Goal: Task Accomplishment & Management: Complete application form

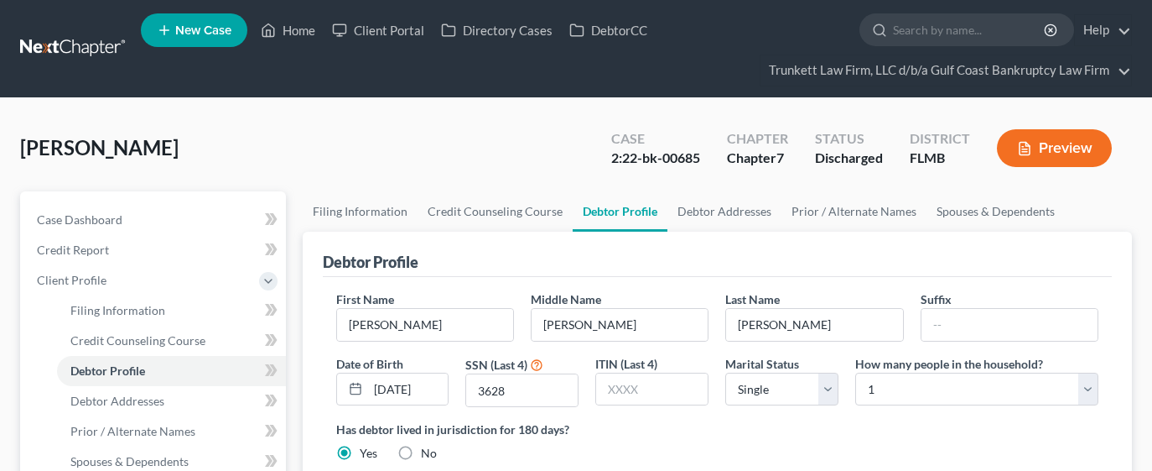
select select "0"
click at [304, 32] on link "Home" at bounding box center [287, 30] width 71 height 30
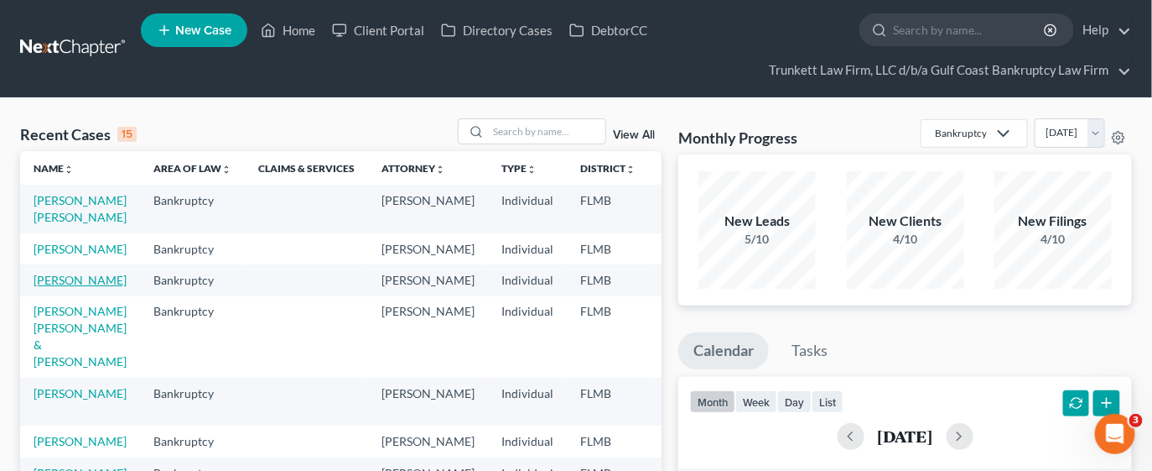
click at [87, 287] on link "[PERSON_NAME]" at bounding box center [80, 280] width 93 height 14
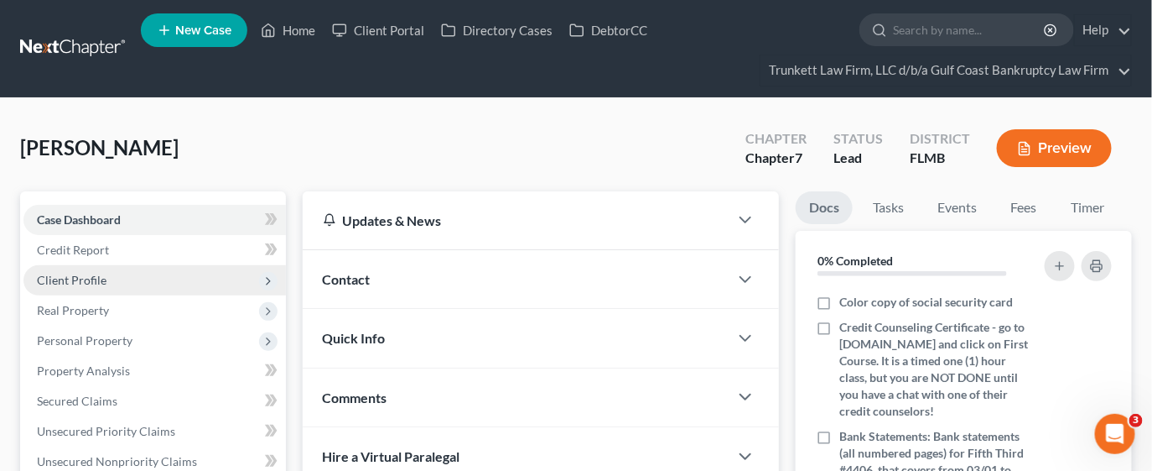
click at [134, 273] on span "Client Profile" at bounding box center [154, 280] width 263 height 30
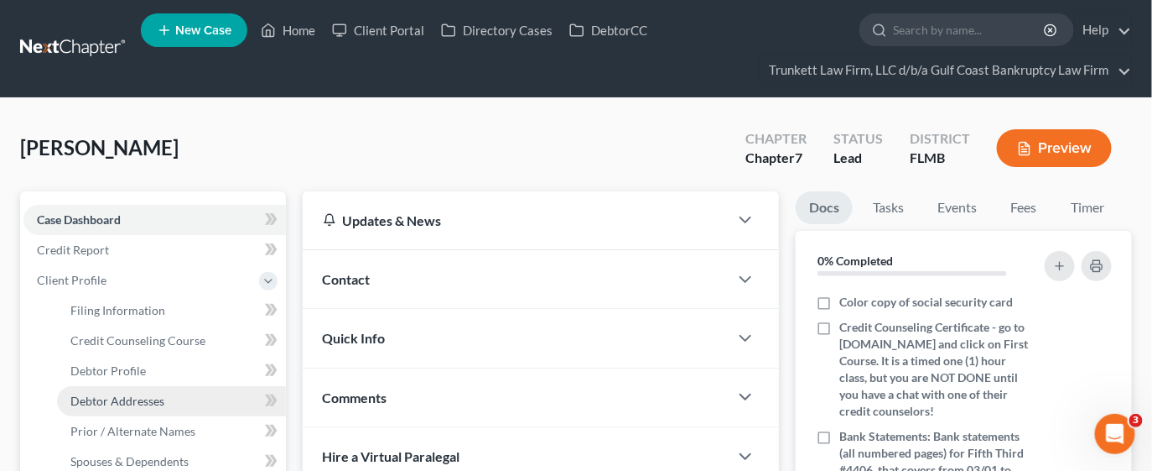
click at [159, 398] on span "Debtor Addresses" at bounding box center [117, 400] width 94 height 14
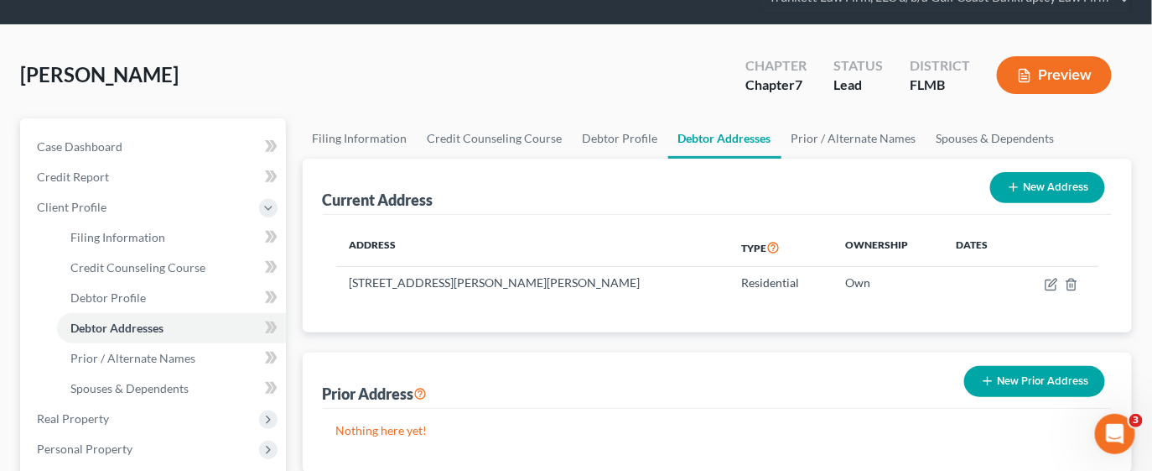
scroll to position [74, 0]
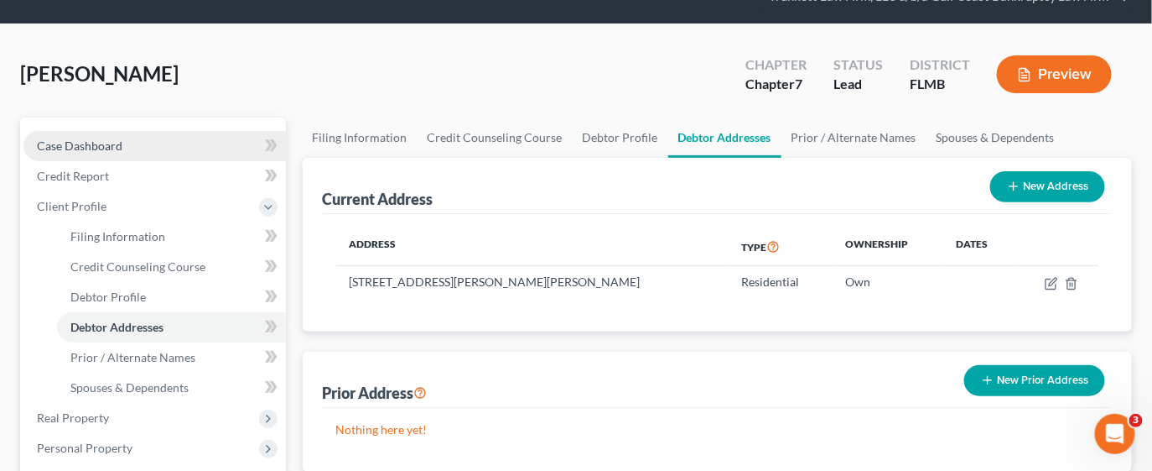
click at [133, 133] on link "Case Dashboard" at bounding box center [154, 146] width 263 height 30
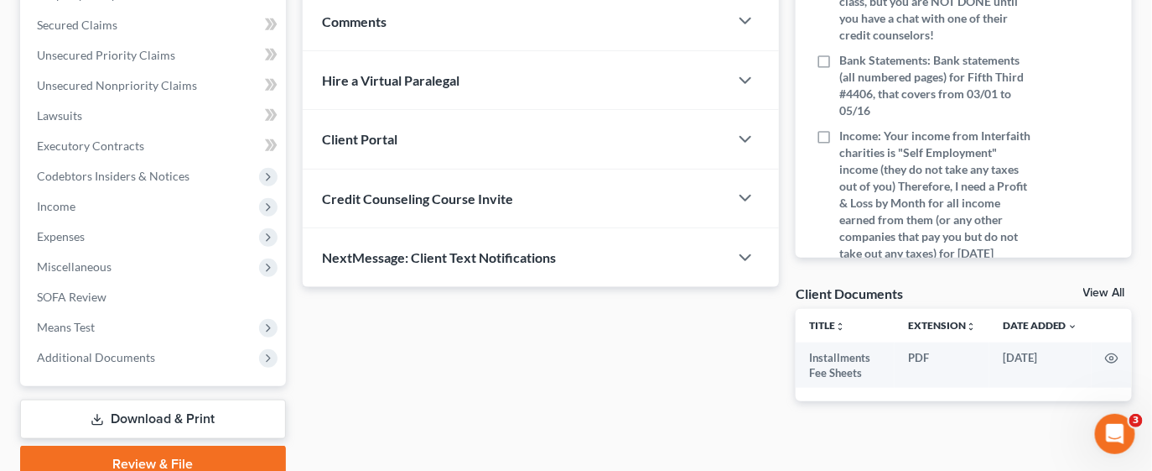
scroll to position [383, 0]
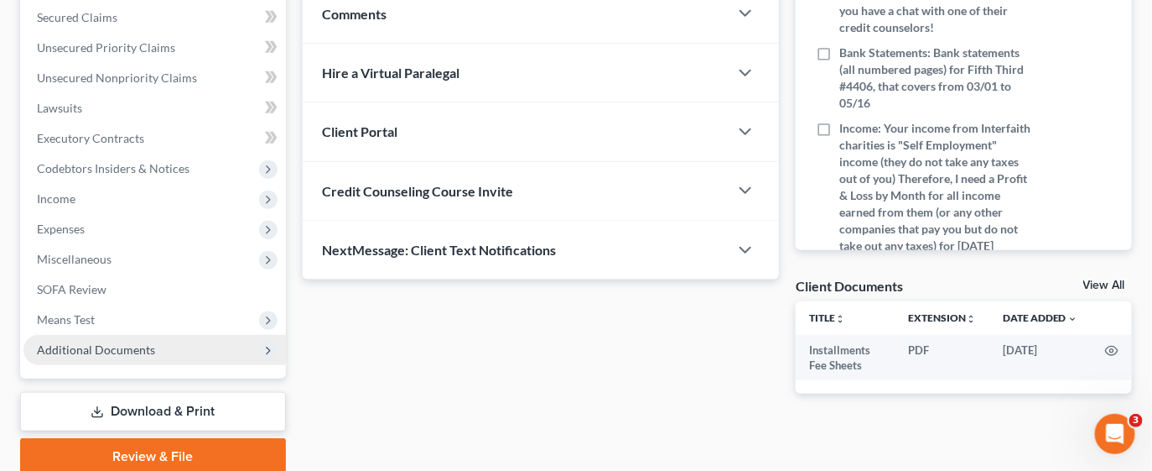
click at [161, 352] on span "Additional Documents" at bounding box center [154, 350] width 263 height 30
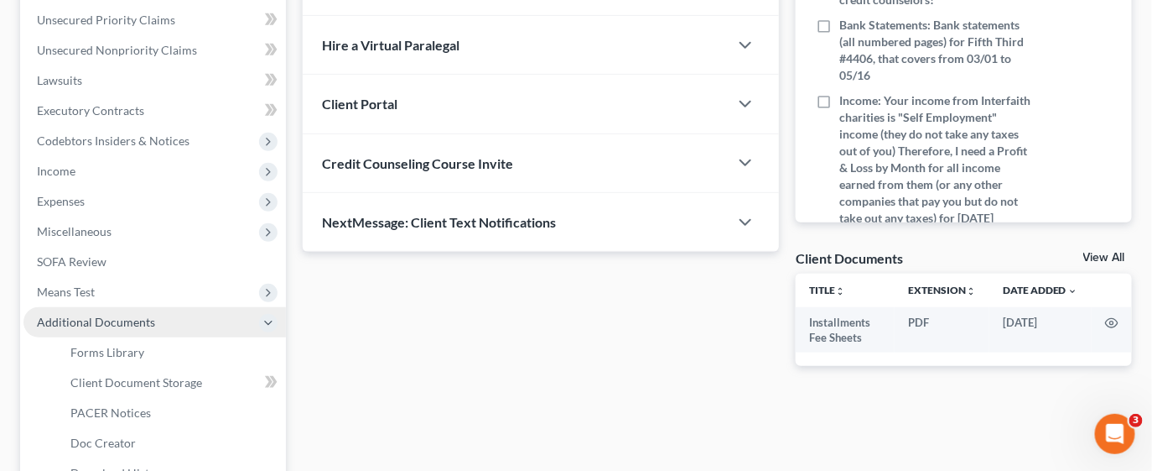
scroll to position [439, 0]
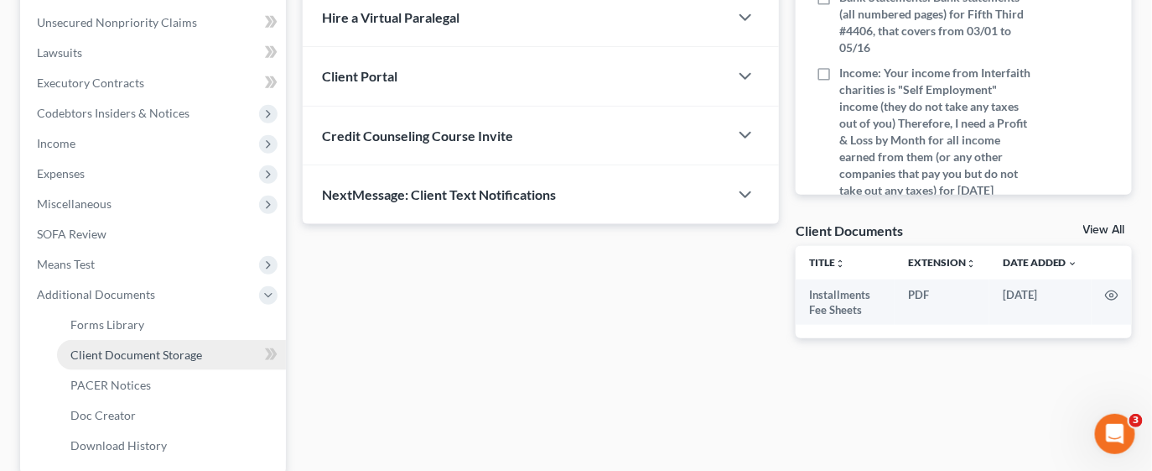
click at [161, 352] on span "Client Document Storage" at bounding box center [136, 354] width 132 height 14
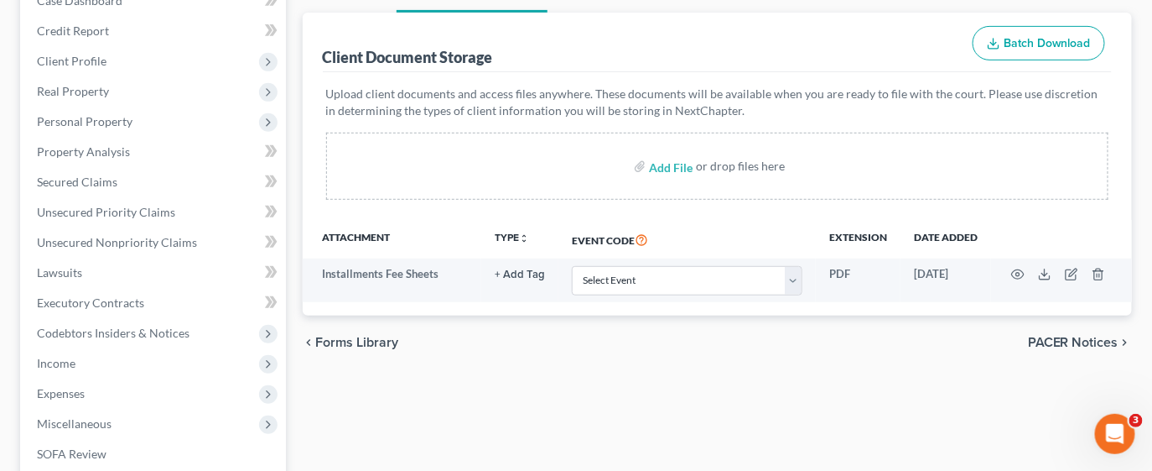
scroll to position [223, 0]
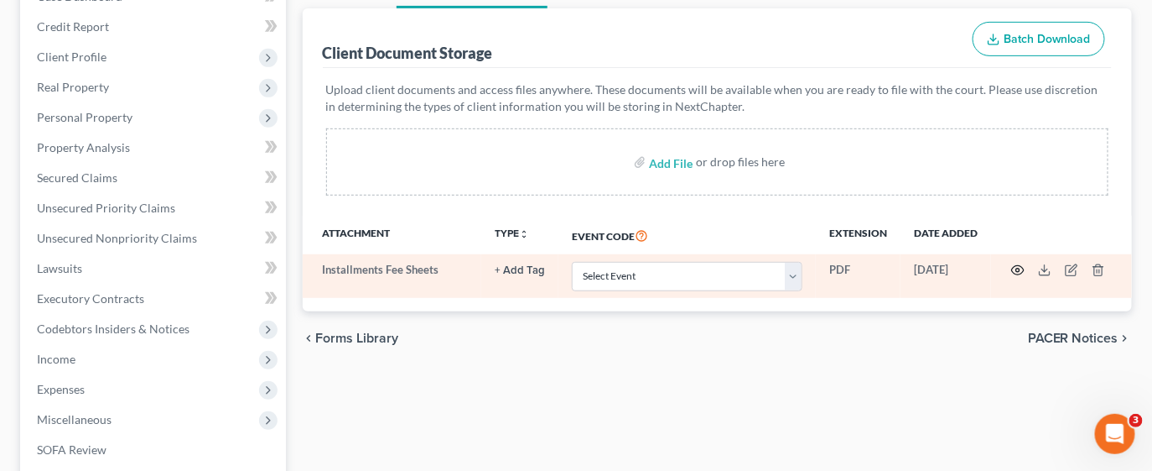
click at [1017, 269] on icon "button" at bounding box center [1018, 269] width 13 height 13
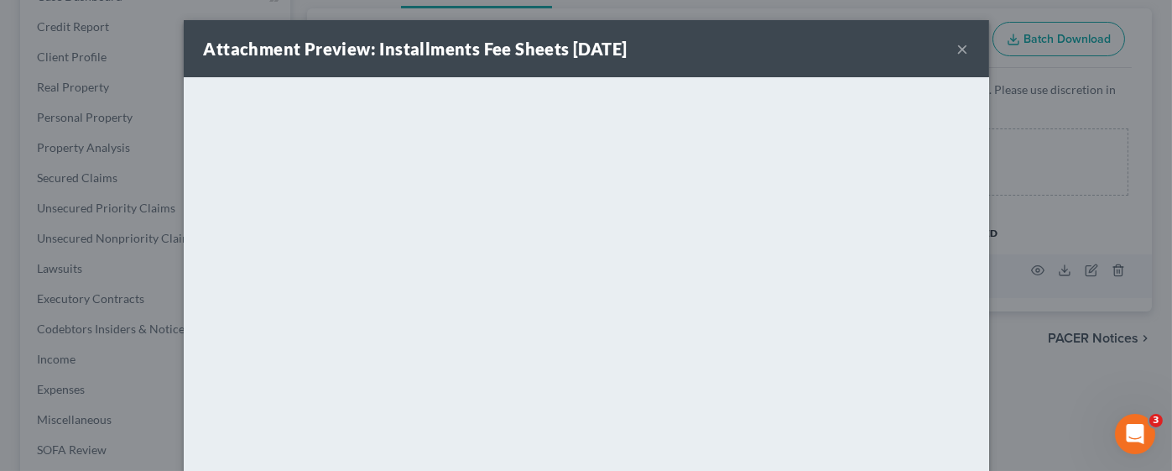
click at [957, 45] on button "×" at bounding box center [963, 49] width 12 height 20
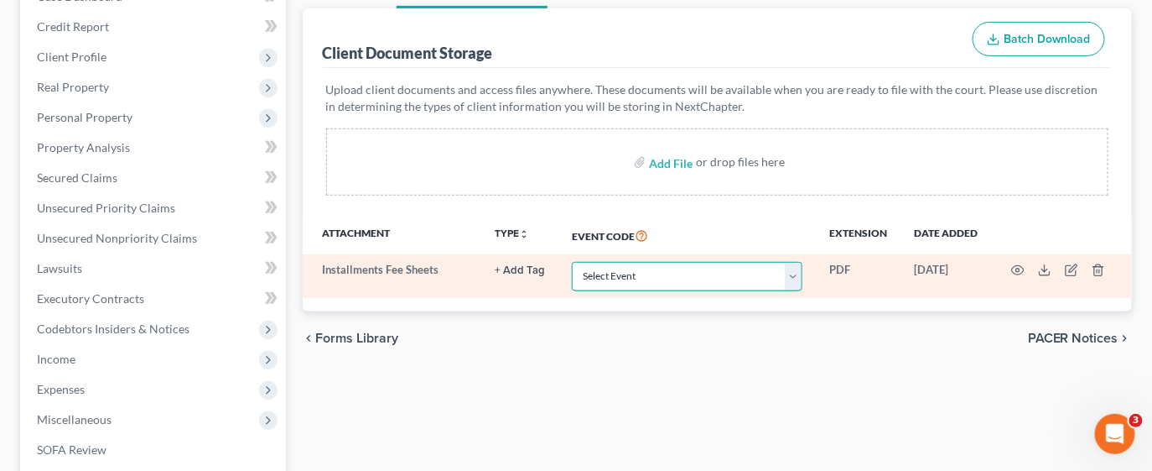
click at [790, 275] on select "Select Event 20 Largest Unsecured Creditors Amended Chapter 13 Plan Amended Cre…" at bounding box center [687, 276] width 231 height 29
select select "4"
click at [572, 262] on select "Select Event 20 Largest Unsecured Creditors Amended Chapter 13 Plan Amended Cre…" at bounding box center [687, 276] width 231 height 29
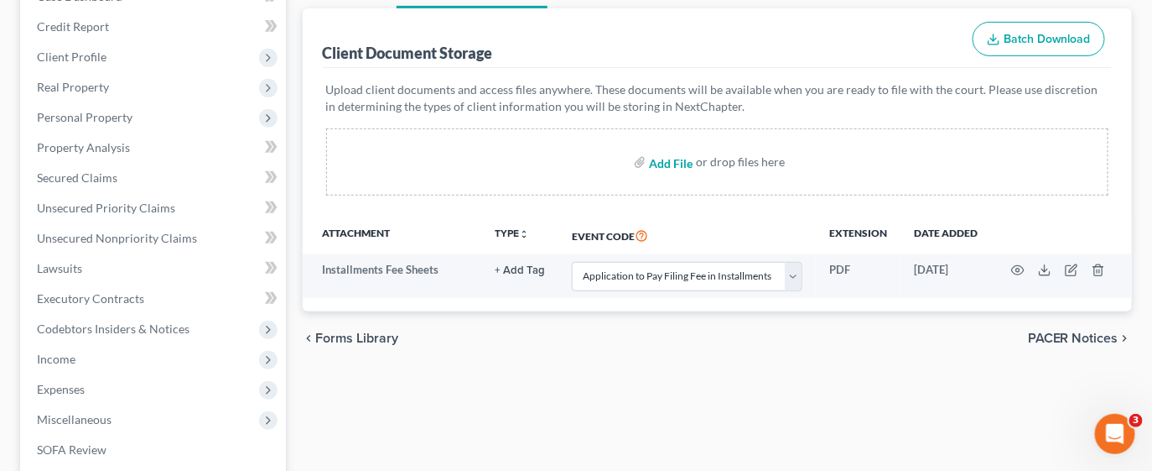
click at [672, 164] on input "file" at bounding box center [669, 162] width 40 height 30
type input "C:\fakepath\CCC.pdf"
select select "4"
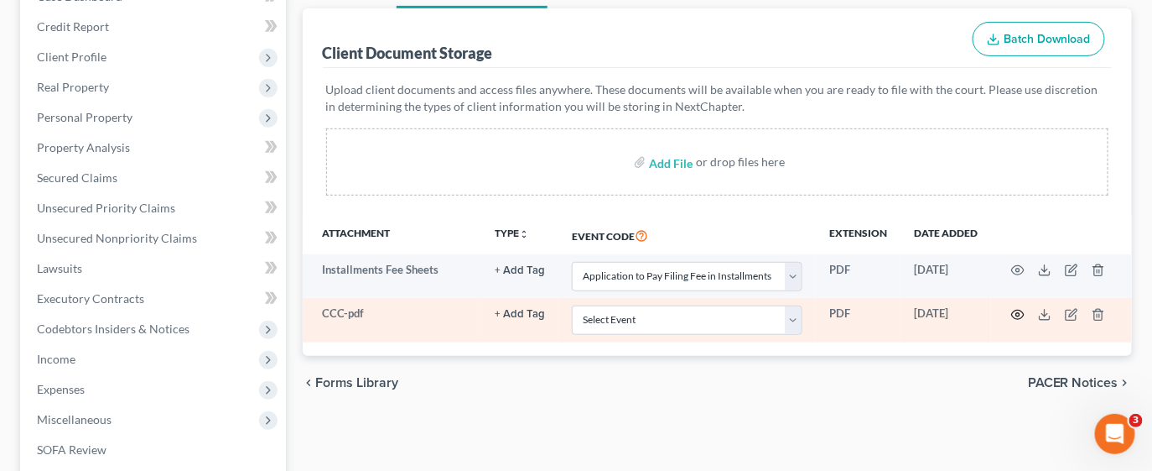
click at [1019, 314] on icon "button" at bounding box center [1018, 314] width 13 height 13
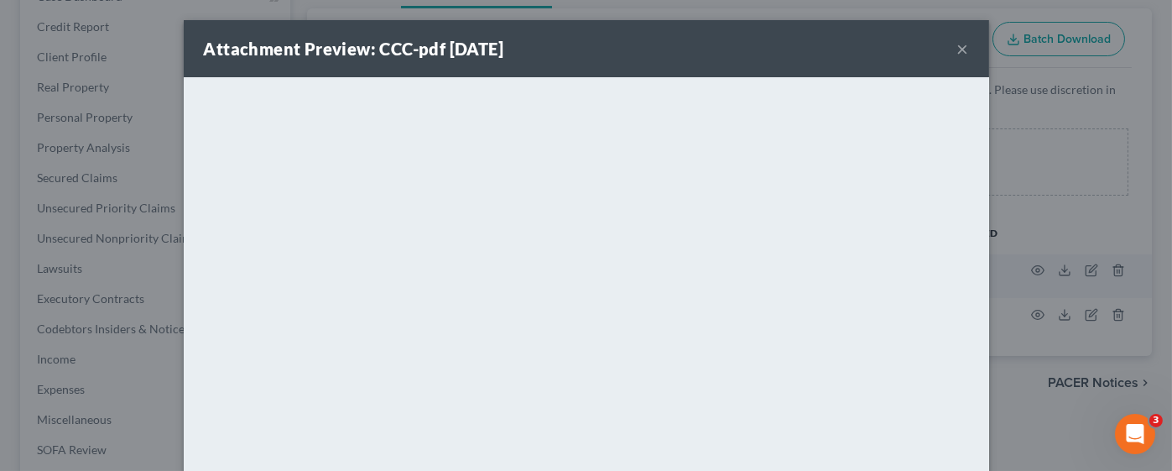
click at [957, 40] on button "×" at bounding box center [963, 49] width 12 height 20
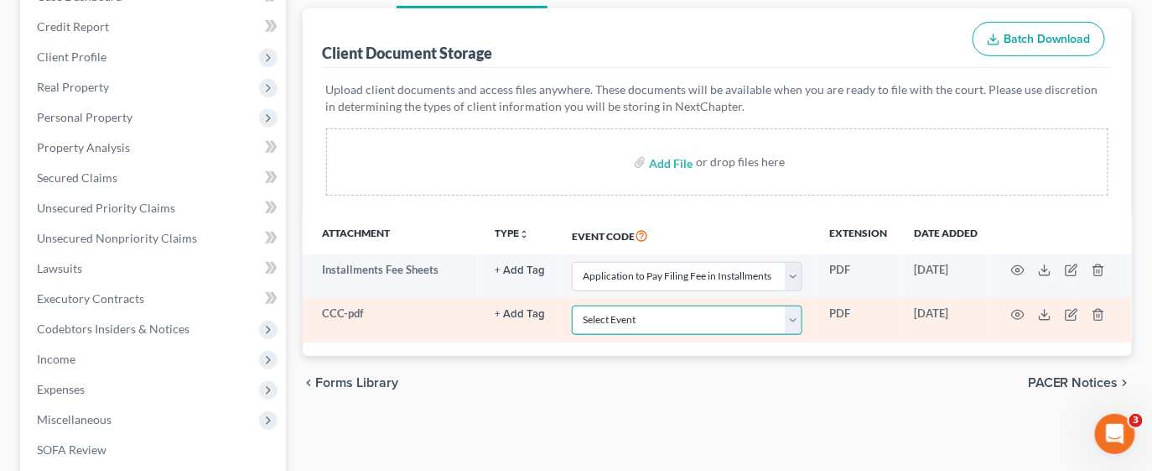
click at [793, 324] on select "Select Event 20 Largest Unsecured Creditors Amended Chapter 13 Plan Amended Cre…" at bounding box center [687, 319] width 231 height 29
select select "9"
click at [572, 305] on select "Select Event 20 Largest Unsecured Creditors Amended Chapter 13 Plan Amended Cre…" at bounding box center [687, 319] width 231 height 29
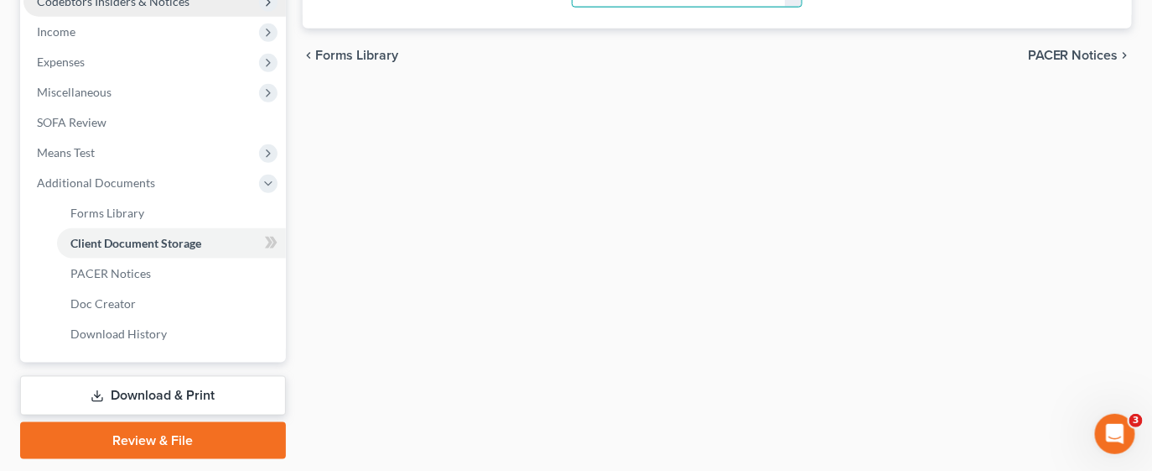
scroll to position [590, 0]
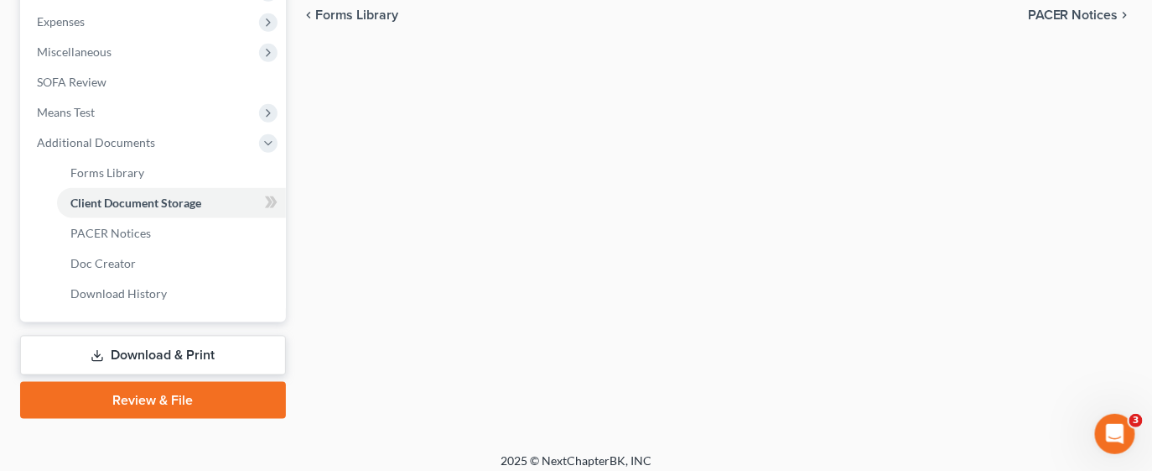
click at [174, 349] on link "Download & Print" at bounding box center [153, 354] width 266 height 39
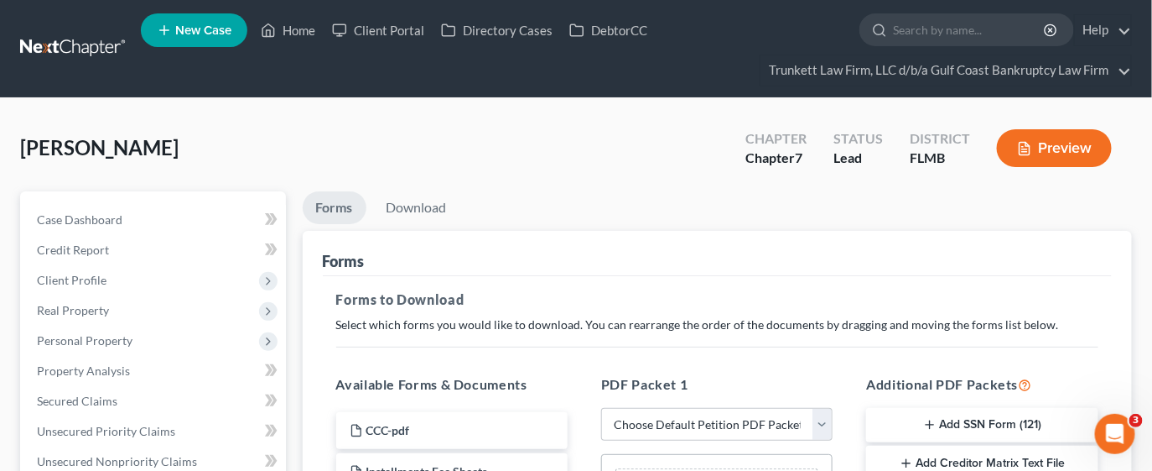
click at [950, 416] on button "Add SSN Form (121)" at bounding box center [981, 425] width 231 height 35
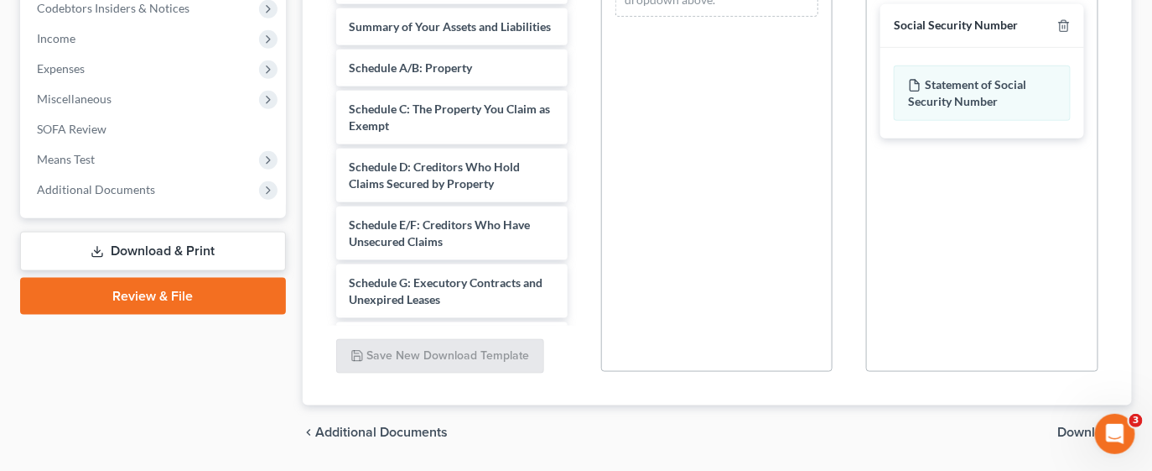
scroll to position [559, 0]
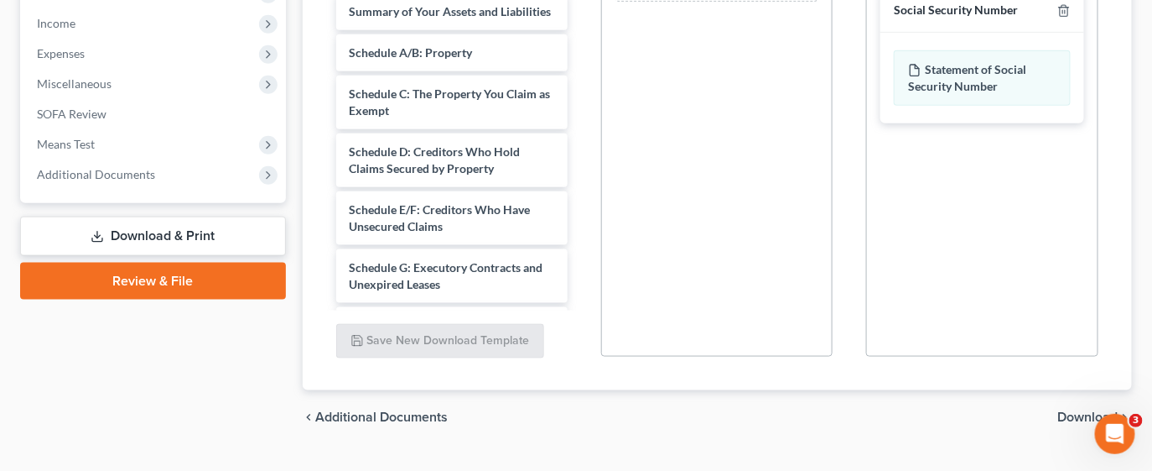
click at [1063, 410] on span "Download" at bounding box center [1088, 416] width 60 height 13
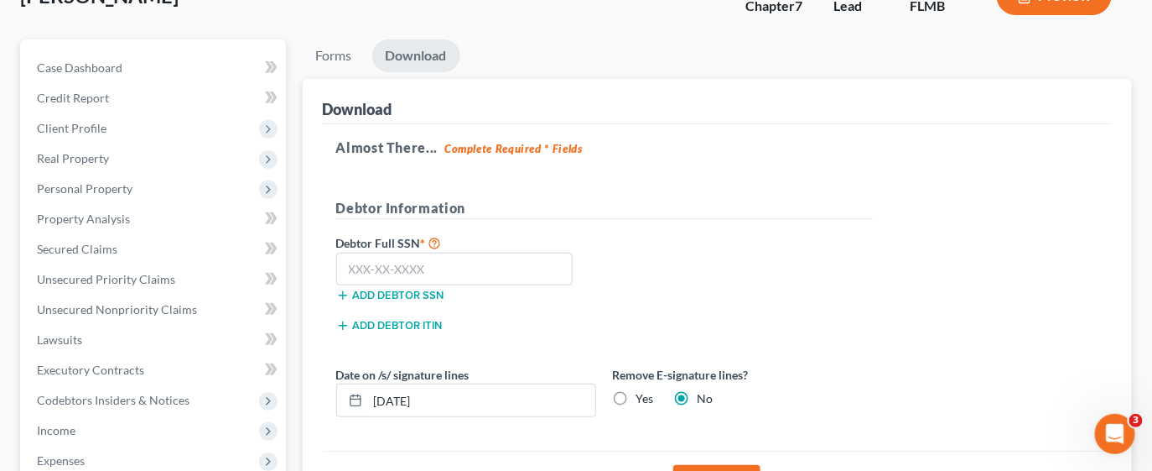
scroll to position [153, 0]
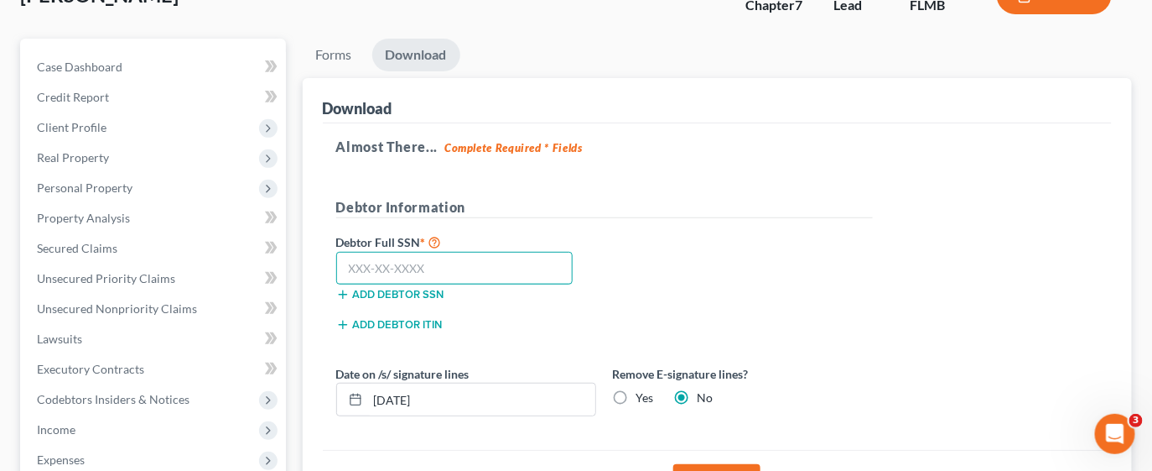
click at [450, 268] on input "text" at bounding box center [454, 269] width 237 height 34
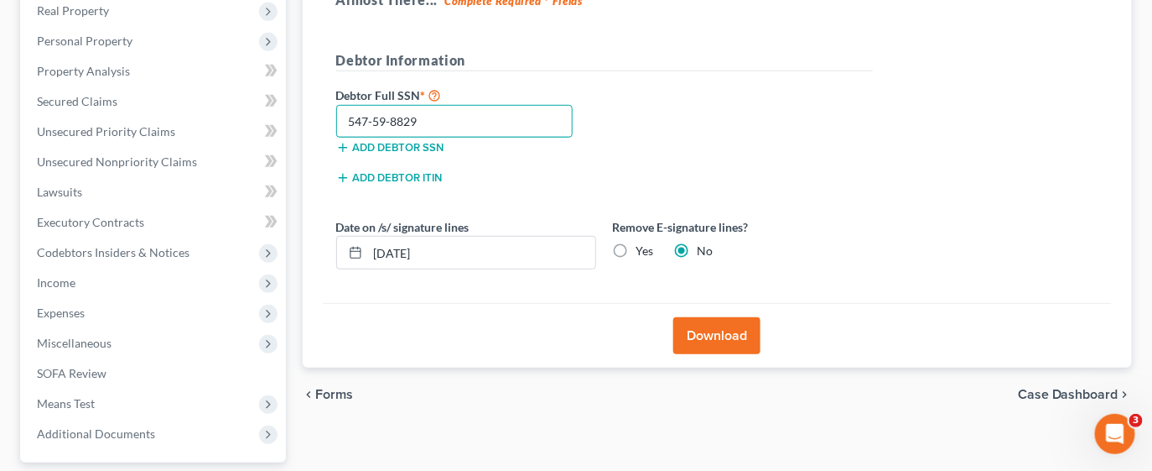
scroll to position [300, 0]
type input "547-59-8829"
click at [703, 323] on button "Download" at bounding box center [717, 334] width 87 height 37
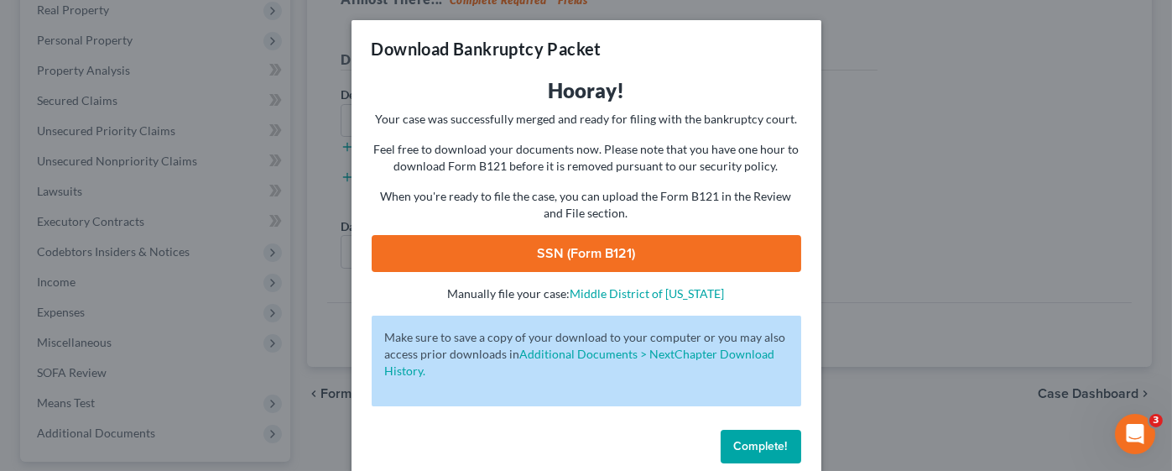
click at [561, 249] on link "SSN (Form B121)" at bounding box center [586, 253] width 429 height 37
click at [738, 431] on button "Complete!" at bounding box center [760, 446] width 81 height 34
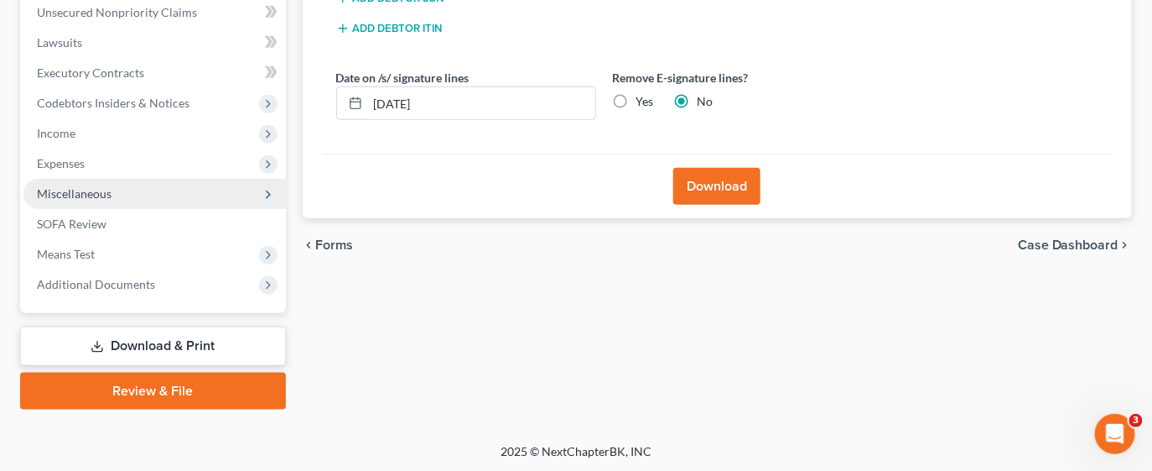
scroll to position [0, 0]
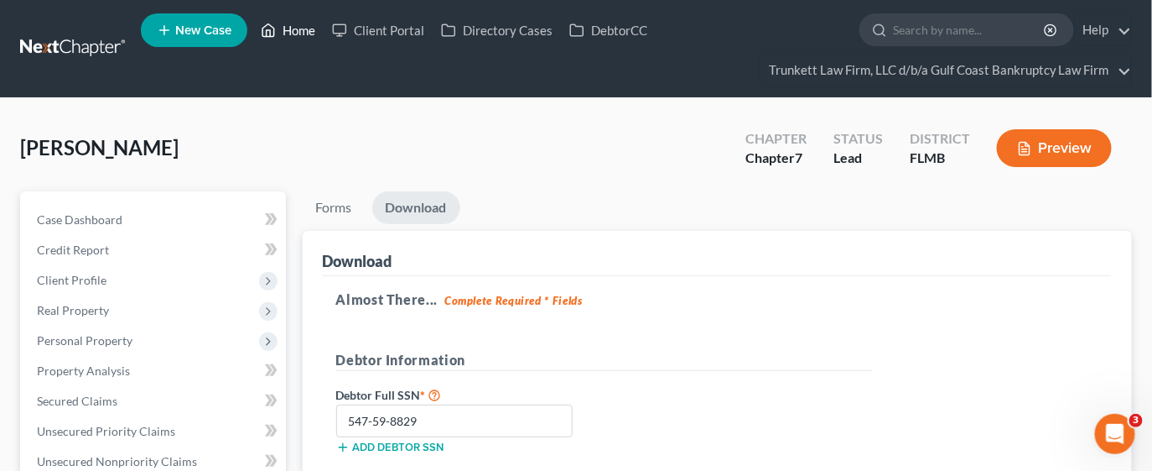
click at [310, 28] on link "Home" at bounding box center [287, 30] width 71 height 30
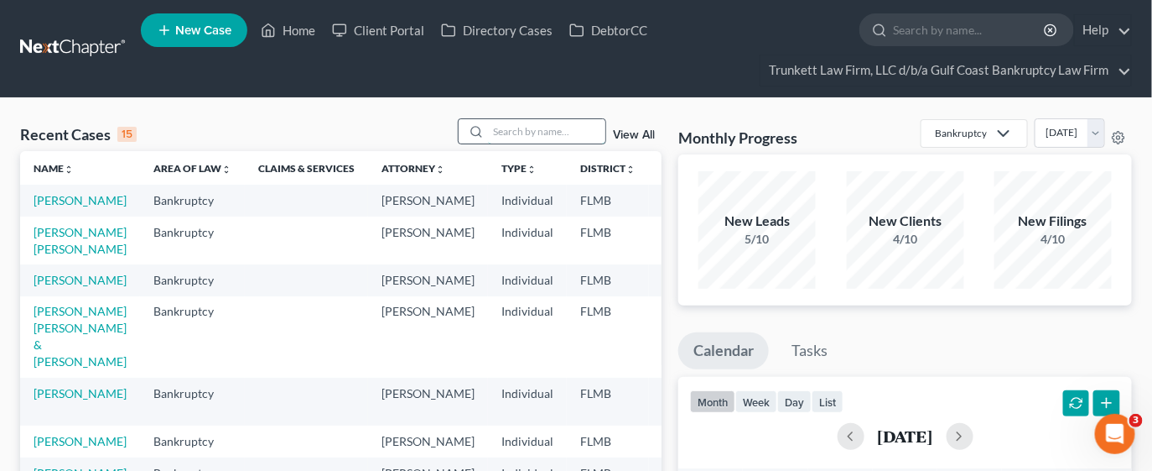
click at [537, 127] on input "search" at bounding box center [546, 131] width 117 height 24
click at [78, 287] on link "[PERSON_NAME]" at bounding box center [80, 280] width 93 height 14
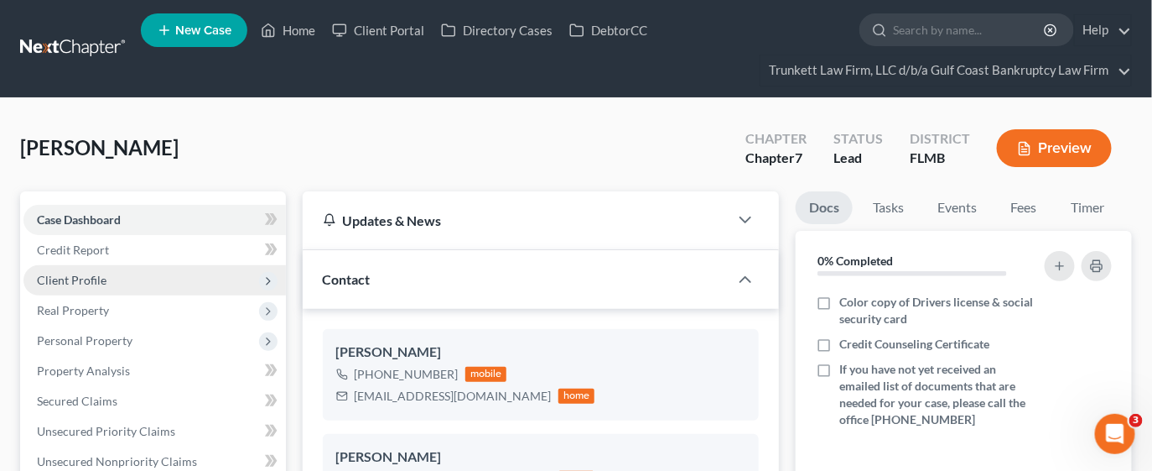
click at [78, 291] on span "Client Profile" at bounding box center [154, 280] width 263 height 30
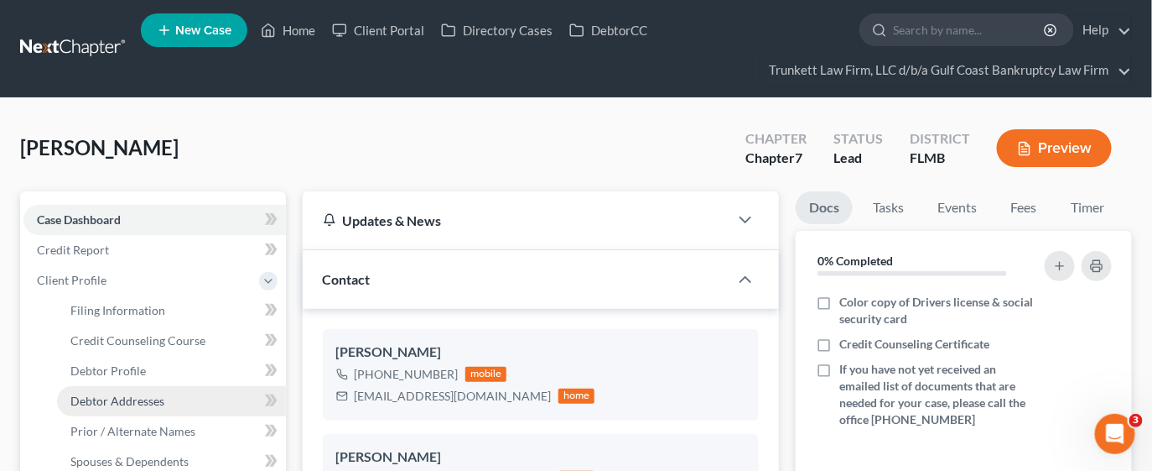
click at [127, 395] on span "Debtor Addresses" at bounding box center [117, 400] width 94 height 14
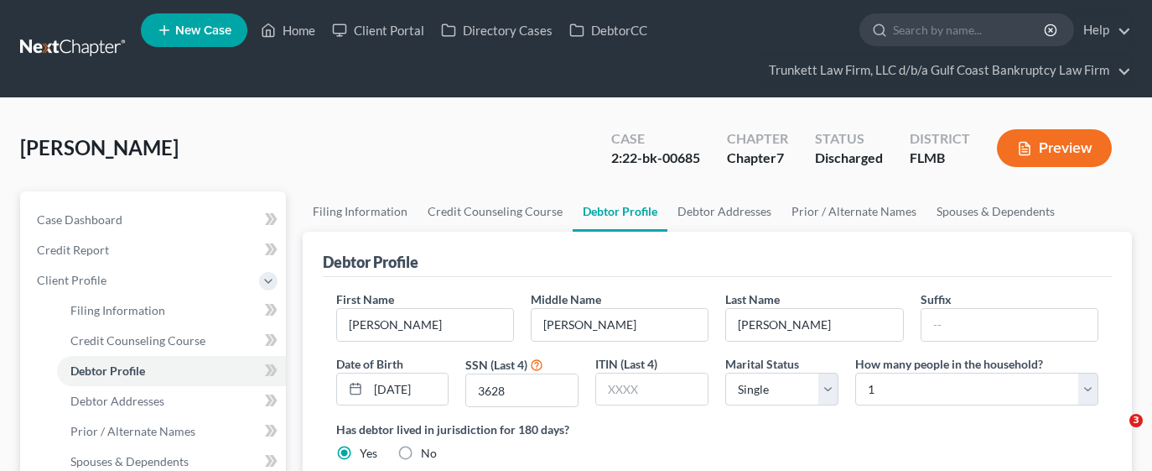
select select "0"
click at [871, 204] on link "Prior / Alternate Names" at bounding box center [854, 211] width 145 height 40
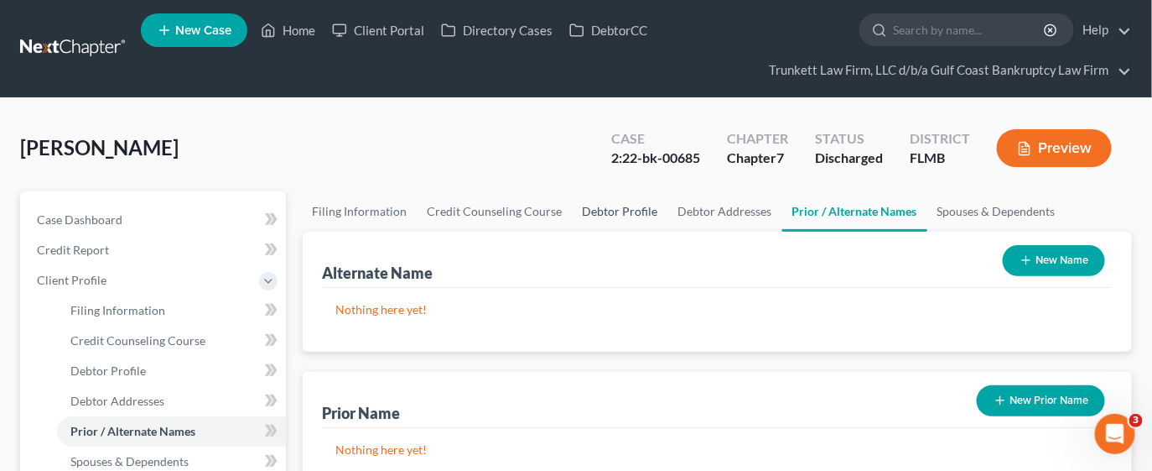
click at [628, 211] on link "Debtor Profile" at bounding box center [621, 211] width 96 height 40
select select "0"
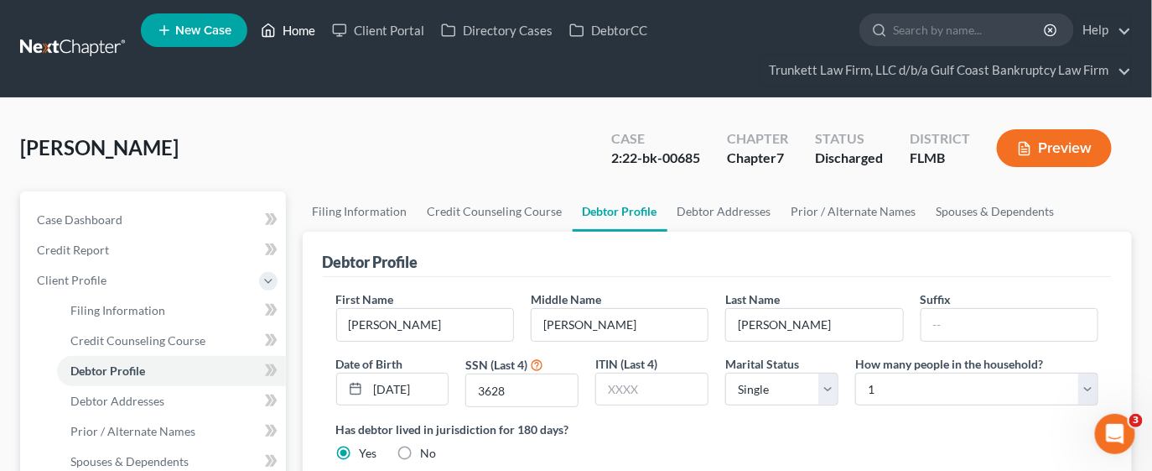
click at [308, 27] on link "Home" at bounding box center [287, 30] width 71 height 30
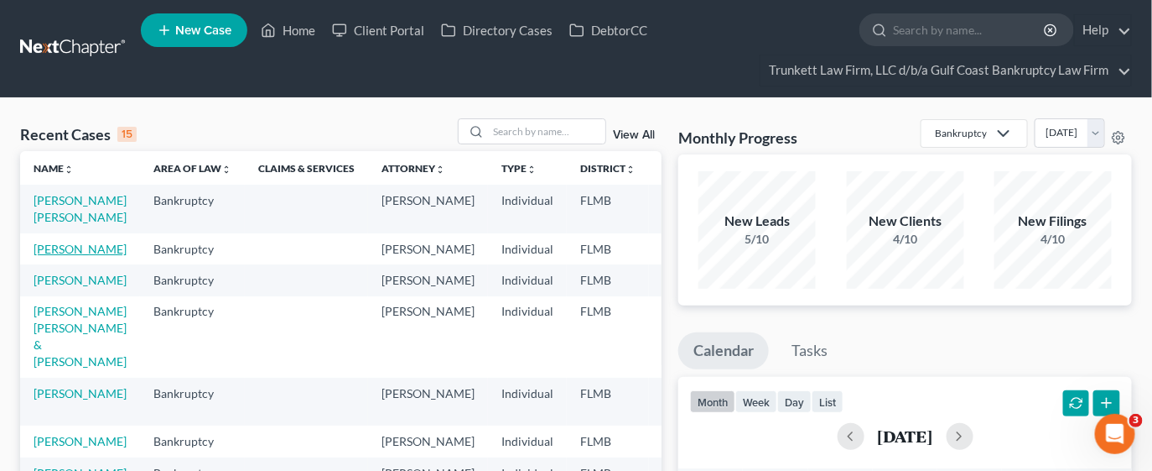
click at [67, 249] on link "[PERSON_NAME]" at bounding box center [80, 249] width 93 height 14
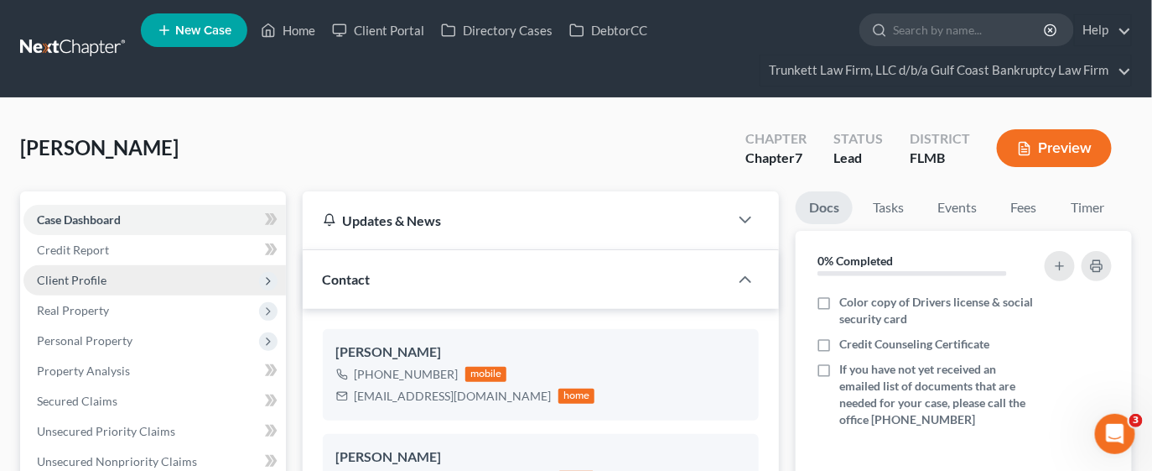
click at [83, 280] on span "Client Profile" at bounding box center [72, 280] width 70 height 14
click at [101, 283] on span "Client Profile" at bounding box center [72, 280] width 70 height 14
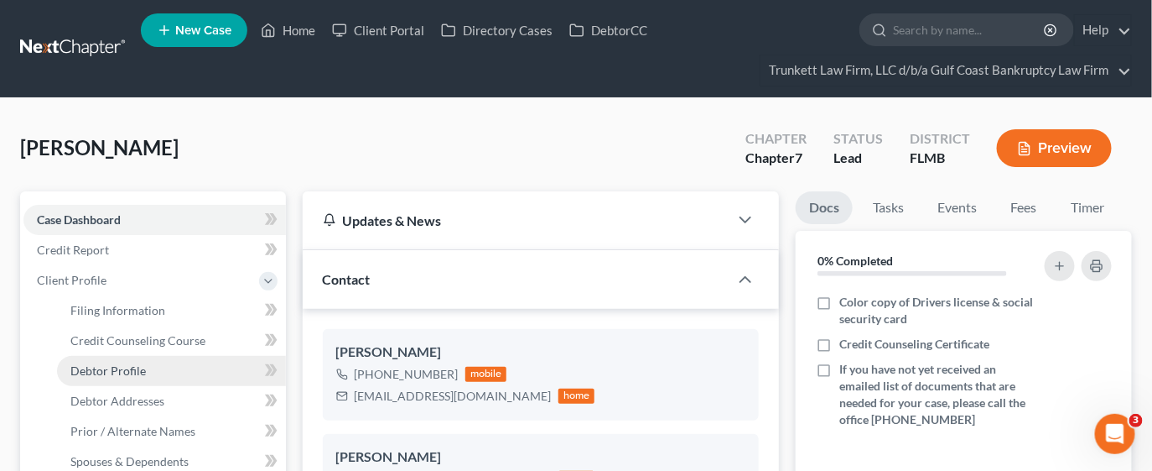
click at [122, 358] on link "Debtor Profile" at bounding box center [171, 371] width 229 height 30
select select "0"
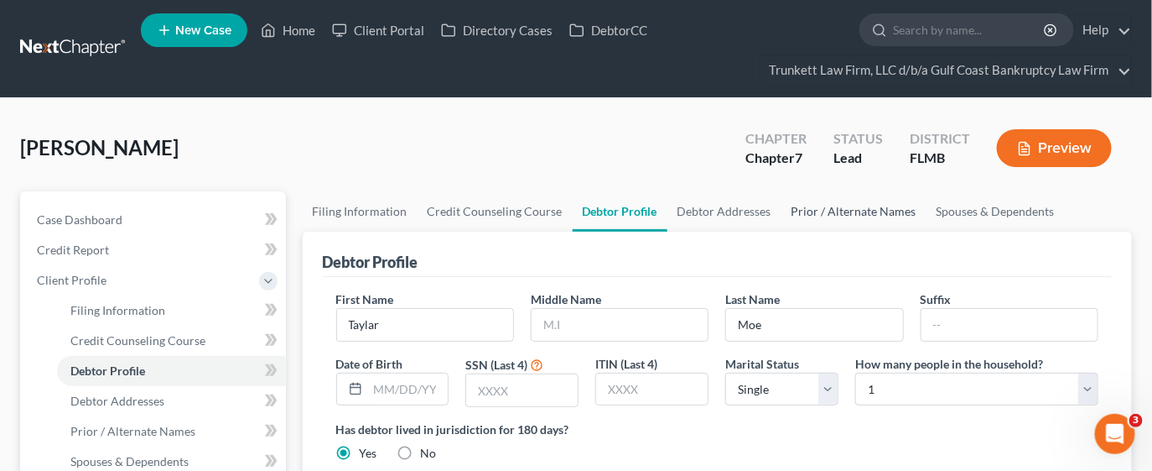
click at [840, 201] on link "Prior / Alternate Names" at bounding box center [854, 211] width 145 height 40
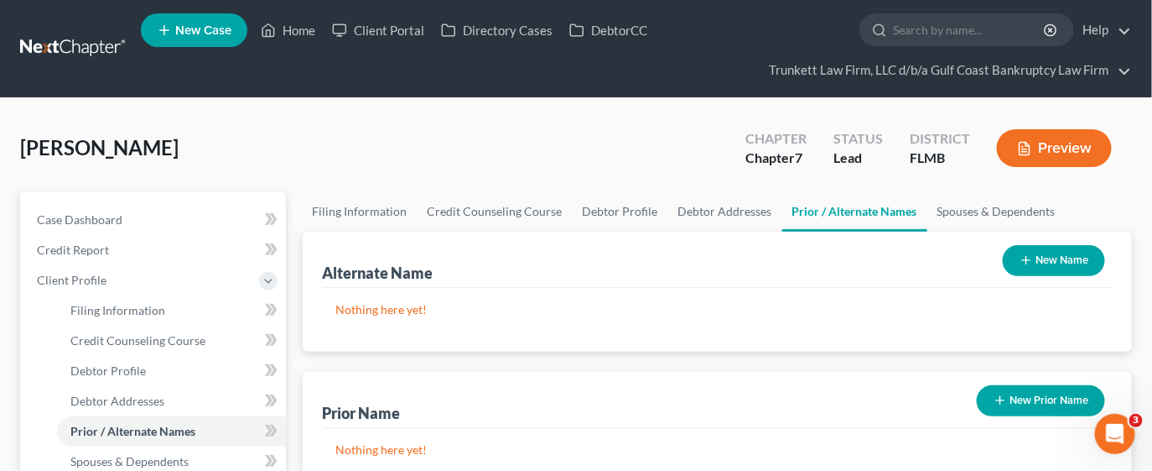
click at [1069, 256] on button "New Name" at bounding box center [1054, 260] width 102 height 31
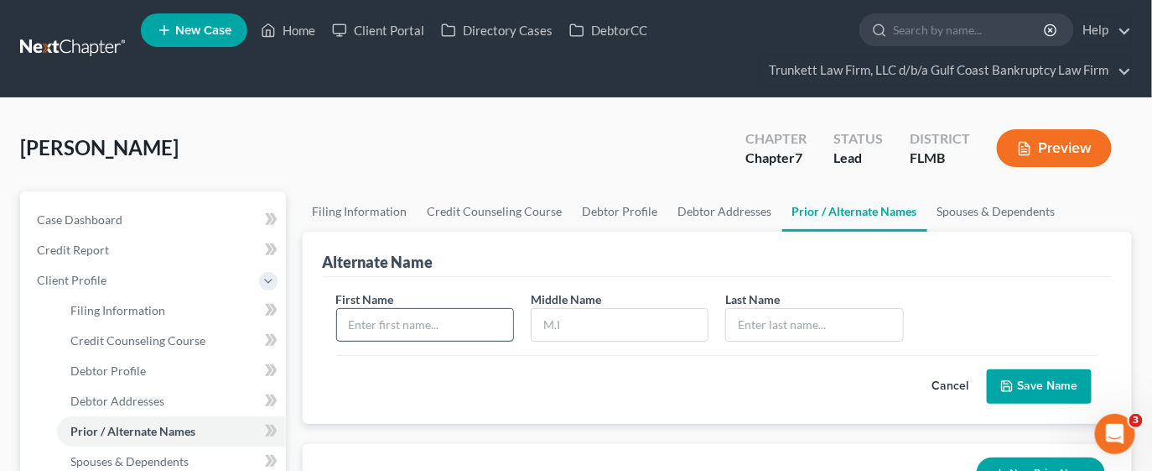
click at [455, 332] on input "text" at bounding box center [425, 325] width 176 height 32
type input "Taylar"
type input "Adeline"
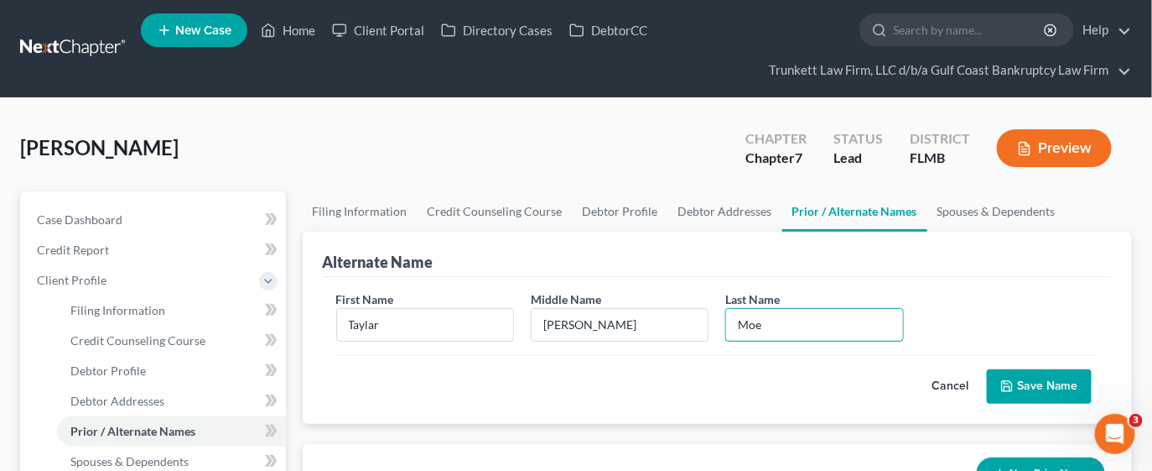
type input "Moe"
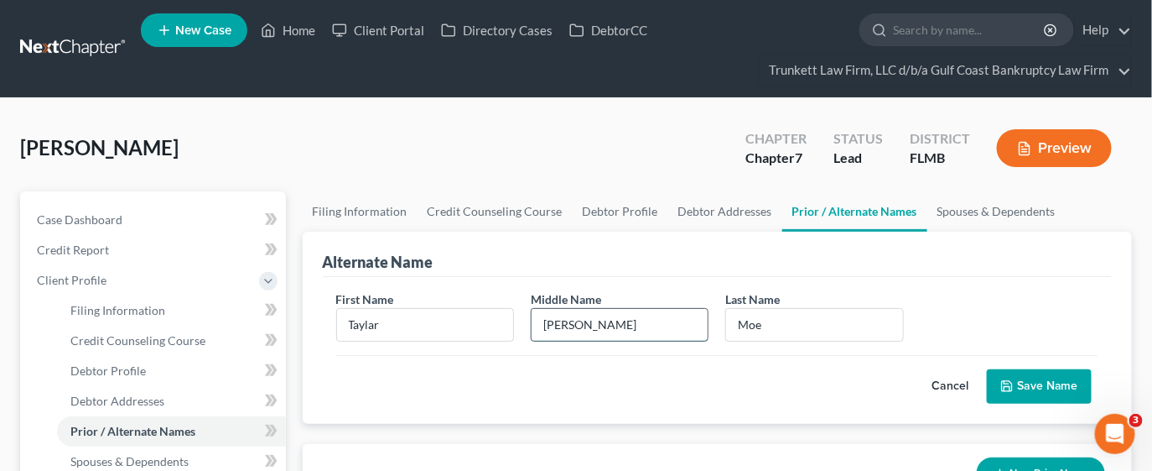
click at [598, 313] on input "Adeline" at bounding box center [620, 325] width 176 height 32
type input "Adelaide"
click at [1023, 374] on button "Save Name" at bounding box center [1039, 386] width 105 height 35
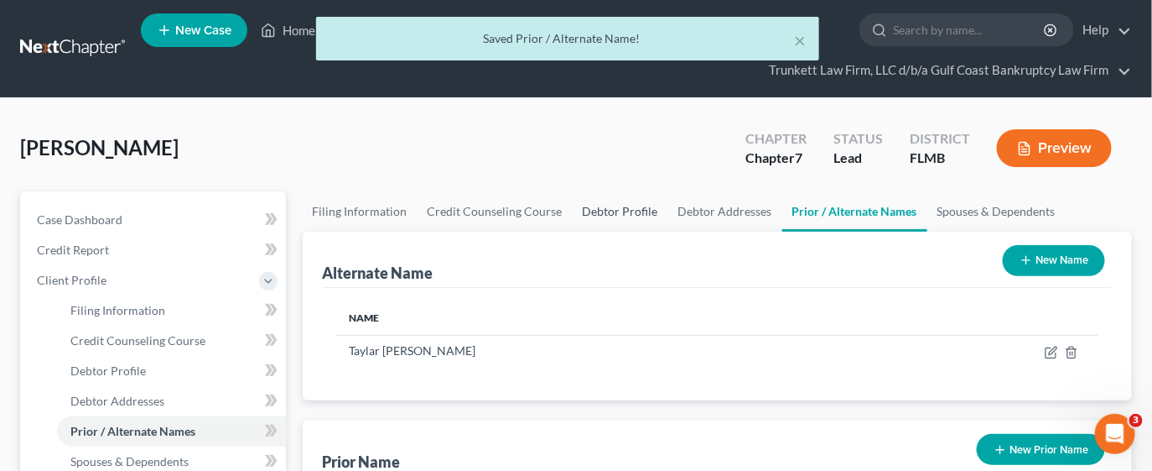
click at [613, 208] on link "Debtor Profile" at bounding box center [621, 211] width 96 height 40
select select "0"
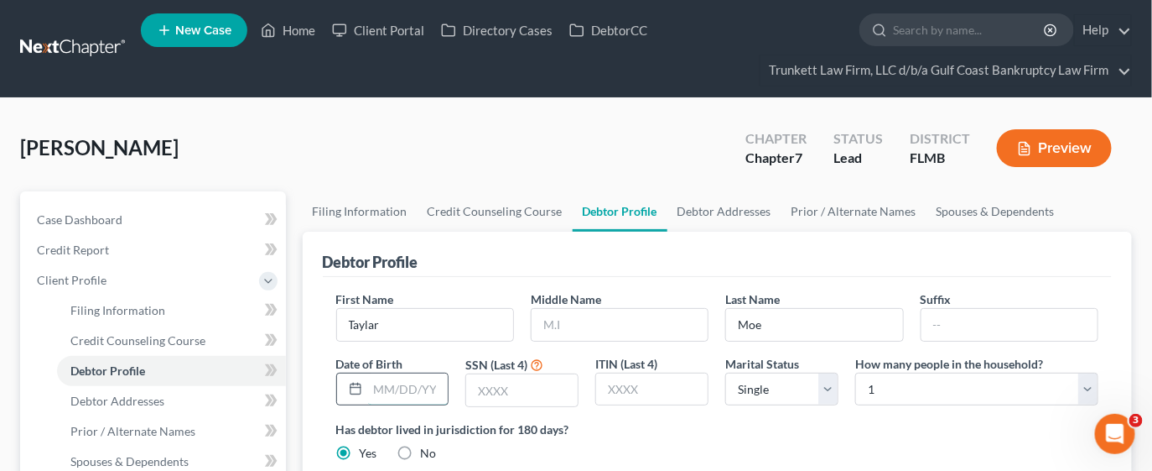
click at [403, 386] on input "text" at bounding box center [408, 389] width 81 height 32
type input "07/26/1995"
click at [612, 420] on label "Has debtor lived in jurisdiction for 180 days?" at bounding box center [717, 429] width 763 height 18
click at [532, 392] on input "text" at bounding box center [522, 390] width 112 height 32
type input "1318"
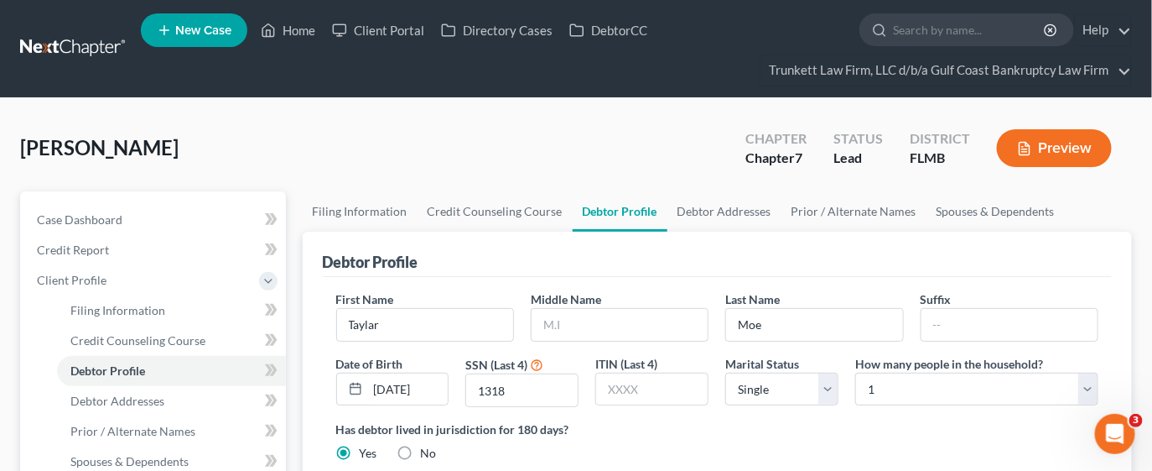
click at [497, 234] on div "Debtor Profile" at bounding box center [718, 253] width 790 height 45
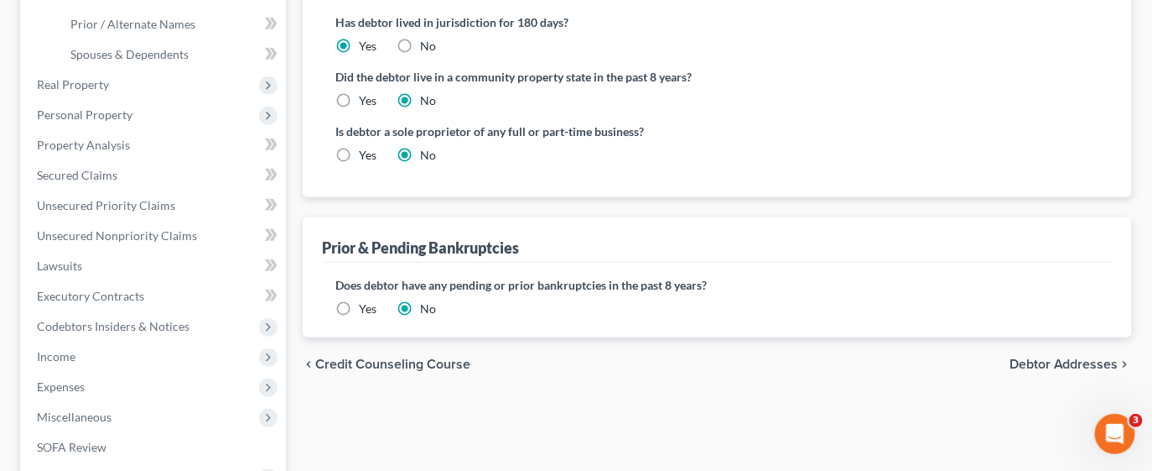
scroll to position [411, 0]
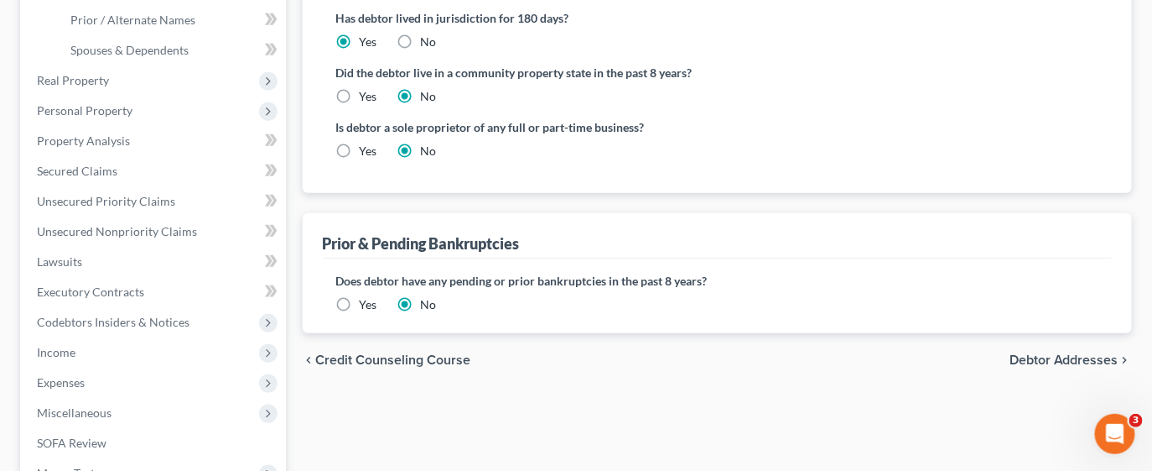
click at [1050, 358] on span "Debtor Addresses" at bounding box center [1064, 359] width 109 height 13
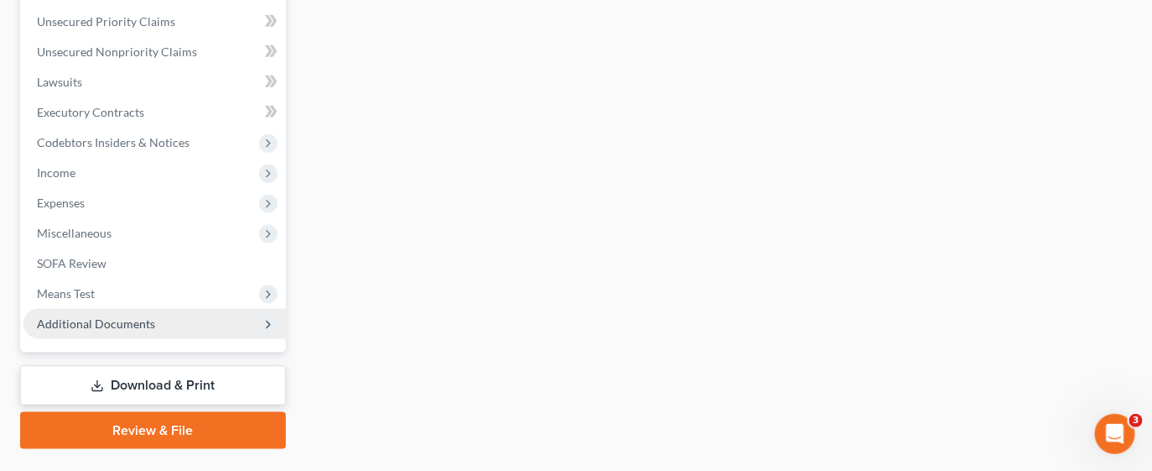
click at [141, 316] on span "Additional Documents" at bounding box center [96, 323] width 118 height 14
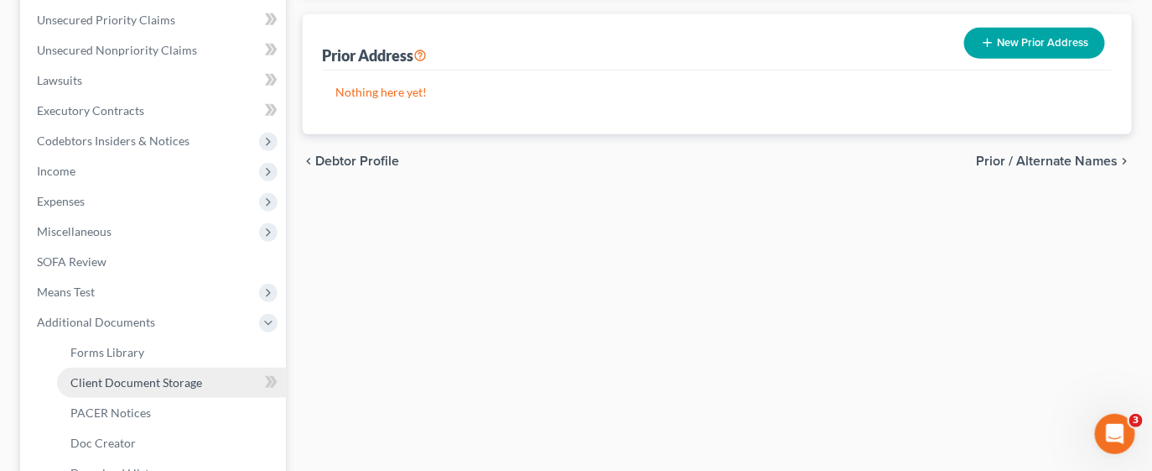
scroll to position [409, 0]
click at [138, 386] on span "Client Document Storage" at bounding box center [136, 384] width 132 height 14
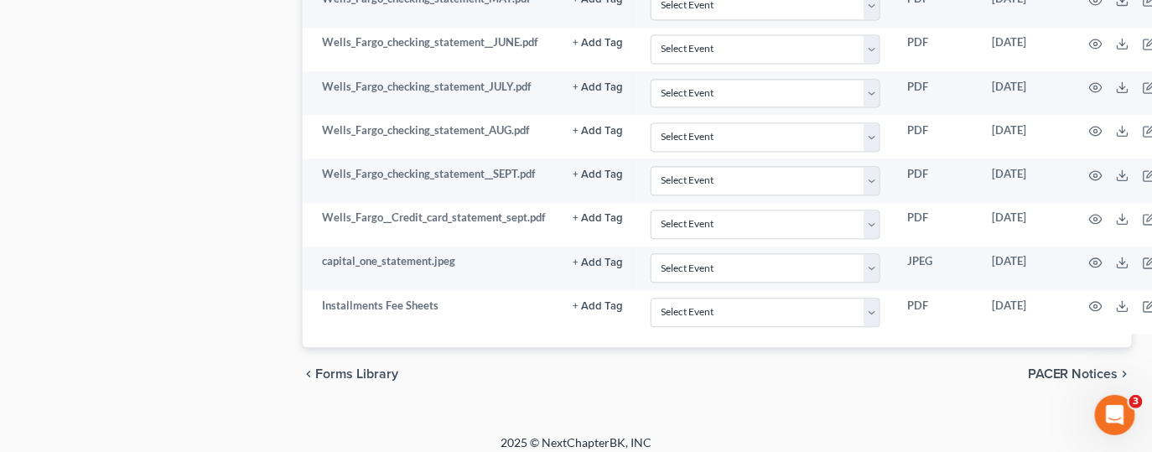
scroll to position [1108, 0]
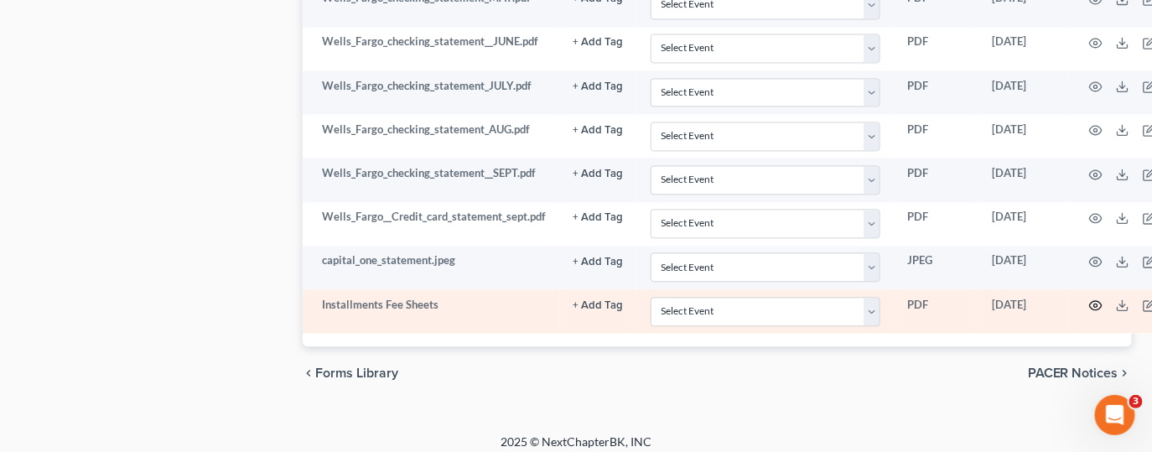
click at [1091, 301] on icon "button" at bounding box center [1096, 305] width 13 height 9
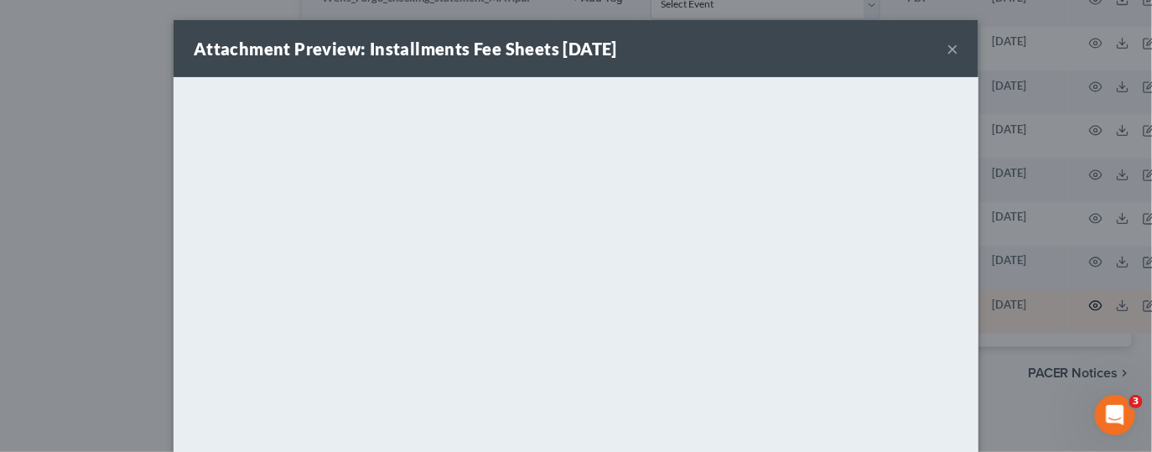
scroll to position [1089, 0]
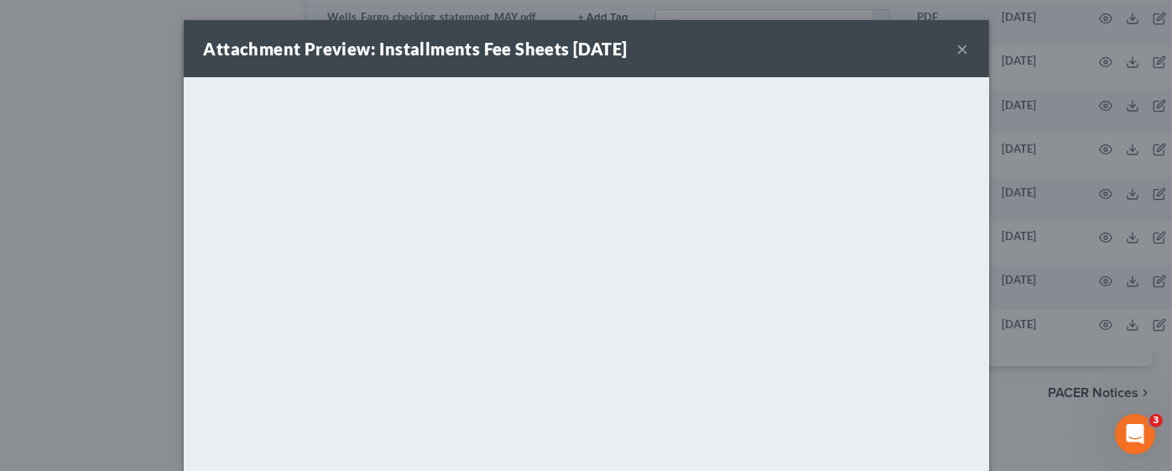
click at [957, 48] on button "×" at bounding box center [963, 49] width 12 height 20
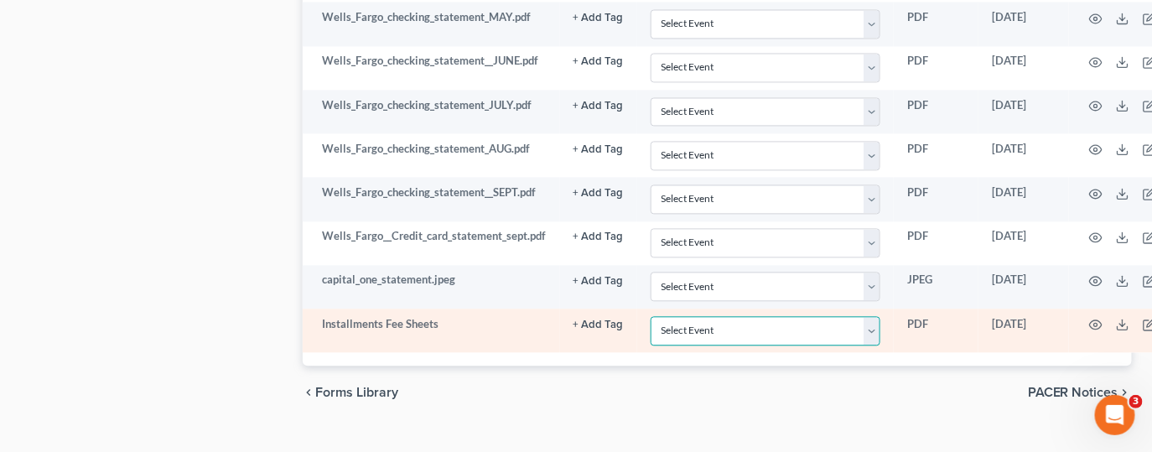
click at [874, 316] on select "Select Event 20 Largest Unsecured Creditors Amended Chapter 13 Plan Amended Cre…" at bounding box center [766, 330] width 231 height 29
select select "4"
click at [651, 316] on select "Select Event 20 Largest Unsecured Creditors Amended Chapter 13 Plan Amended Cre…" at bounding box center [766, 330] width 231 height 29
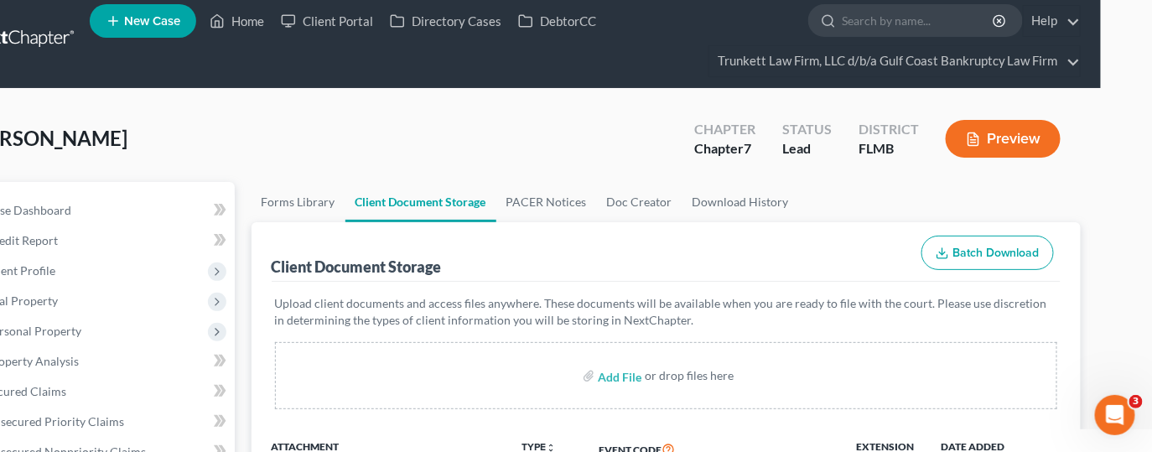
scroll to position [0, 51]
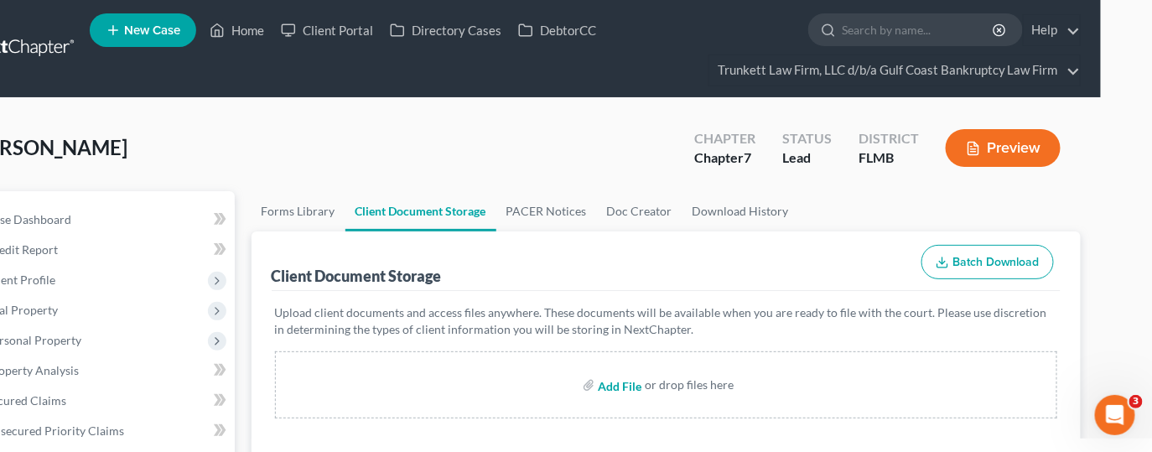
click at [622, 386] on input "file" at bounding box center [618, 385] width 40 height 30
type input "C:\fakepath\CCC.pdf"
select select "4"
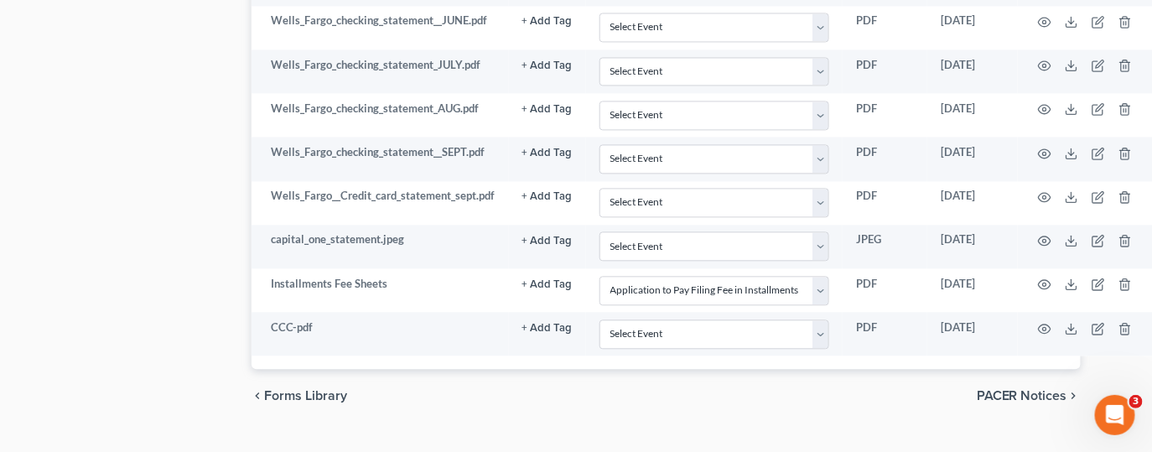
scroll to position [1152, 51]
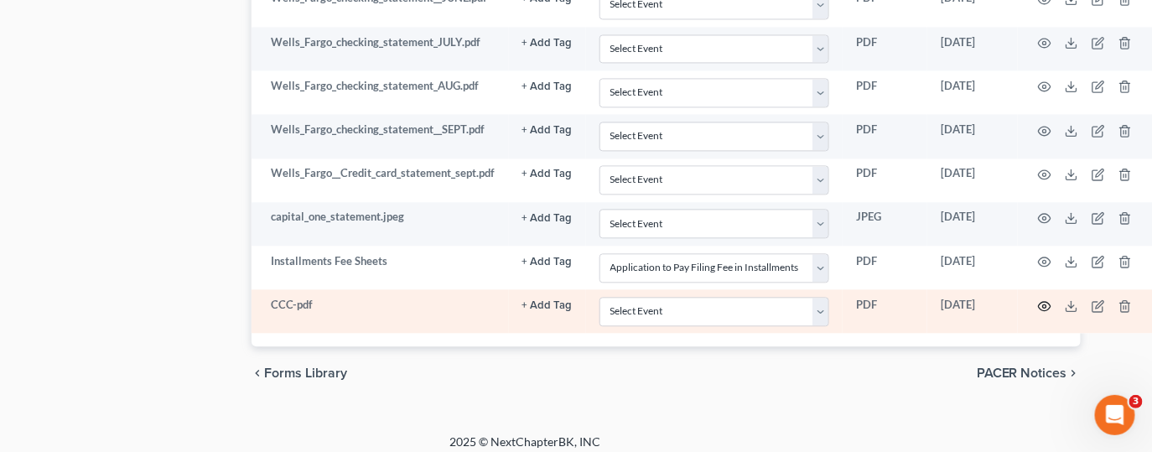
click at [1043, 304] on circle "button" at bounding box center [1044, 305] width 3 height 3
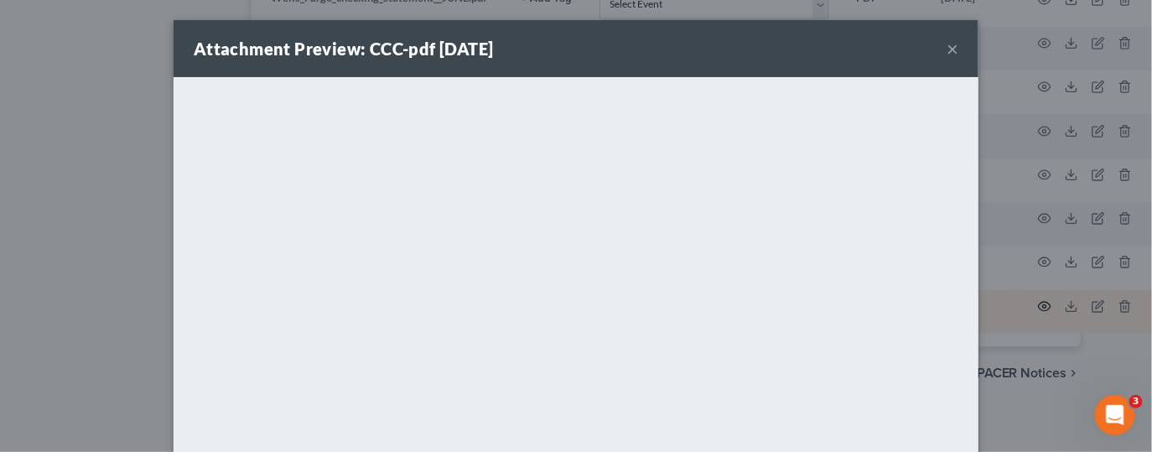
scroll to position [1132, 43]
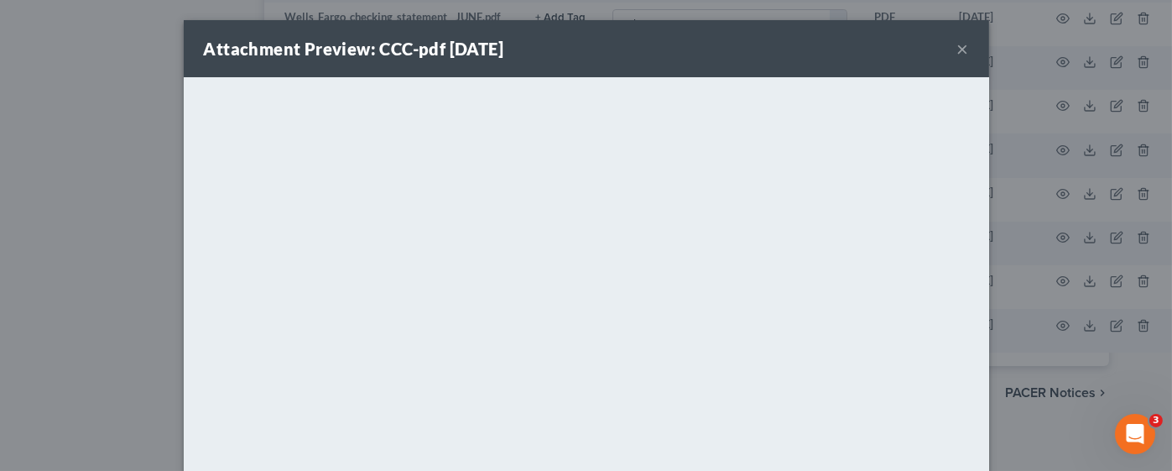
click at [957, 48] on button "×" at bounding box center [963, 49] width 12 height 20
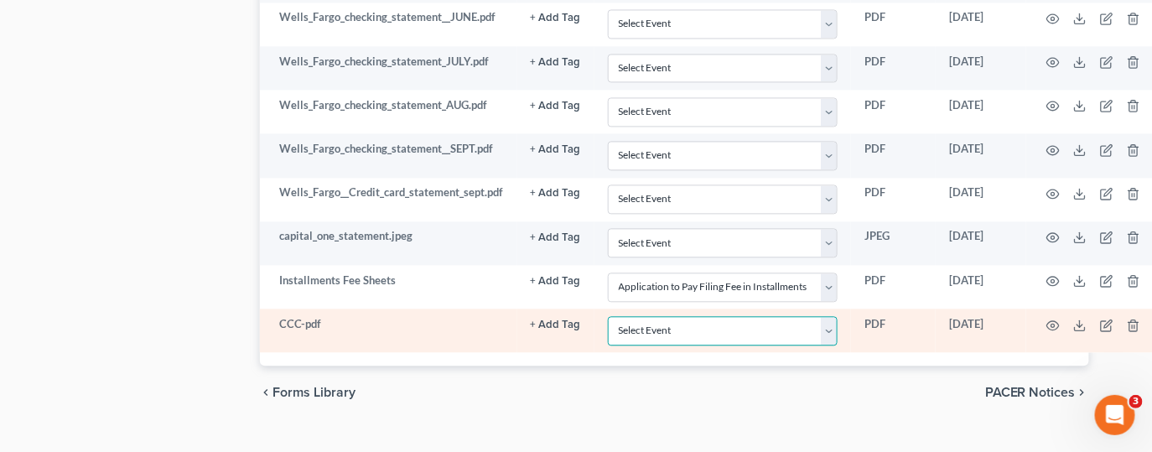
click at [835, 316] on select "Select Event 20 Largest Unsecured Creditors Amended Chapter 13 Plan Amended Cre…" at bounding box center [723, 330] width 231 height 29
select select "9"
click at [608, 316] on select "Select Event 20 Largest Unsecured Creditors Amended Chapter 13 Plan Amended Cre…" at bounding box center [723, 330] width 231 height 29
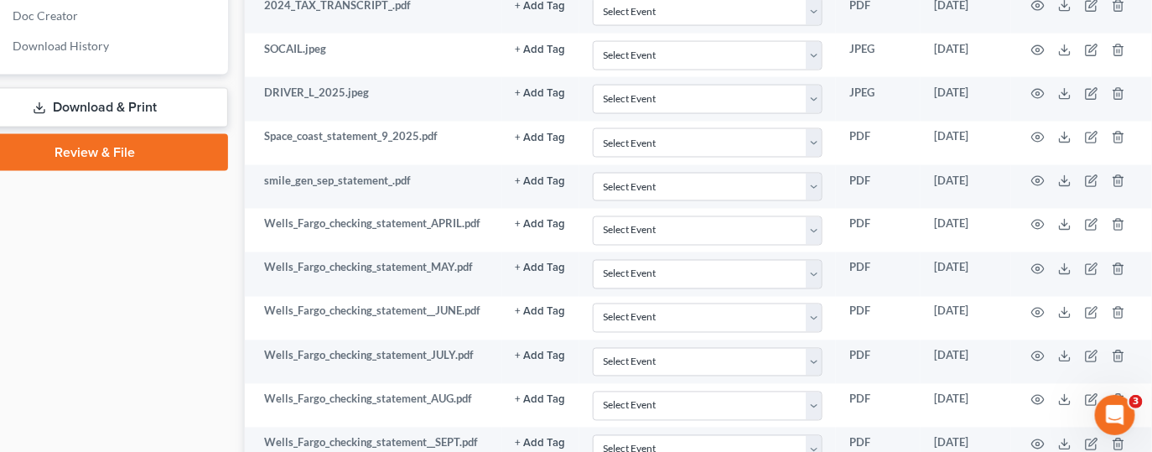
scroll to position [840, 58]
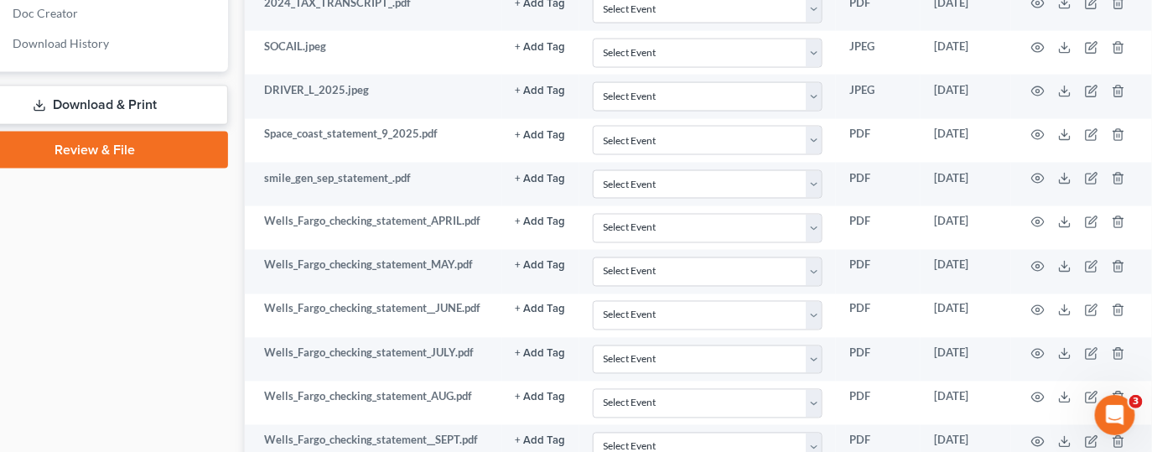
click at [158, 94] on link "Download & Print" at bounding box center [95, 105] width 266 height 39
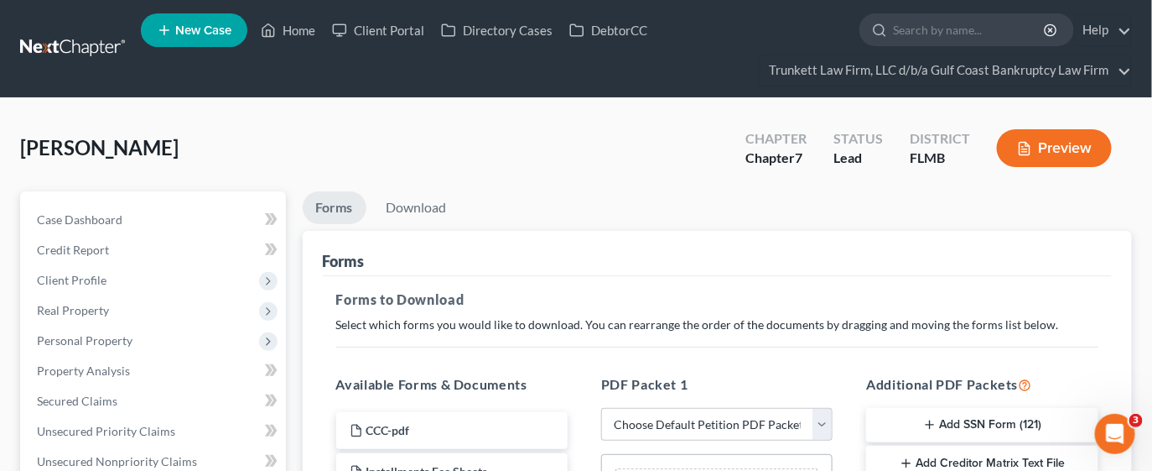
scroll to position [60, 0]
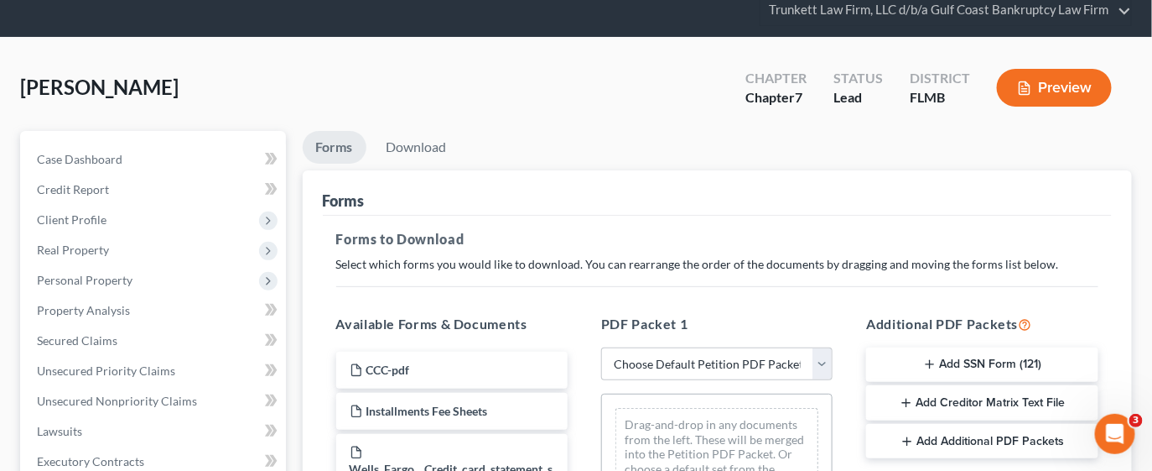
click at [980, 365] on button "Add SSN Form (121)" at bounding box center [981, 364] width 231 height 35
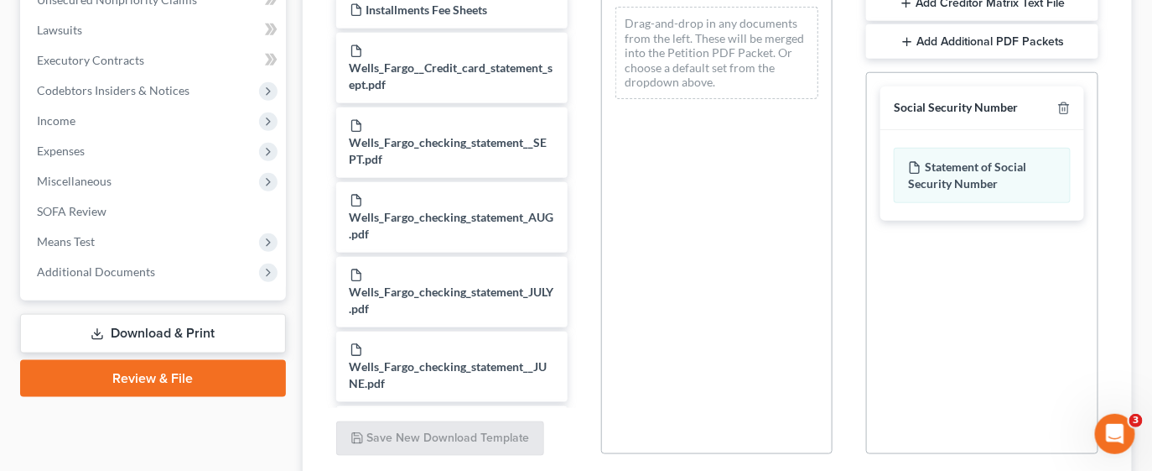
scroll to position [593, 0]
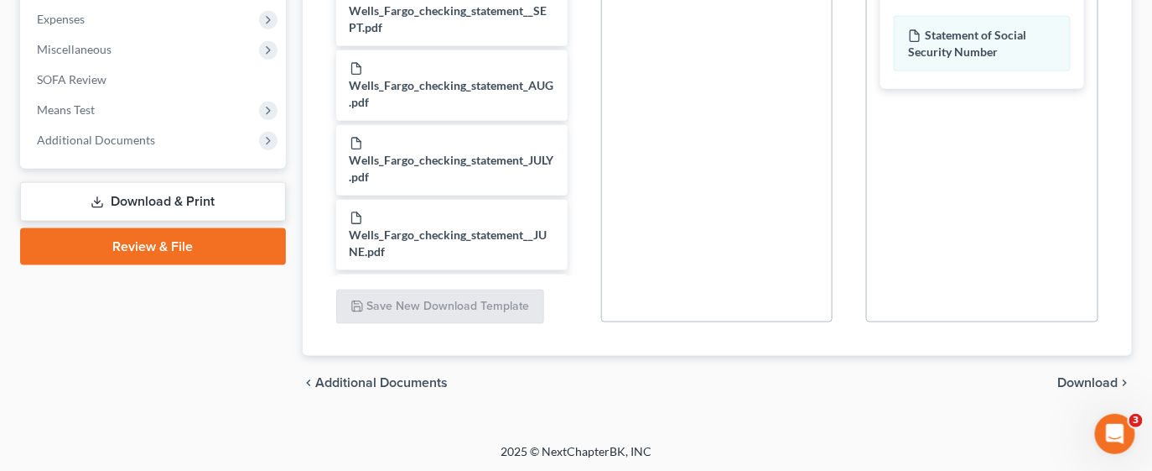
click at [1087, 382] on span "Download" at bounding box center [1088, 382] width 60 height 13
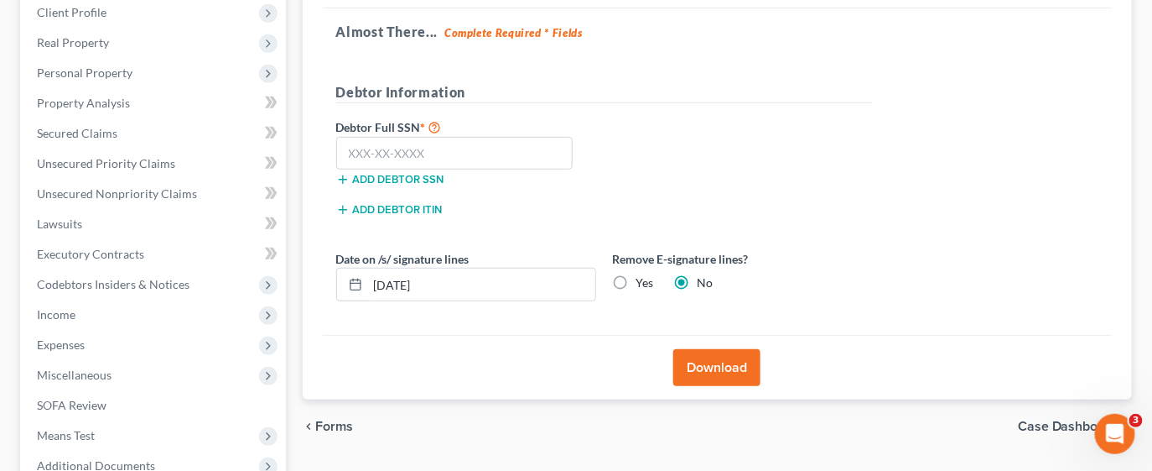
scroll to position [240, 0]
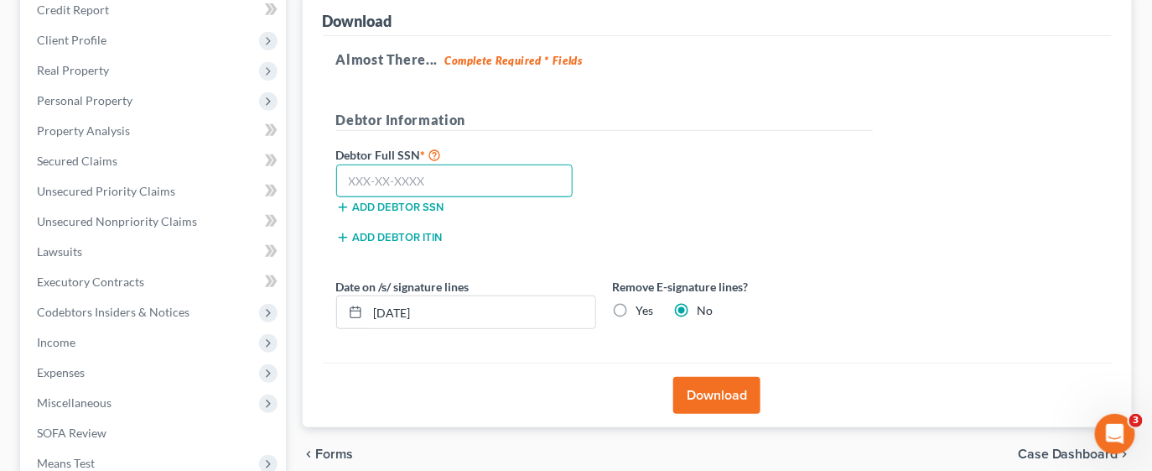
click at [470, 181] on input "text" at bounding box center [454, 181] width 237 height 34
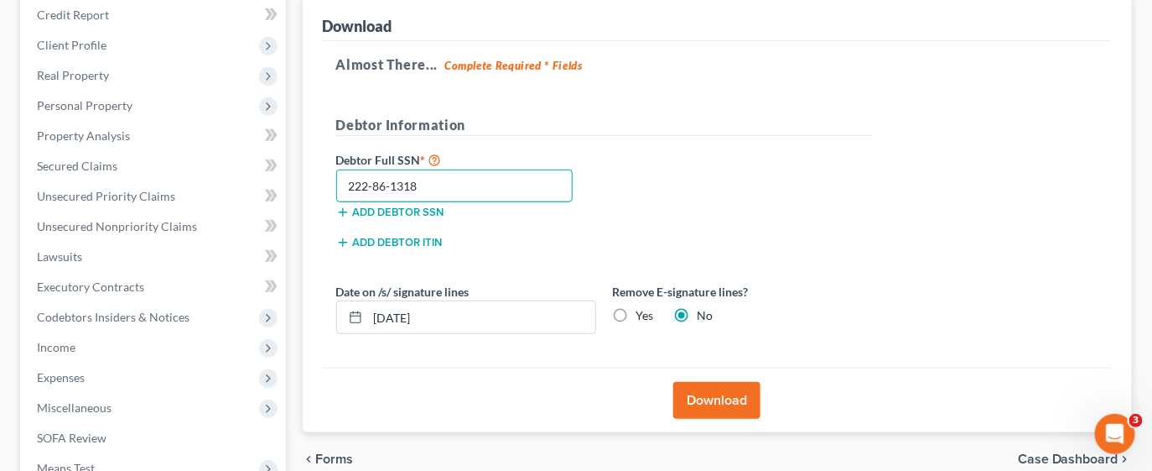
scroll to position [242, 0]
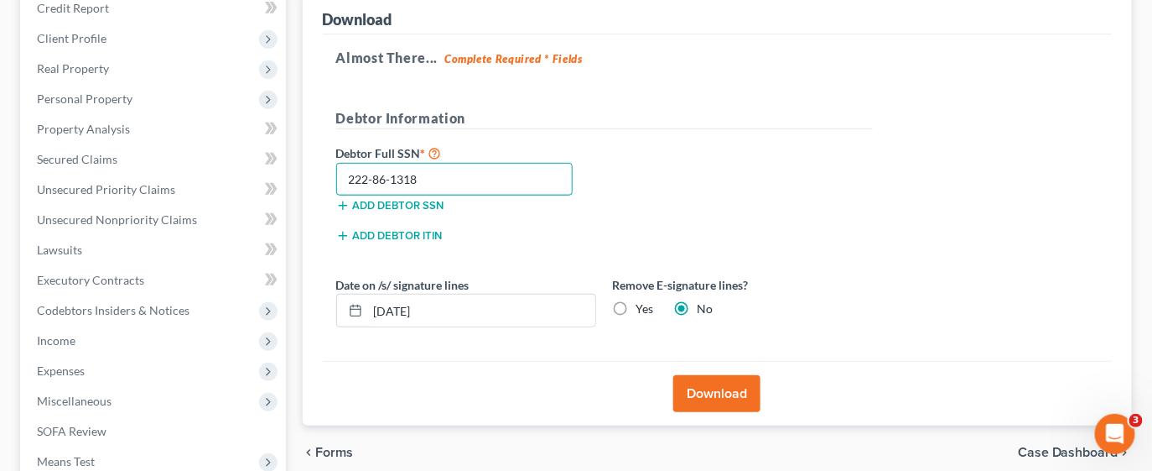
type input "222-86-1318"
click at [717, 403] on button "Download" at bounding box center [717, 393] width 87 height 37
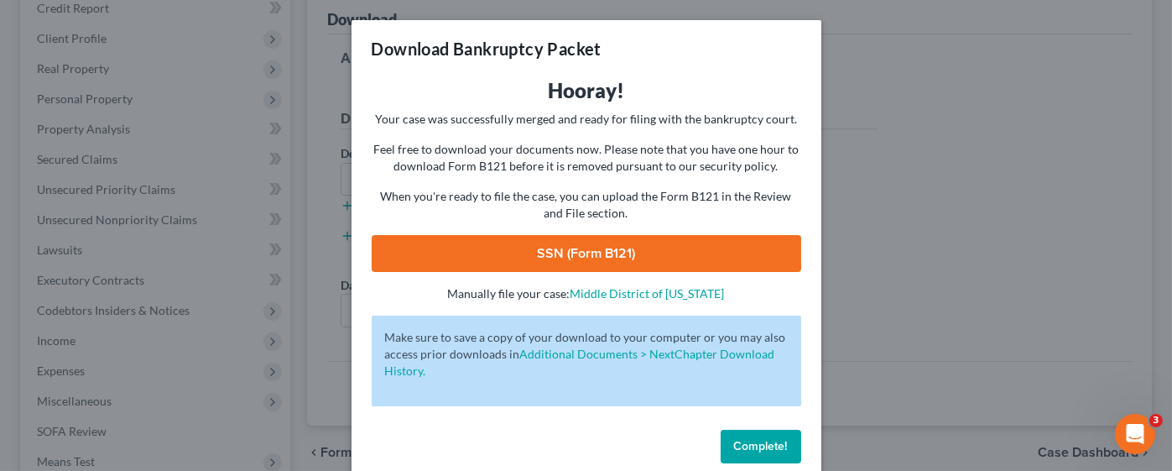
click at [667, 251] on link "SSN (Form B121)" at bounding box center [586, 253] width 429 height 37
click at [614, 252] on link "SSN (Form B121)" at bounding box center [586, 253] width 429 height 37
click at [769, 440] on span "Complete!" at bounding box center [761, 446] width 54 height 14
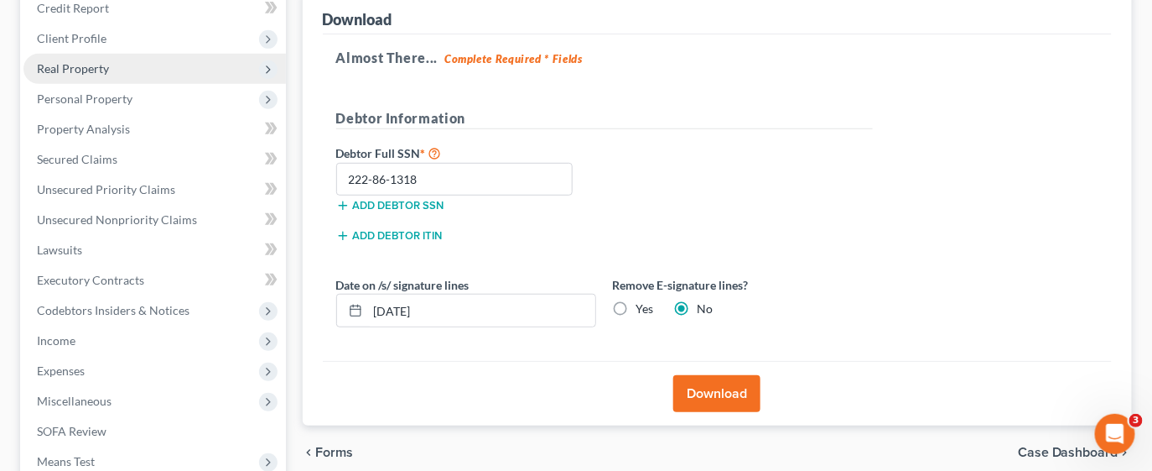
scroll to position [0, 0]
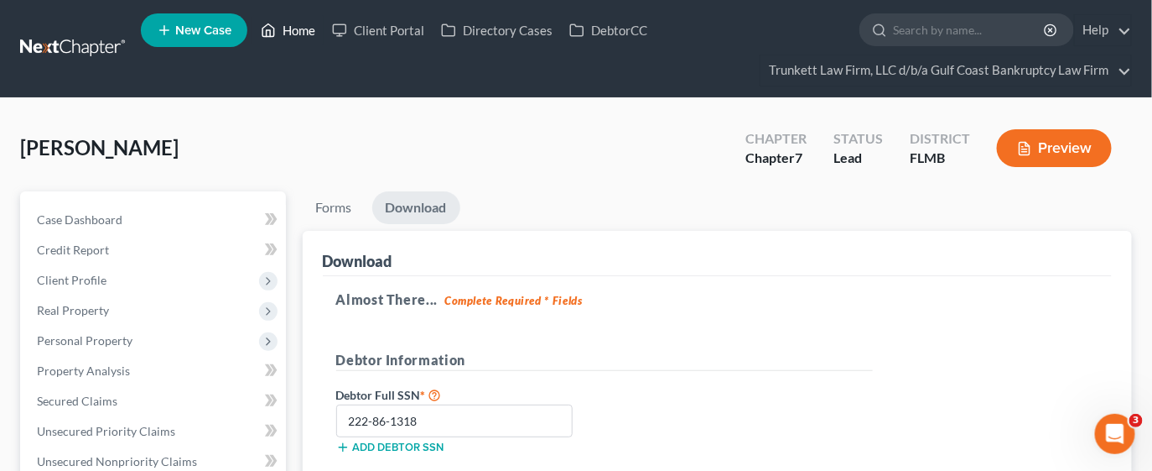
click at [295, 29] on link "Home" at bounding box center [287, 30] width 71 height 30
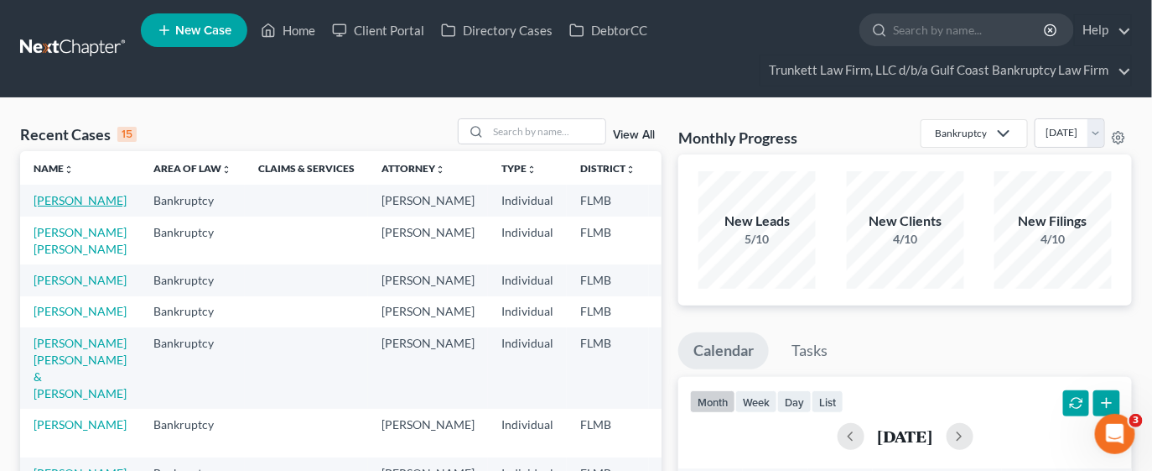
click at [58, 195] on link "[PERSON_NAME]" at bounding box center [80, 200] width 93 height 14
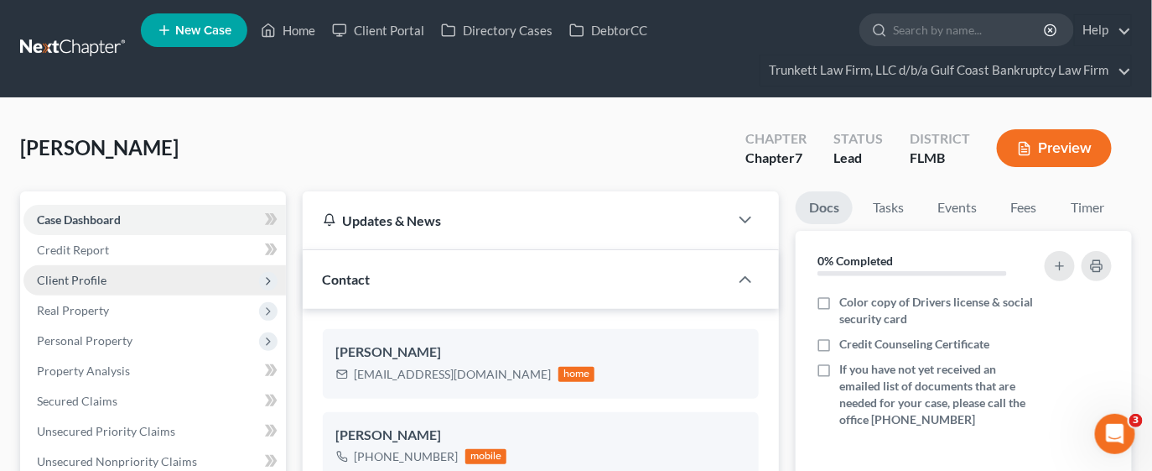
click at [81, 273] on span "Client Profile" at bounding box center [72, 280] width 70 height 14
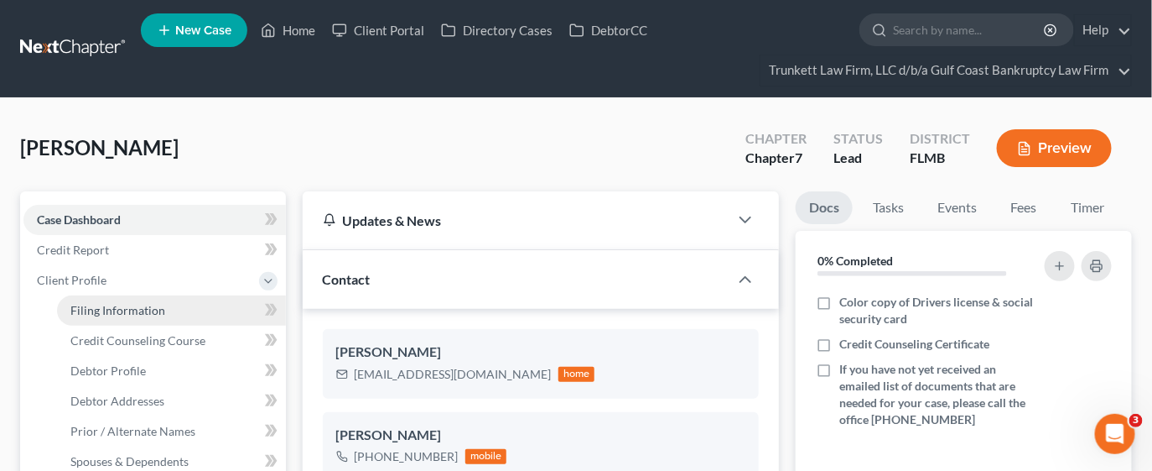
click at [98, 303] on span "Filing Information" at bounding box center [117, 310] width 95 height 14
select select "1"
select select "0"
select select "9"
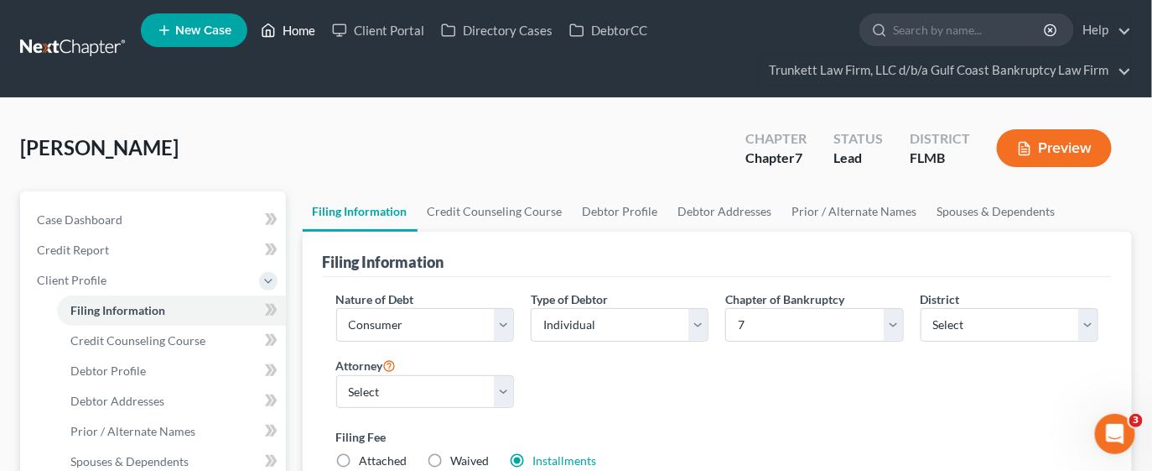
click at [286, 29] on link "Home" at bounding box center [287, 30] width 71 height 30
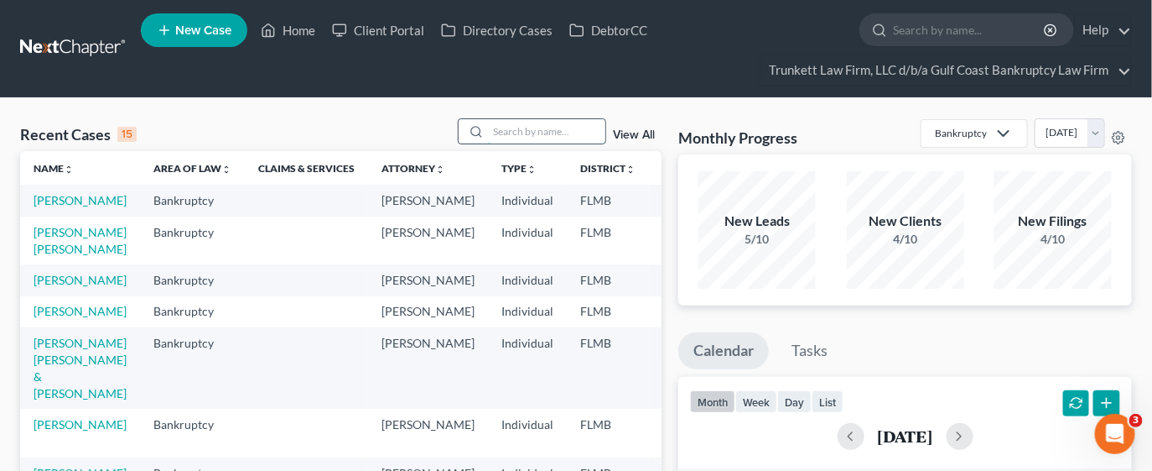
click at [528, 142] on input "search" at bounding box center [546, 131] width 117 height 24
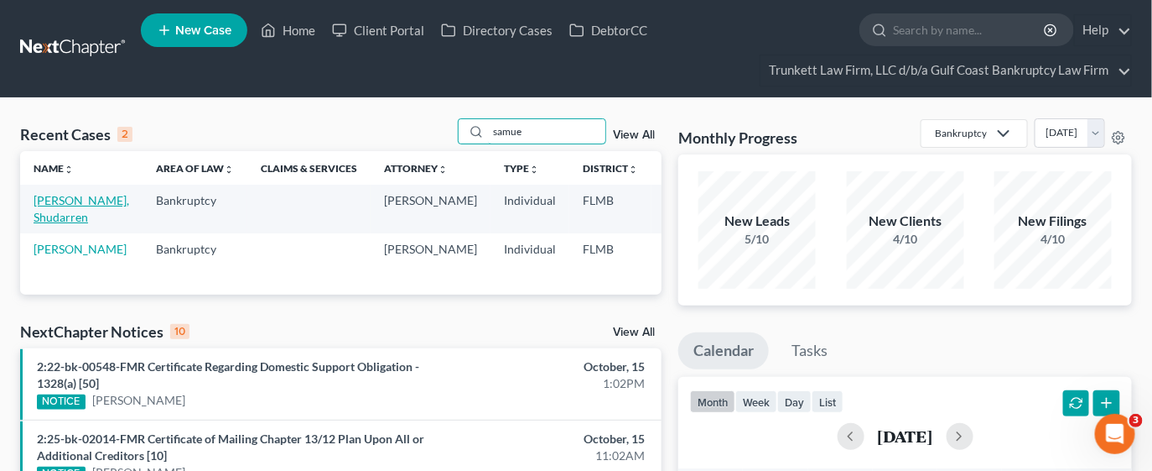
type input "samue"
click at [71, 215] on link "Samuels, Shudarren" at bounding box center [82, 208] width 96 height 31
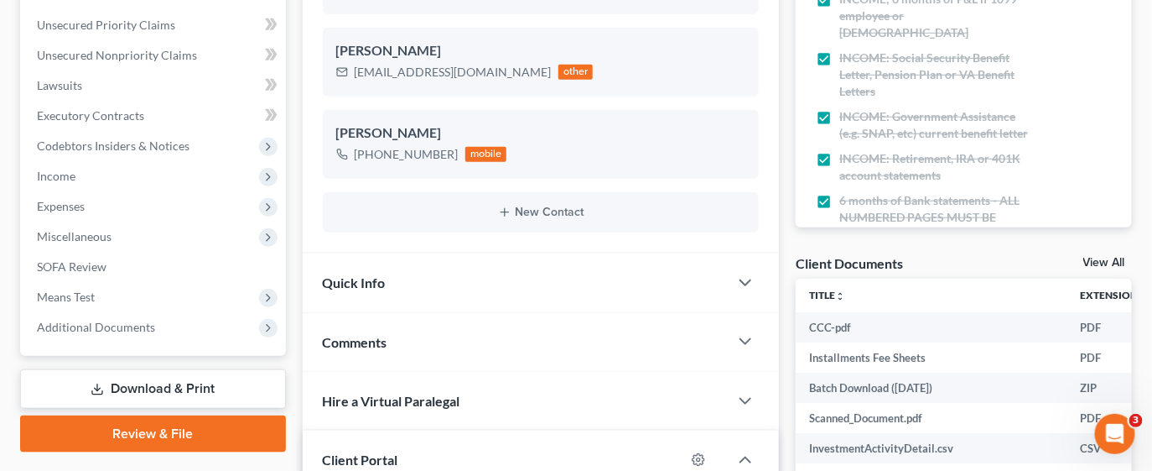
scroll to position [407, 0]
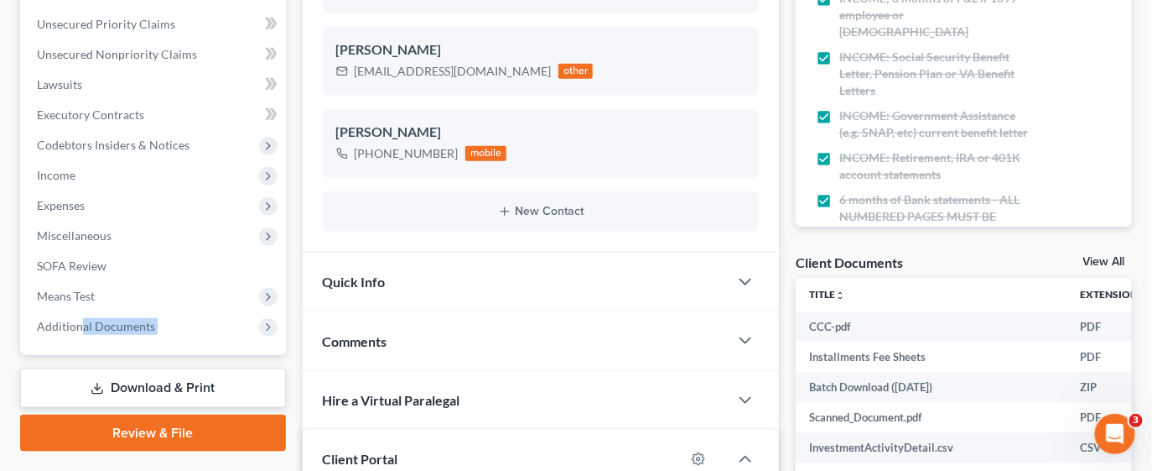
drag, startPoint x: 78, startPoint y: 327, endPoint x: 129, endPoint y: 437, distance: 121.2
click at [129, 437] on div "Case Dashboard Payments Invoices Payments Payments Credit Report Client Profile" at bounding box center [153, 435] width 283 height 1303
click at [179, 319] on span "Additional Documents" at bounding box center [154, 326] width 263 height 30
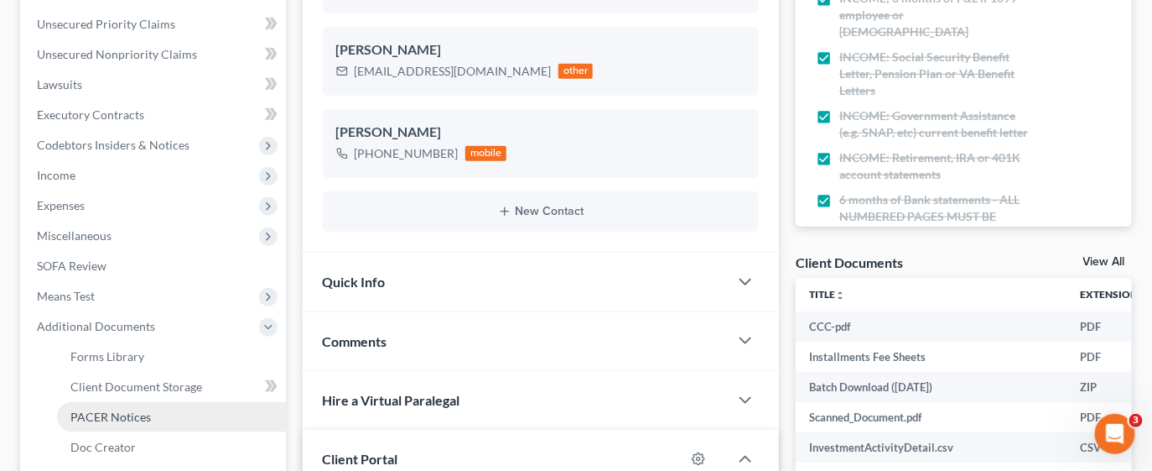
click at [154, 408] on link "PACER Notices" at bounding box center [171, 417] width 229 height 30
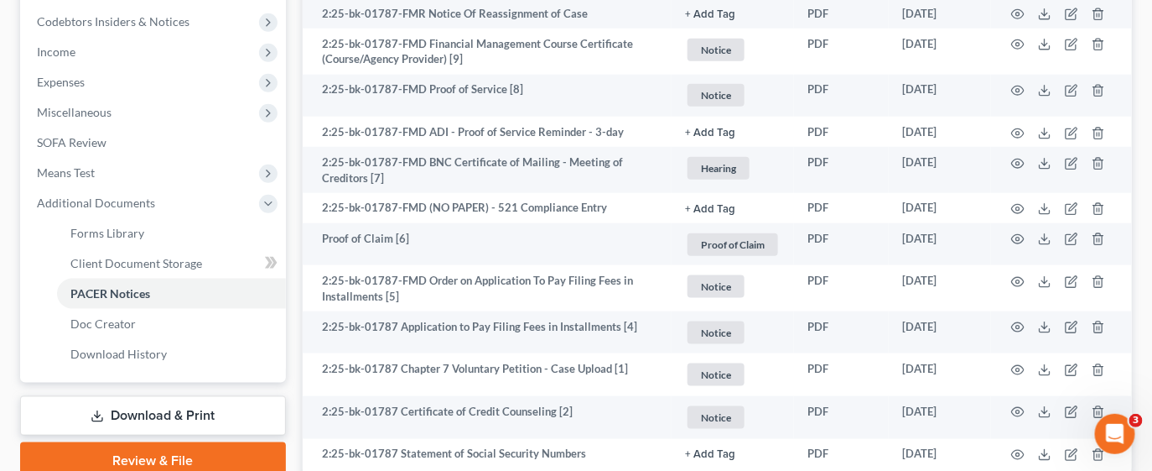
scroll to position [532, 0]
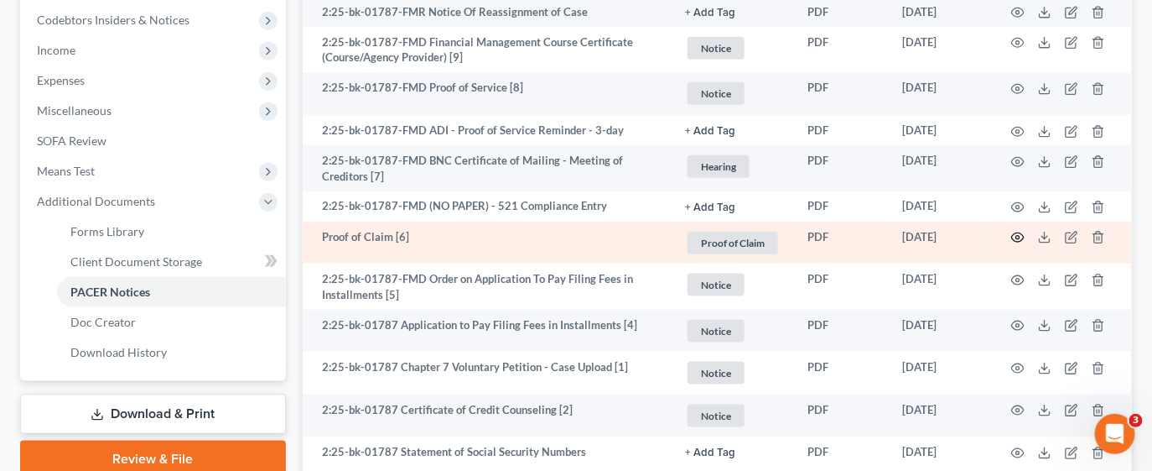
click at [1017, 240] on icon "button" at bounding box center [1018, 237] width 13 height 13
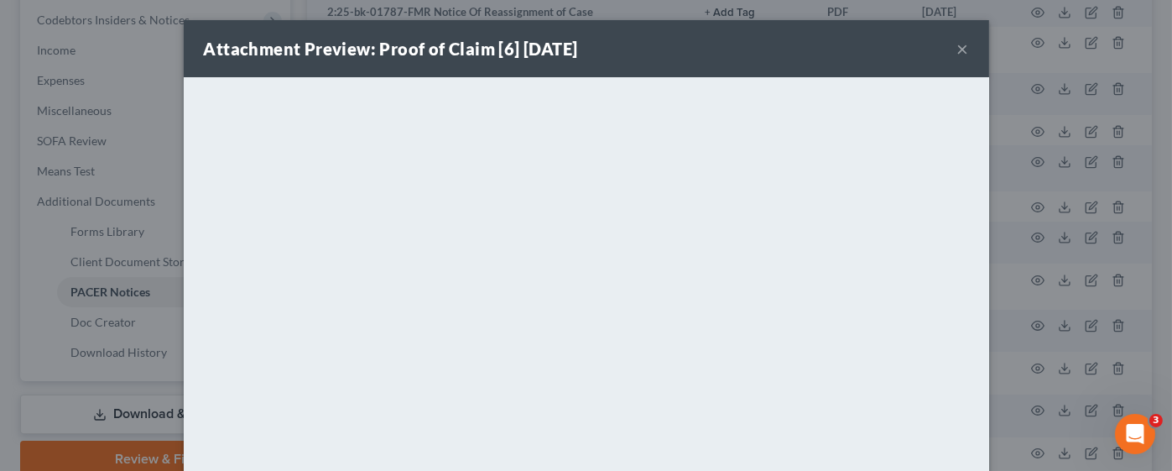
click at [957, 49] on button "×" at bounding box center [963, 49] width 12 height 20
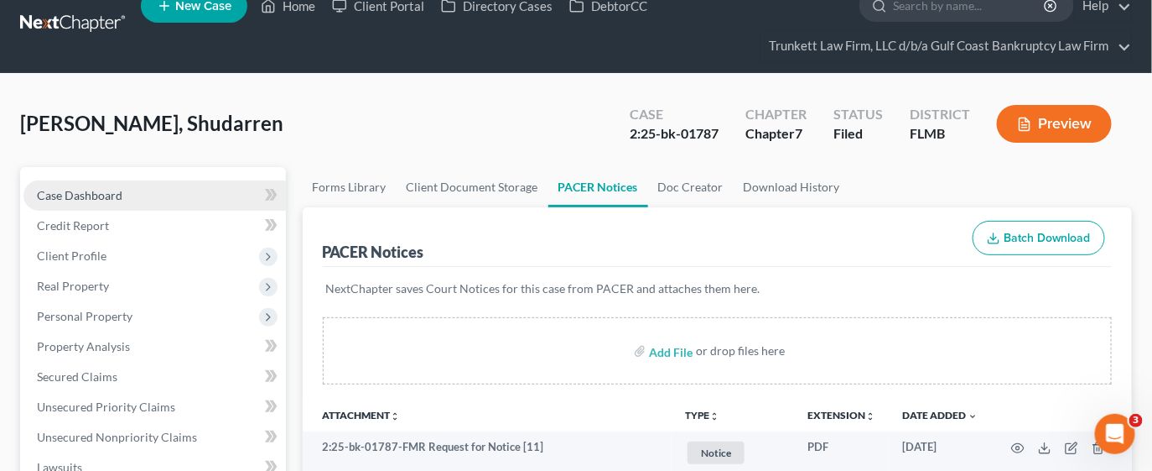
scroll to position [0, 0]
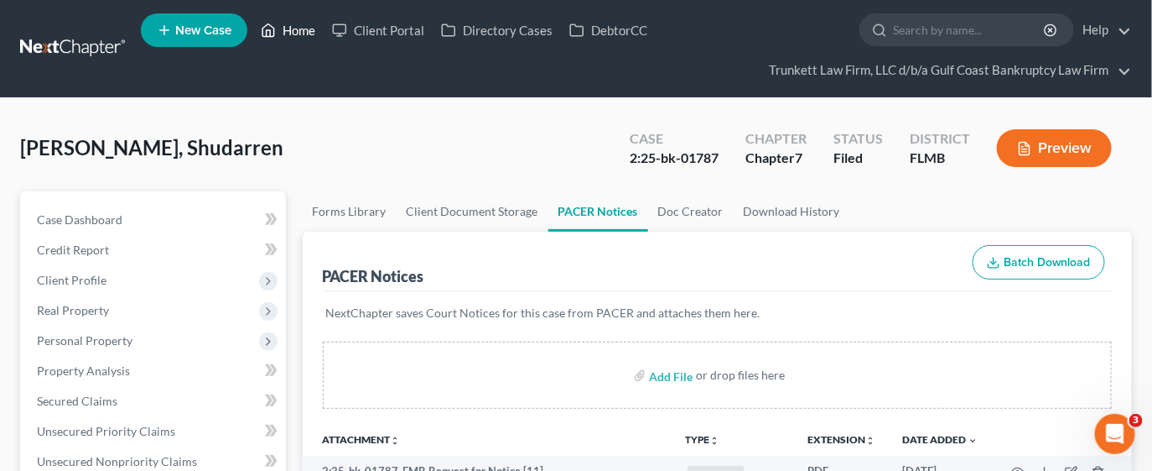
click at [303, 25] on link "Home" at bounding box center [287, 30] width 71 height 30
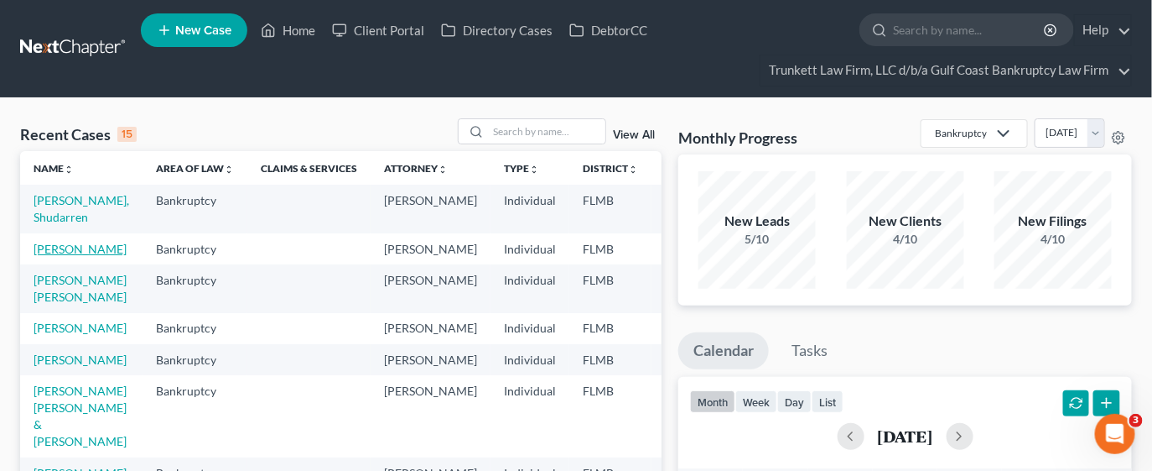
click at [86, 253] on link "[PERSON_NAME]" at bounding box center [80, 249] width 93 height 14
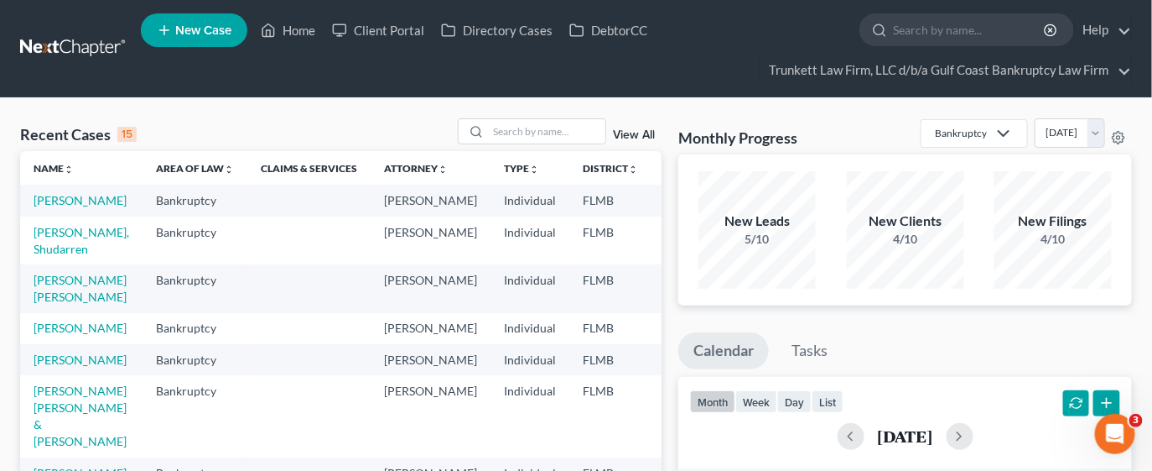
scroll to position [30, 0]
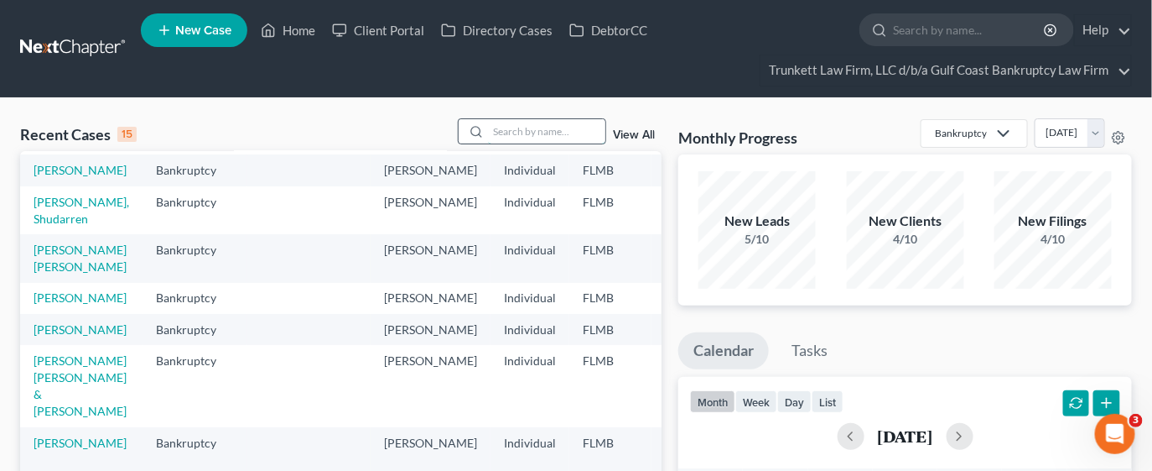
click at [533, 128] on input "search" at bounding box center [546, 131] width 117 height 24
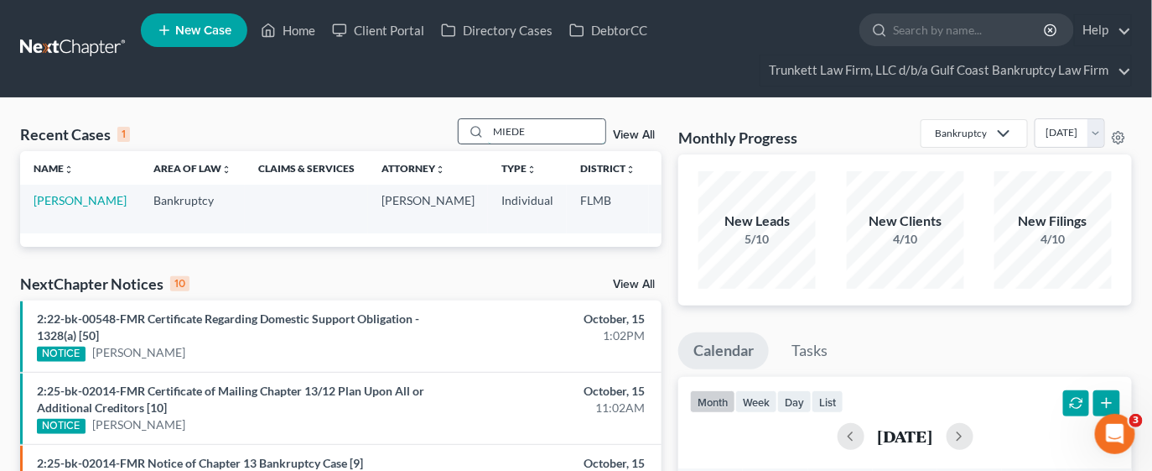
scroll to position [0, 0]
type input "MIEDE"
click at [69, 197] on link "Miedema, Sherry" at bounding box center [80, 200] width 93 height 14
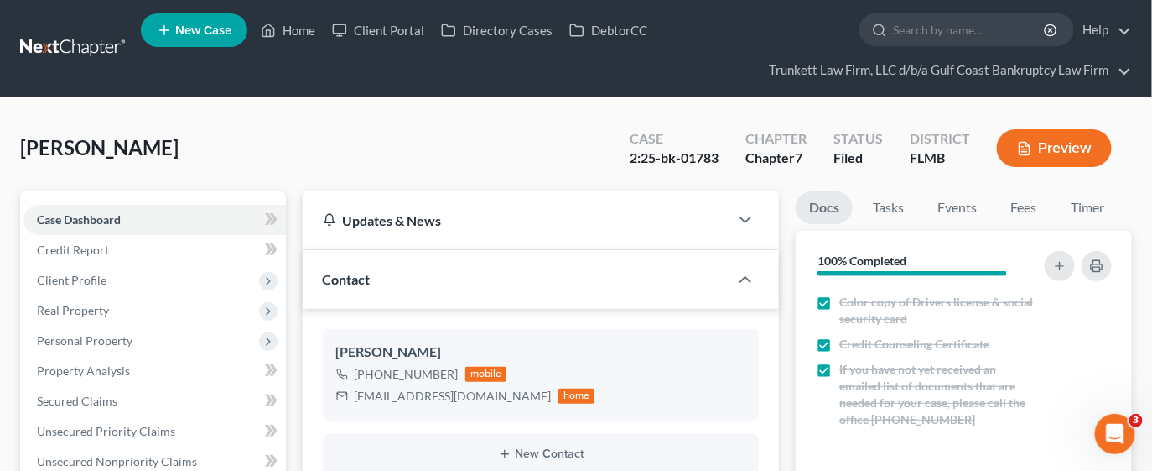
scroll to position [242, 0]
click at [288, 34] on link "Home" at bounding box center [287, 30] width 71 height 30
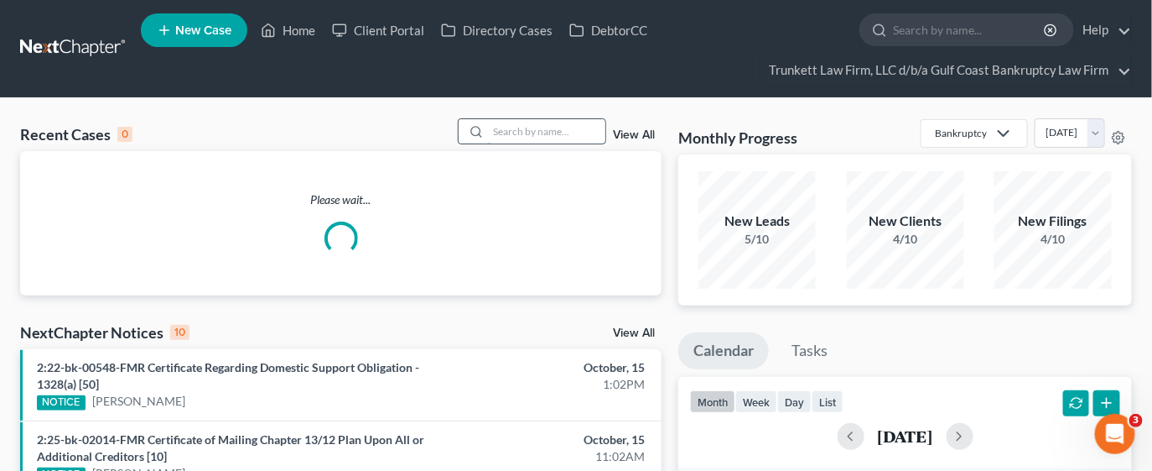
click at [533, 123] on input "search" at bounding box center [546, 131] width 117 height 24
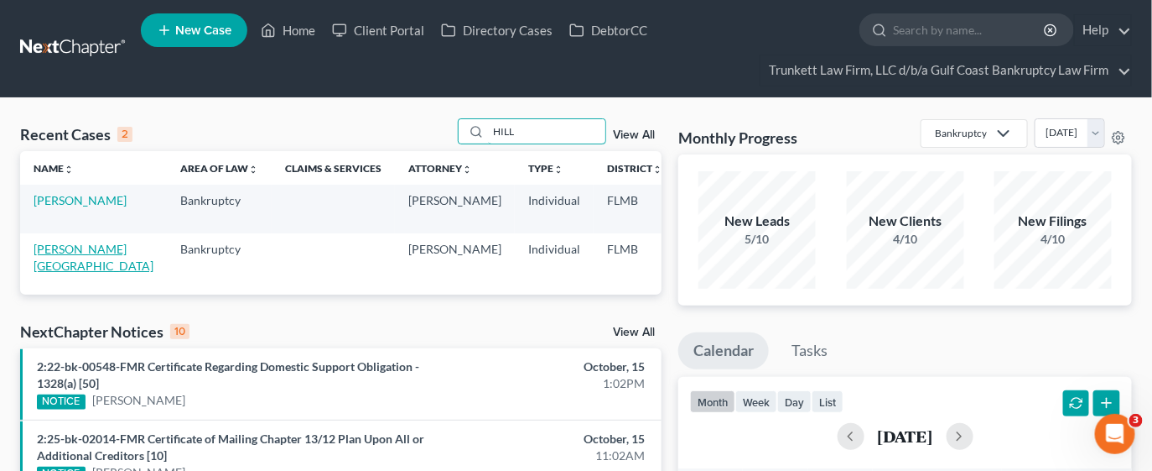
type input "HILL"
click at [56, 262] on link "Hill, Indiria" at bounding box center [94, 257] width 120 height 31
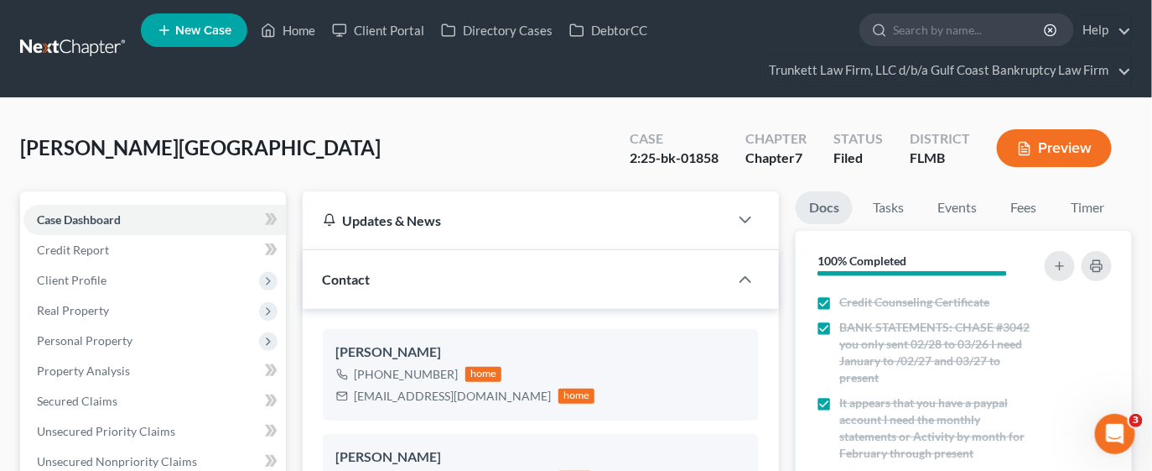
scroll to position [148, 0]
click at [312, 29] on link "Home" at bounding box center [287, 30] width 71 height 30
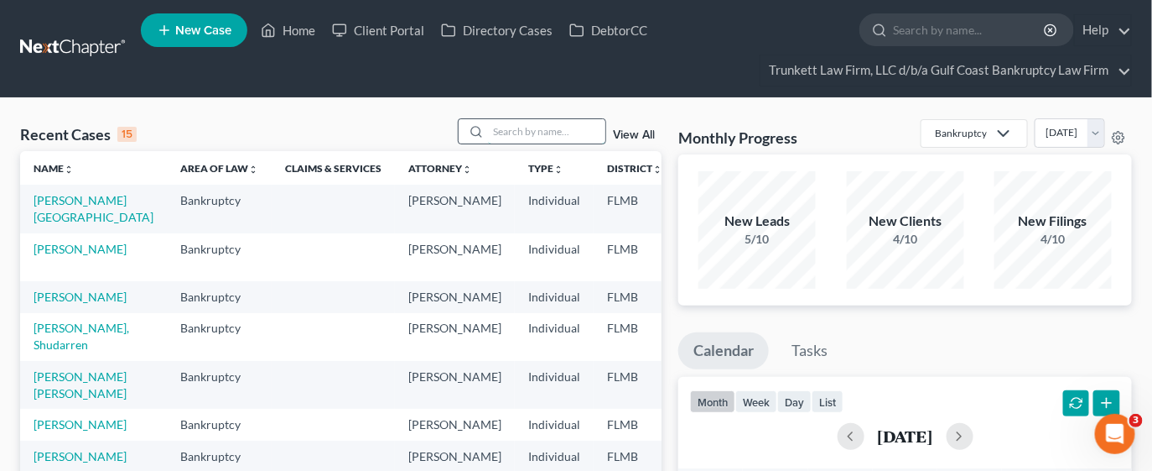
click at [568, 129] on input "search" at bounding box center [546, 131] width 117 height 24
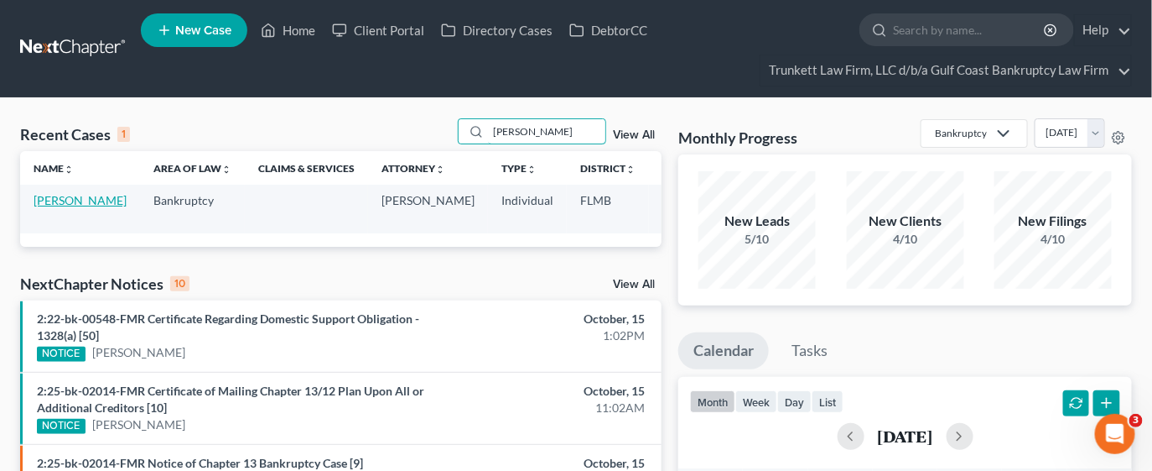
type input "TONEY"
click at [43, 195] on link "[PERSON_NAME]" at bounding box center [80, 200] width 93 height 14
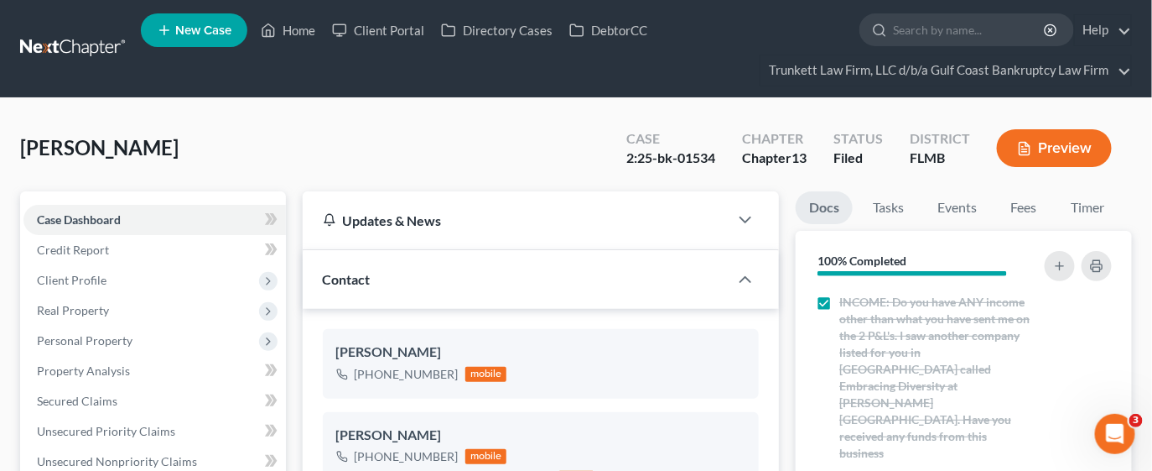
scroll to position [2525, 0]
click at [155, 278] on span "Client Profile" at bounding box center [154, 280] width 263 height 30
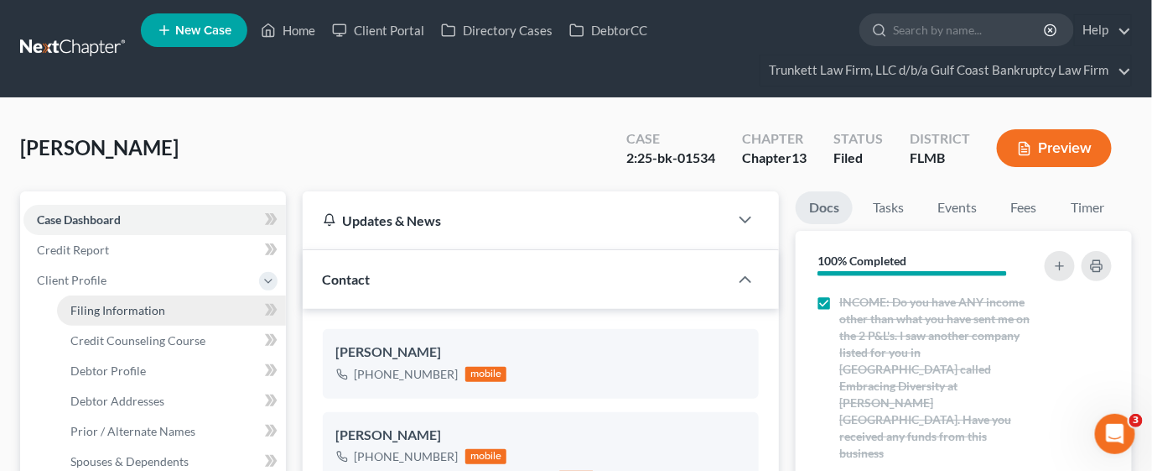
click at [145, 304] on span "Filing Information" at bounding box center [117, 310] width 95 height 14
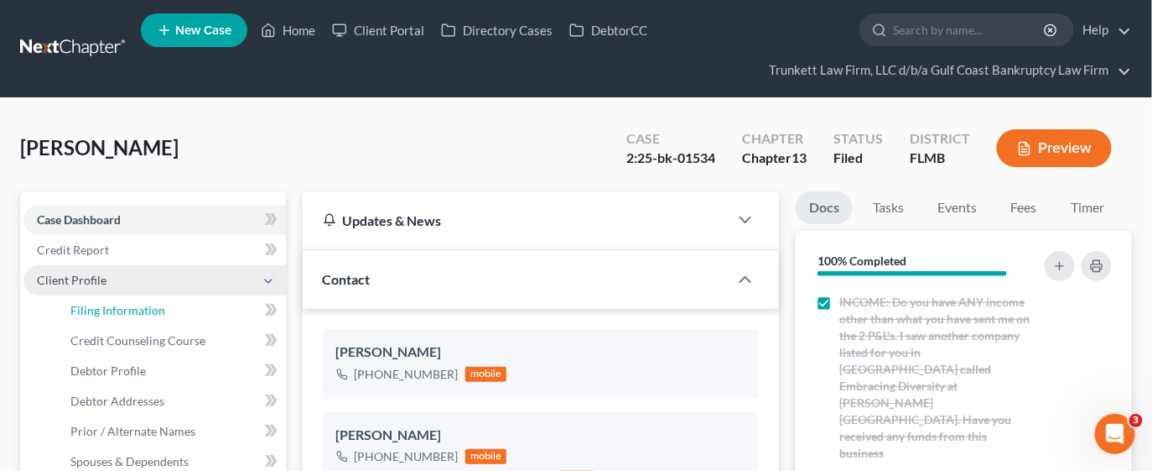
select select "1"
select select "0"
select select "3"
select select "15"
select select "0"
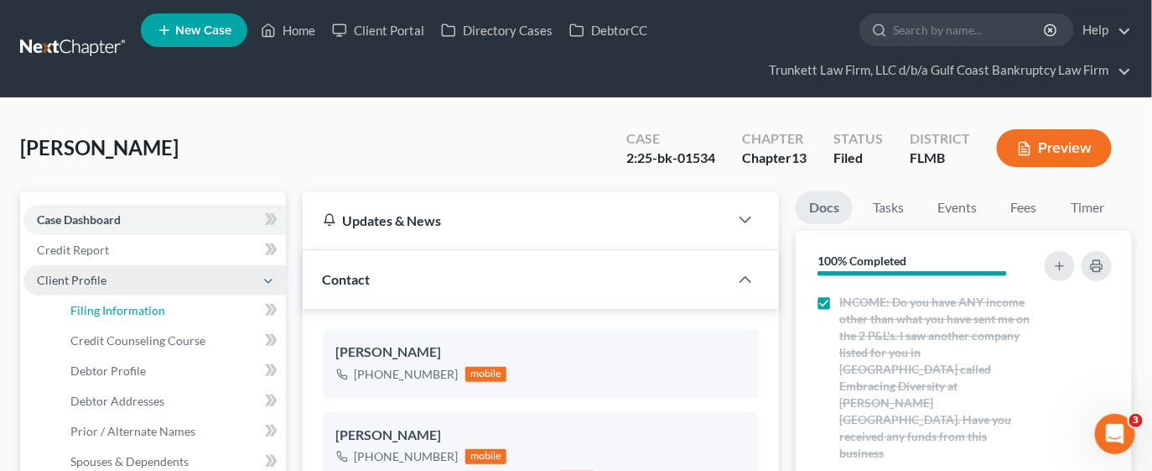
select select "9"
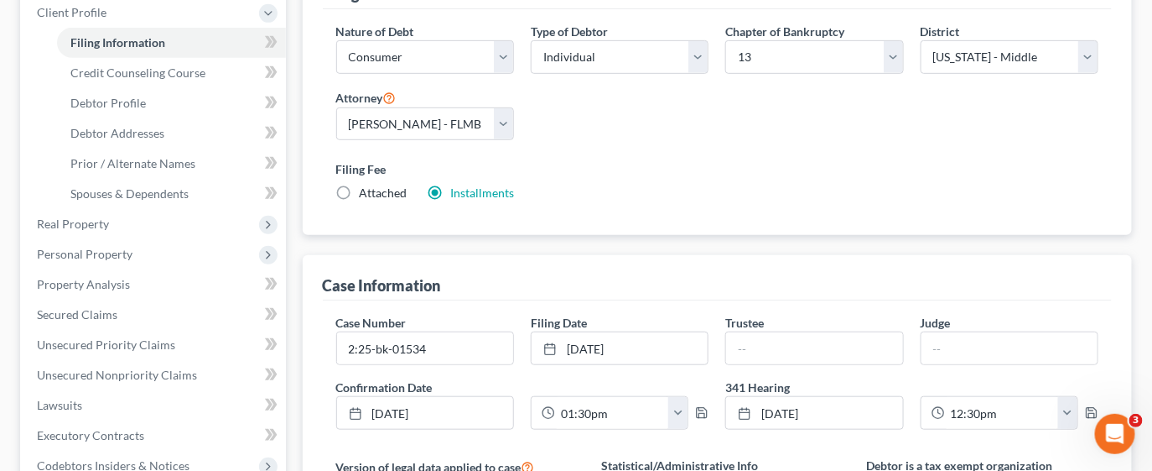
scroll to position [275, 0]
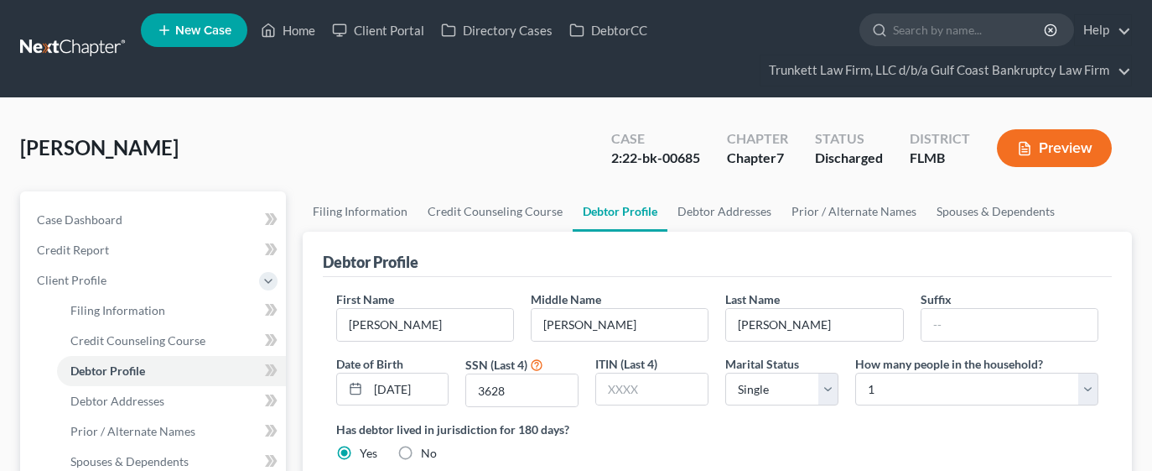
select select "0"
click at [309, 18] on link "Home" at bounding box center [287, 30] width 71 height 30
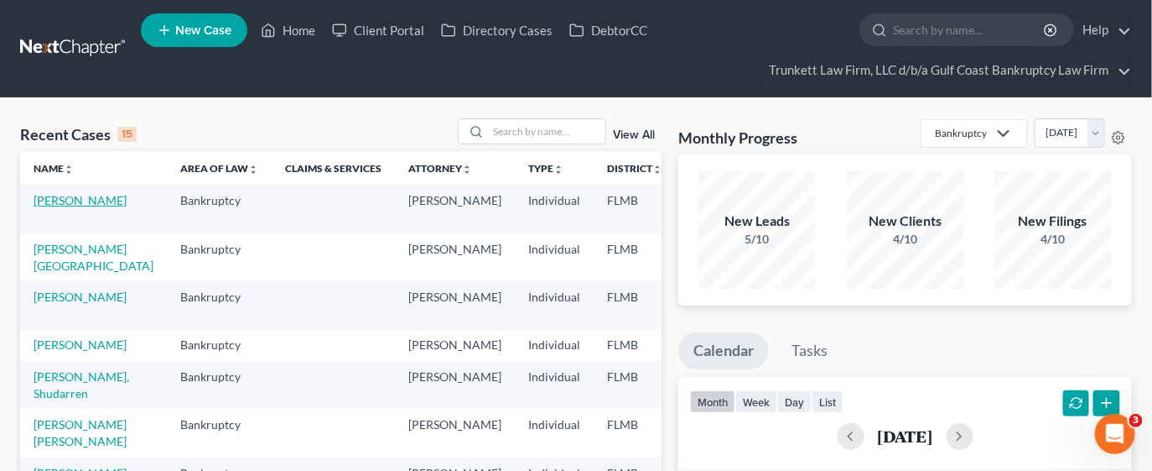
click at [63, 207] on link "[PERSON_NAME]" at bounding box center [80, 200] width 93 height 14
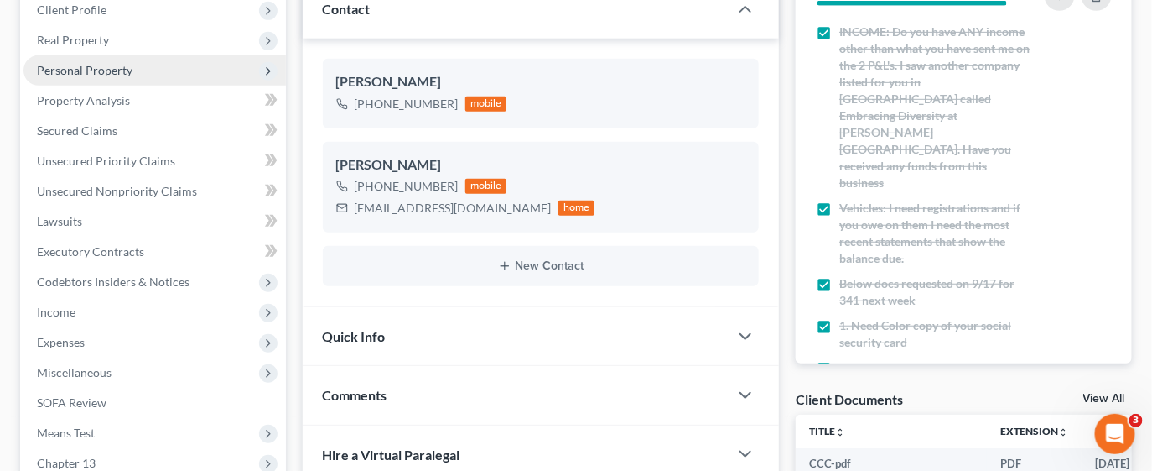
scroll to position [272, 0]
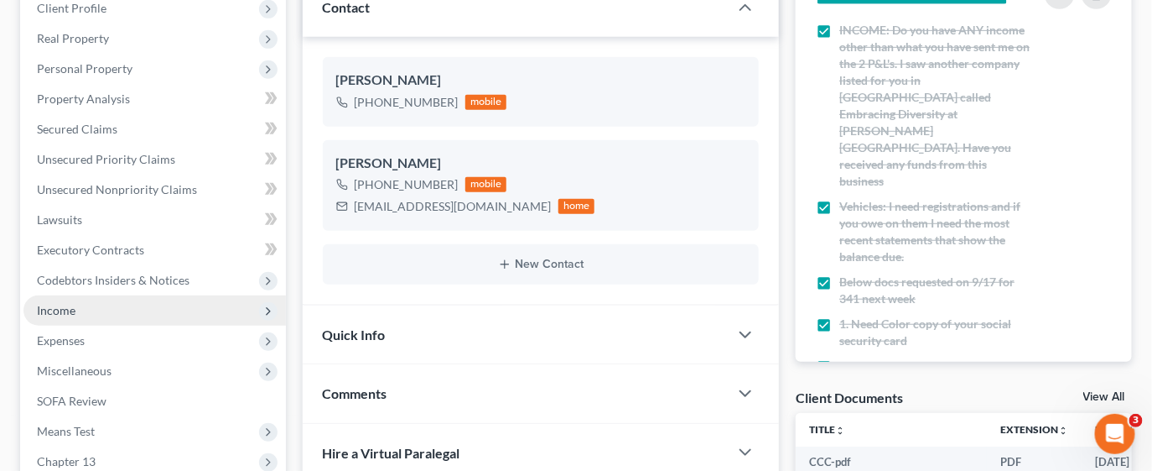
click at [114, 308] on span "Income" at bounding box center [154, 310] width 263 height 30
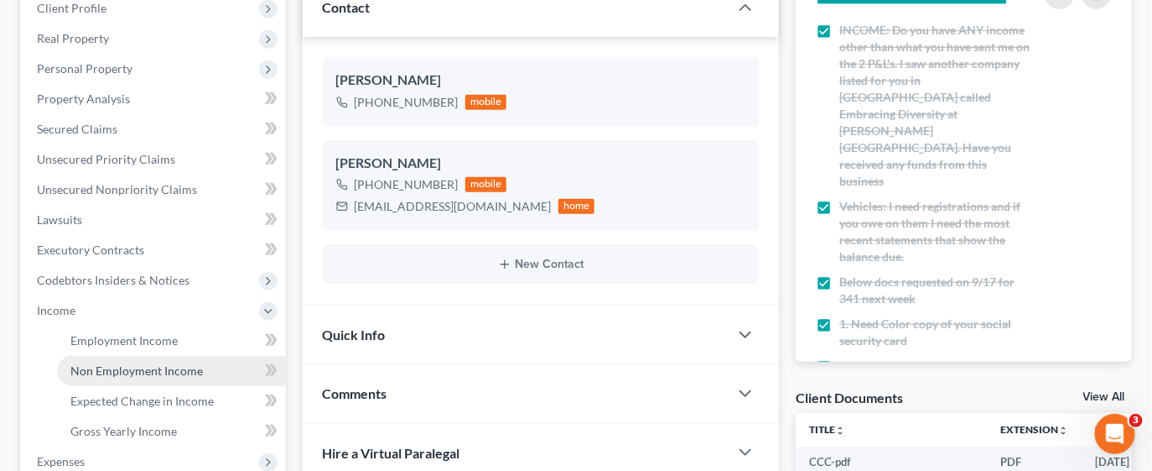
click at [201, 374] on link "Non Employment Income" at bounding box center [171, 371] width 229 height 30
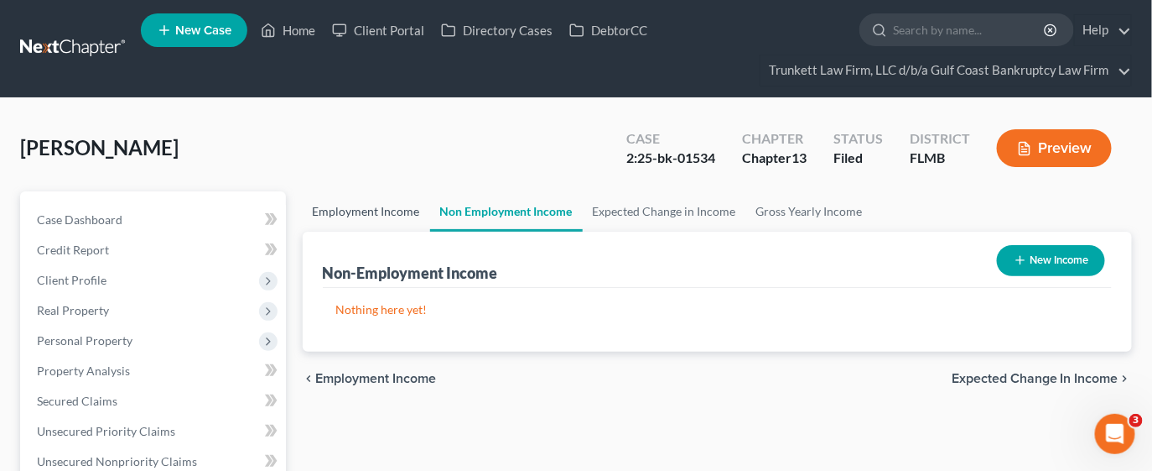
click at [383, 217] on link "Employment Income" at bounding box center [366, 211] width 127 height 40
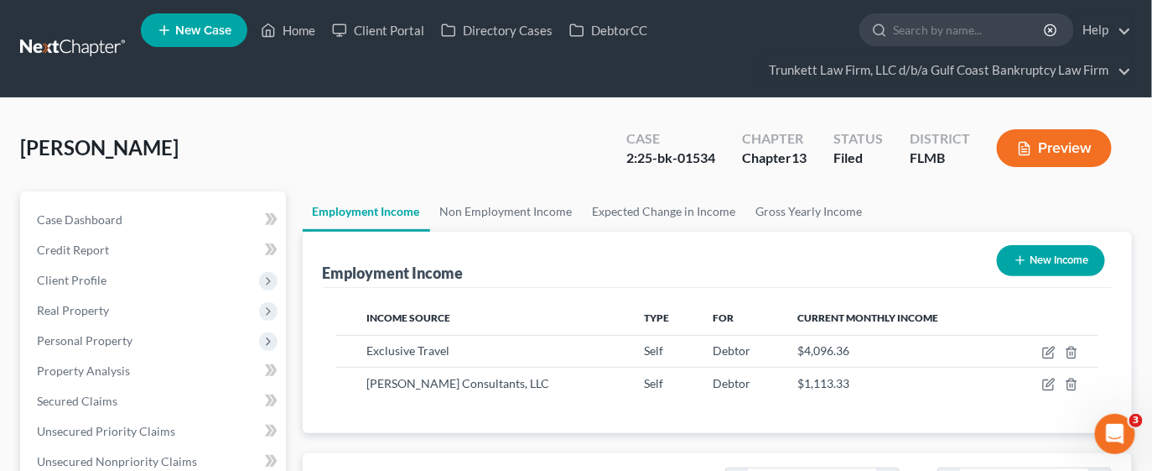
scroll to position [299, 465]
click at [304, 21] on link "Home" at bounding box center [287, 30] width 71 height 30
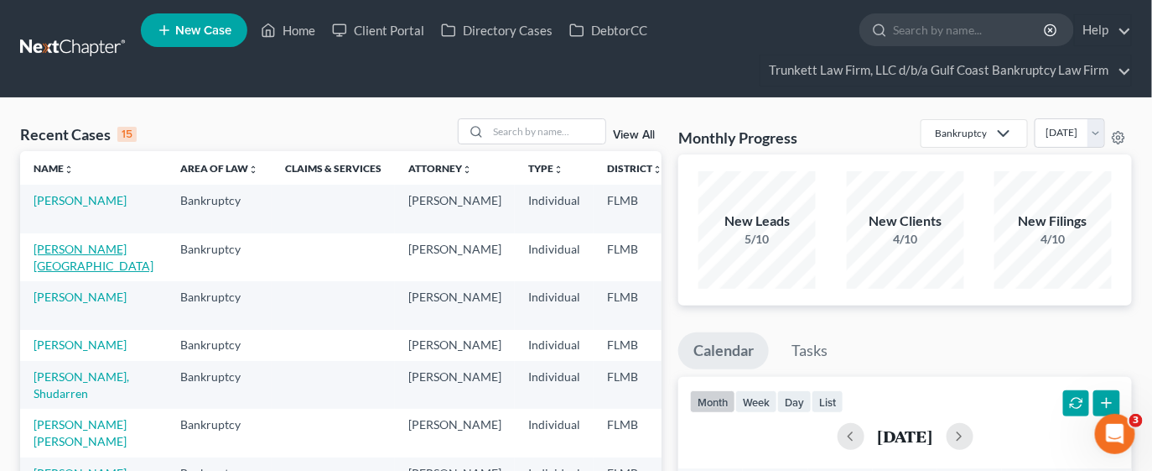
click at [78, 247] on link "Hill, Indiria" at bounding box center [94, 257] width 120 height 31
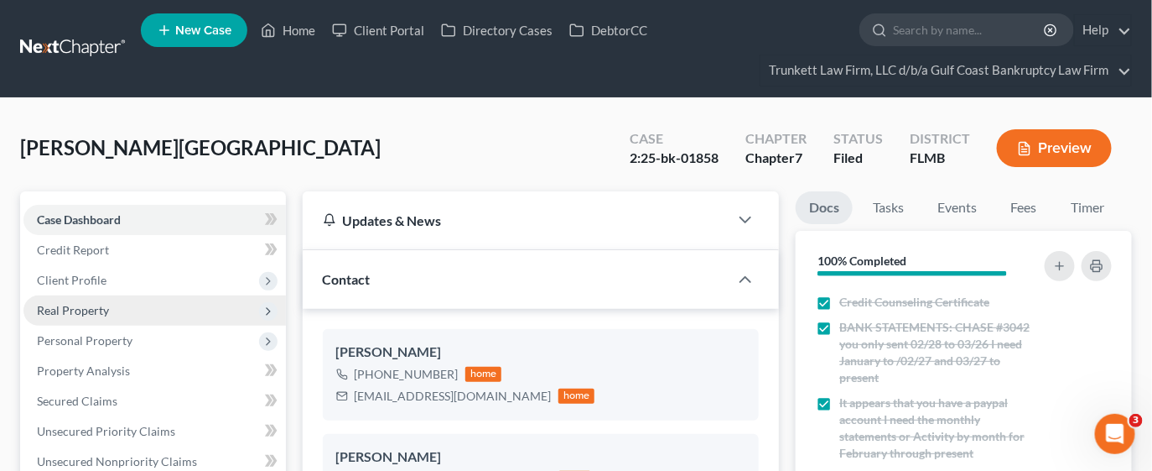
scroll to position [148, 0]
click at [96, 304] on span "Real Property" at bounding box center [73, 310] width 72 height 14
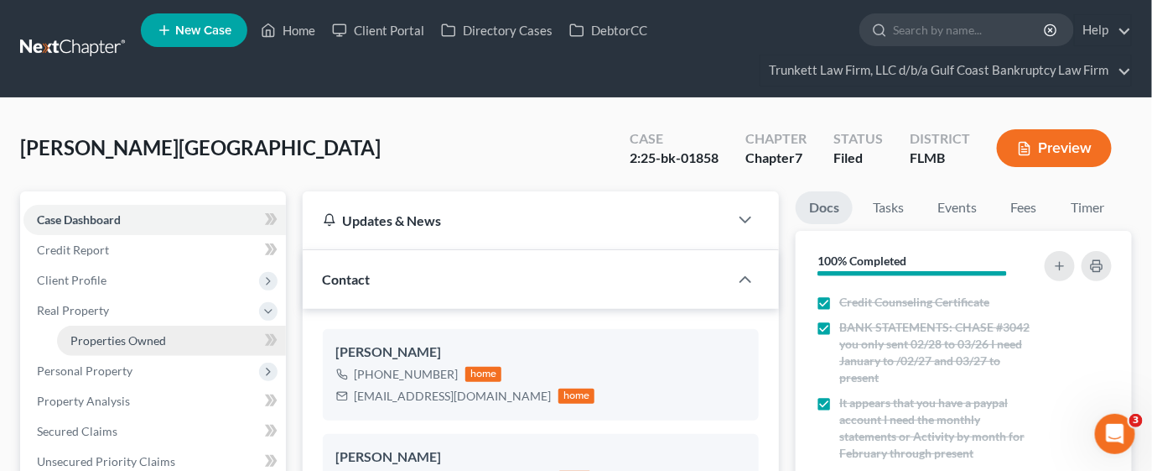
click at [127, 346] on link "Properties Owned" at bounding box center [171, 340] width 229 height 30
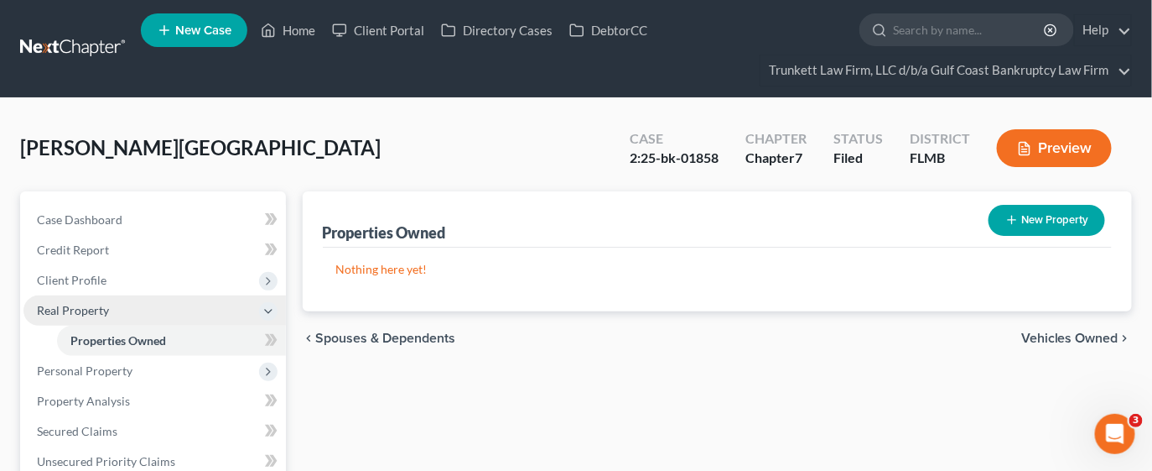
click at [102, 315] on span "Real Property" at bounding box center [73, 310] width 72 height 14
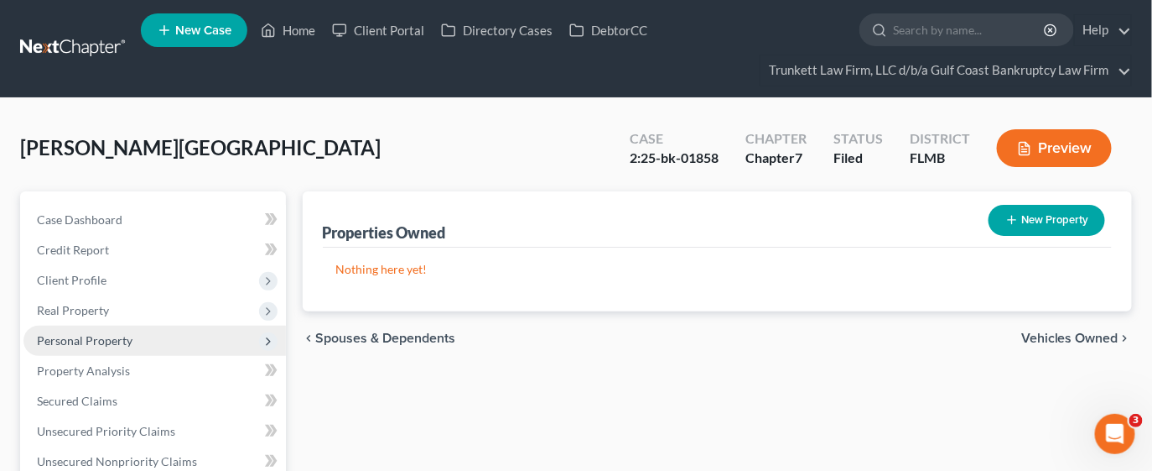
click at [112, 341] on span "Personal Property" at bounding box center [85, 340] width 96 height 14
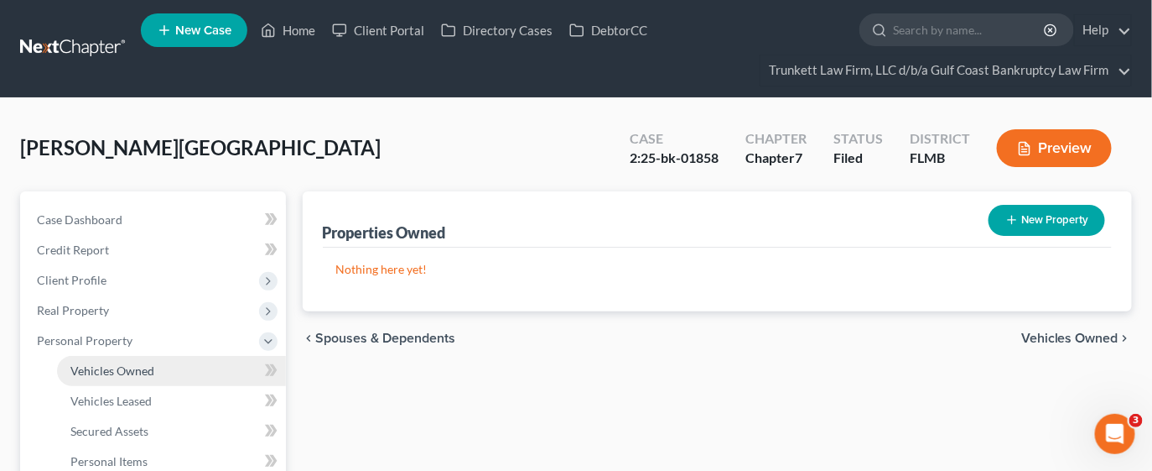
click at [138, 372] on span "Vehicles Owned" at bounding box center [112, 370] width 84 height 14
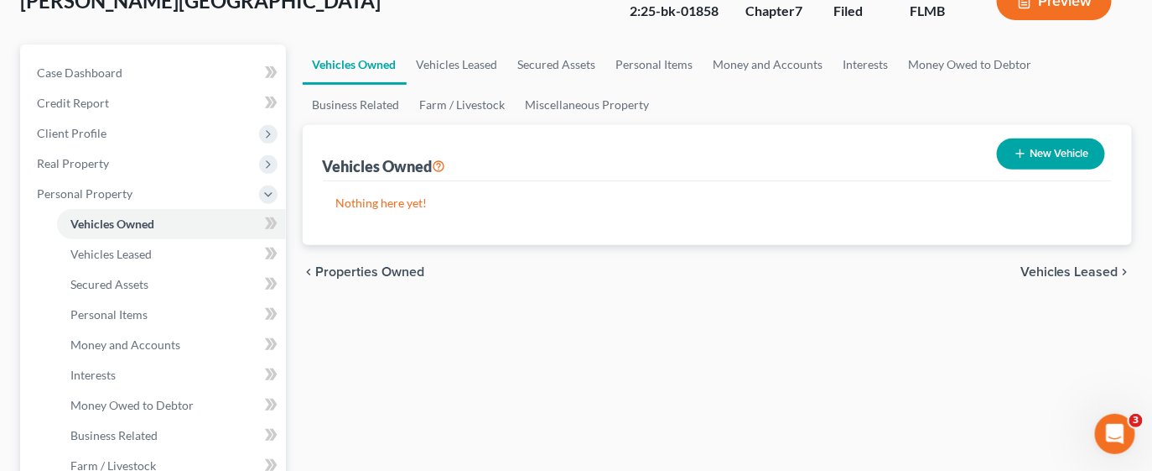
scroll to position [148, 0]
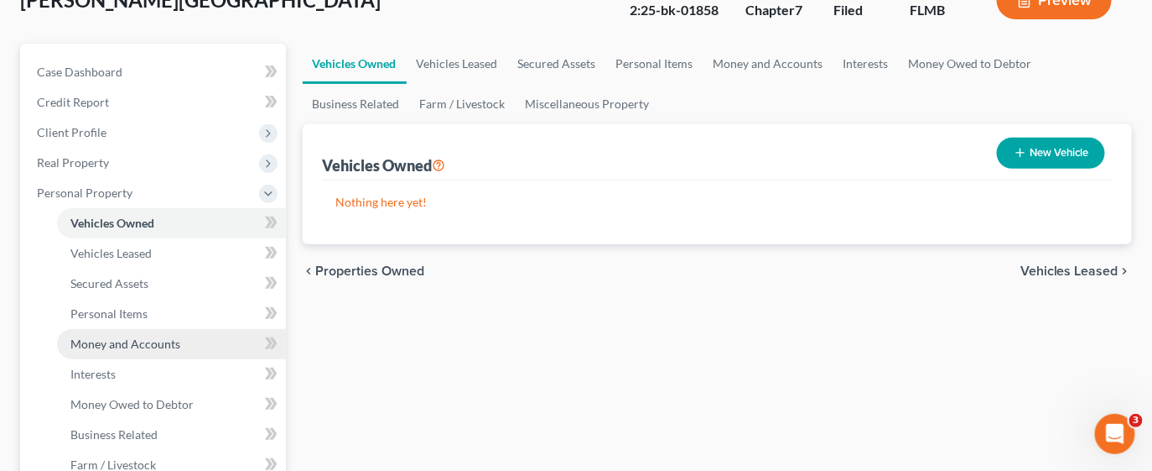
click at [122, 341] on span "Money and Accounts" at bounding box center [125, 343] width 110 height 14
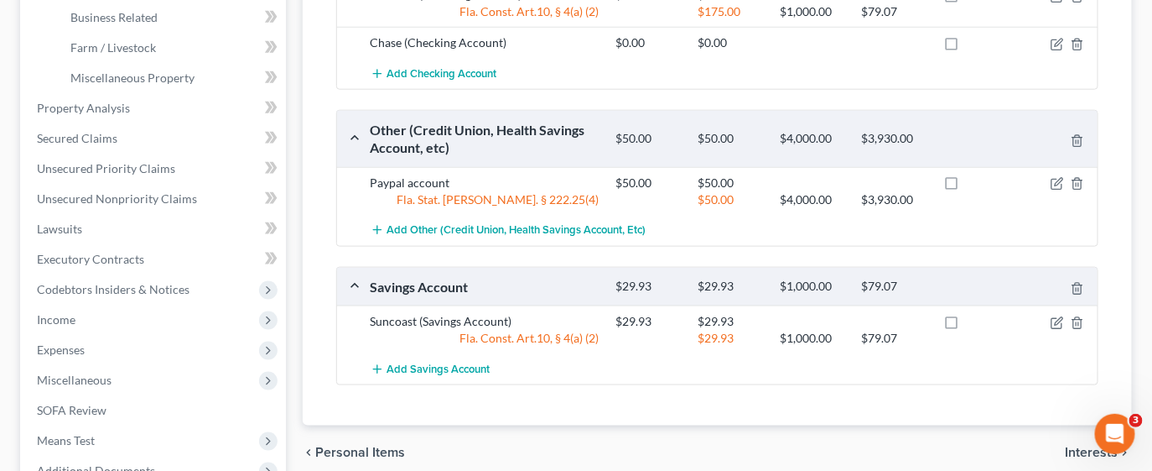
scroll to position [574, 0]
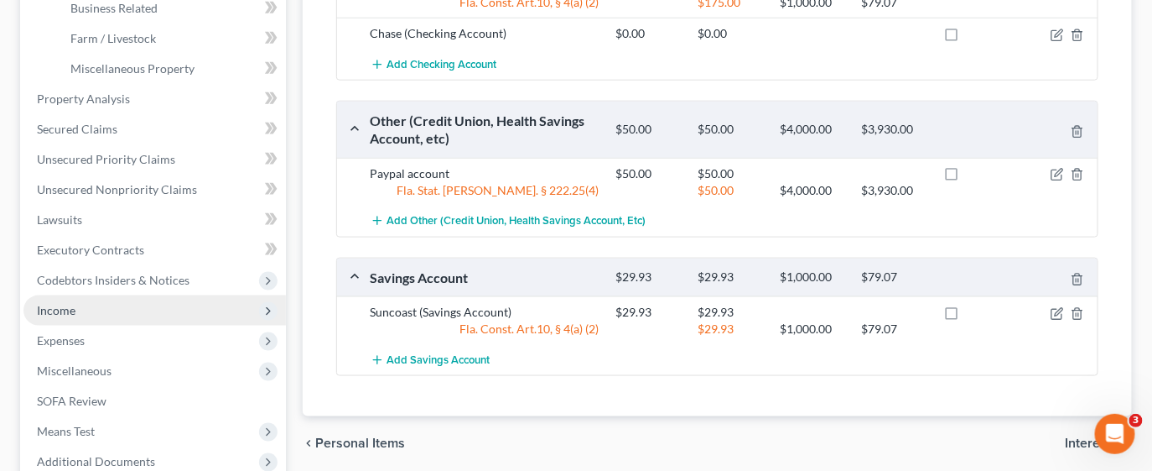
click at [86, 310] on span "Income" at bounding box center [154, 310] width 263 height 30
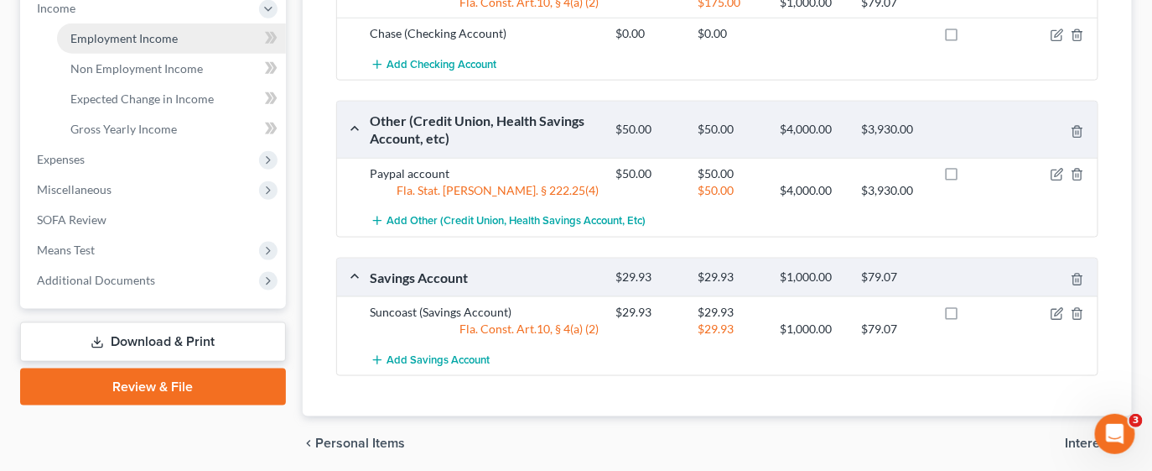
click at [179, 42] on link "Employment Income" at bounding box center [171, 38] width 229 height 30
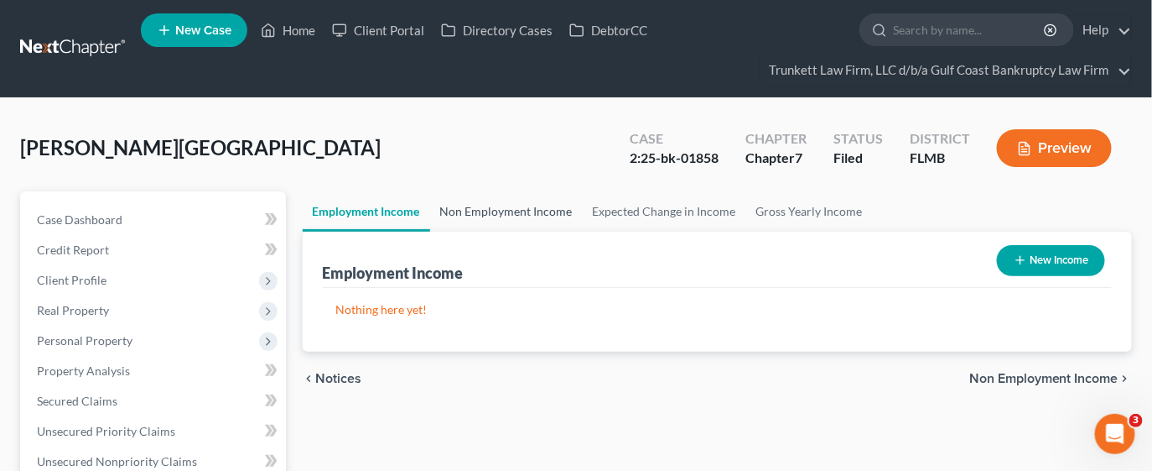
click at [503, 212] on link "Non Employment Income" at bounding box center [506, 211] width 153 height 40
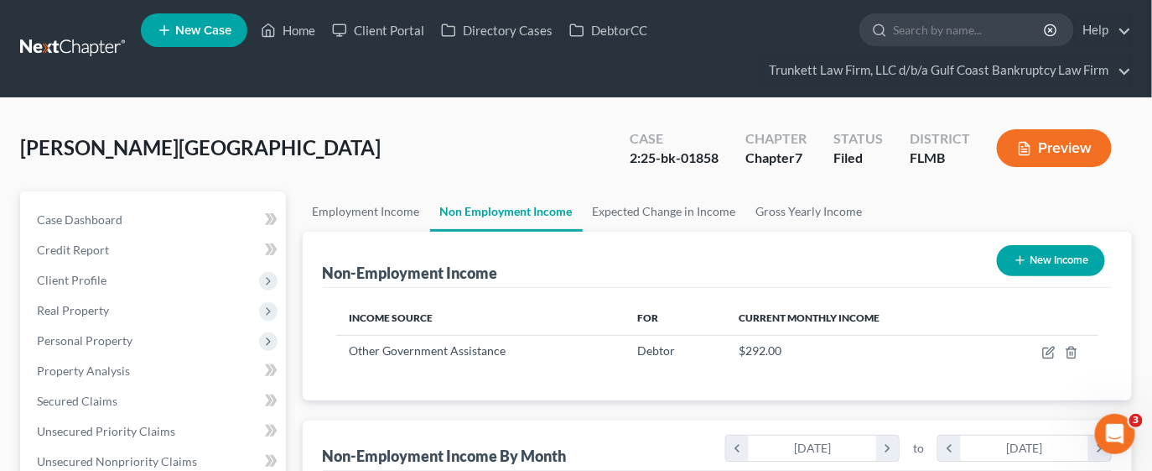
scroll to position [299, 465]
